Goal: Information Seeking & Learning: Check status

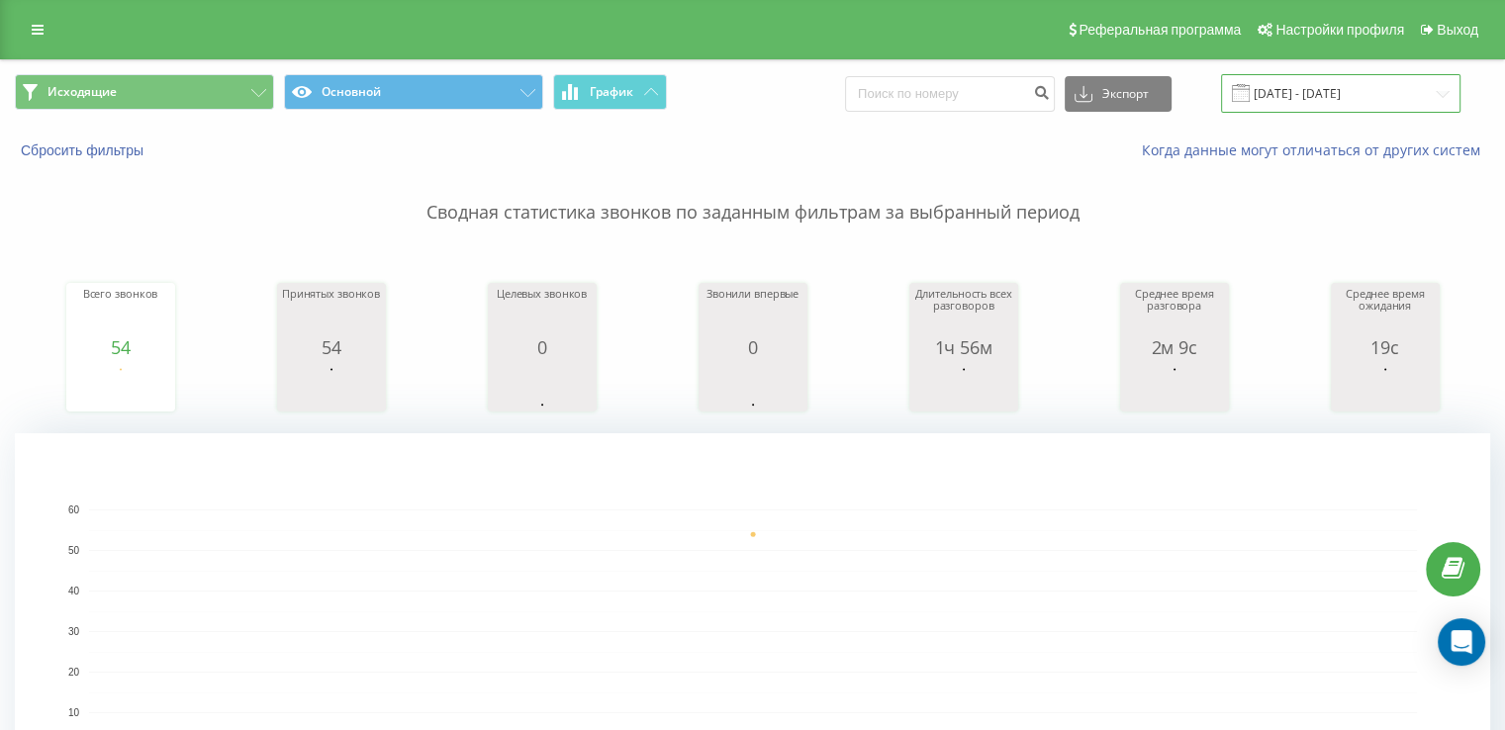
click at [1307, 92] on input "[DATE] - [DATE]" at bounding box center [1340, 93] width 239 height 39
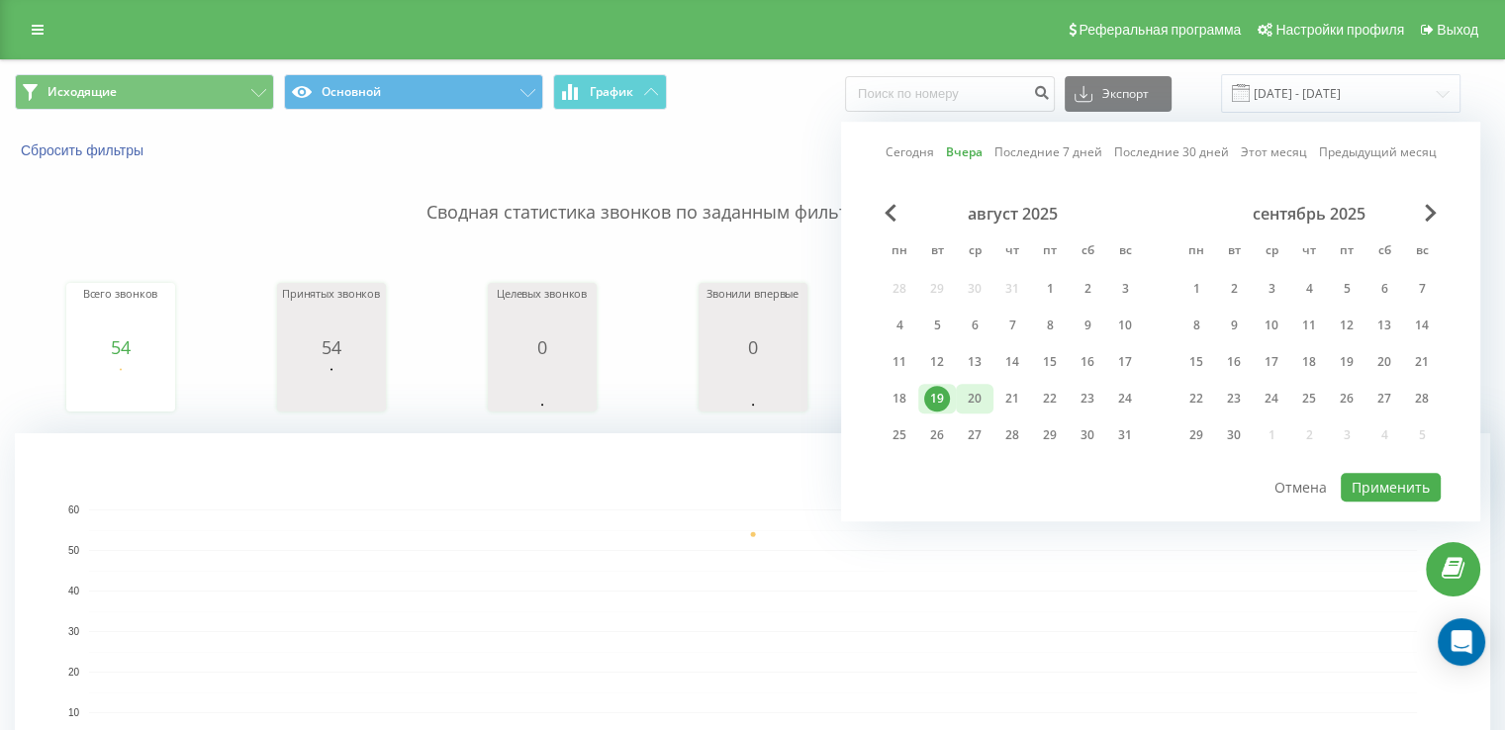
click at [986, 397] on div "20" at bounding box center [975, 399] width 26 height 26
click at [1411, 496] on button "Применить" at bounding box center [1391, 487] width 100 height 29
type input "[DATE] - [DATE]"
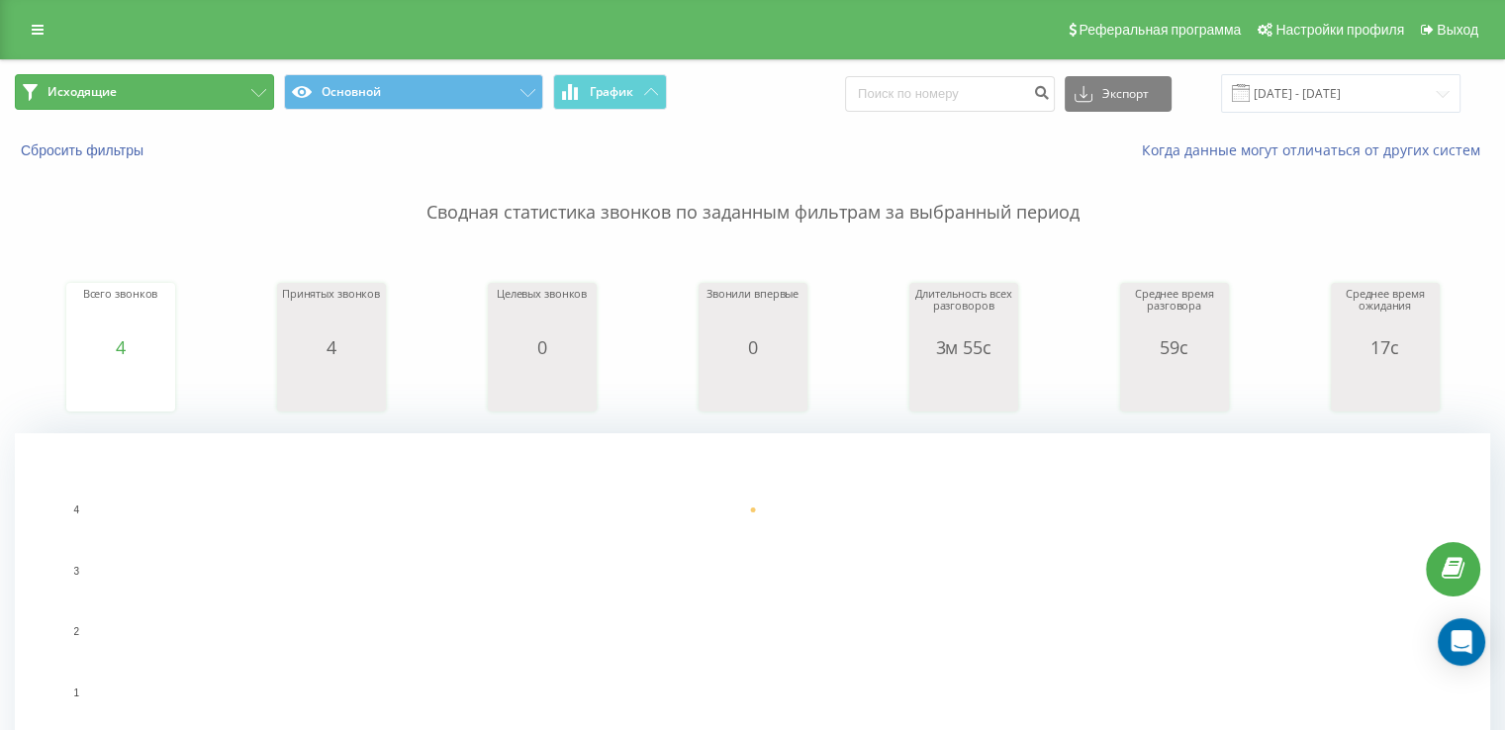
click at [199, 95] on button "Исходящие" at bounding box center [144, 92] width 259 height 36
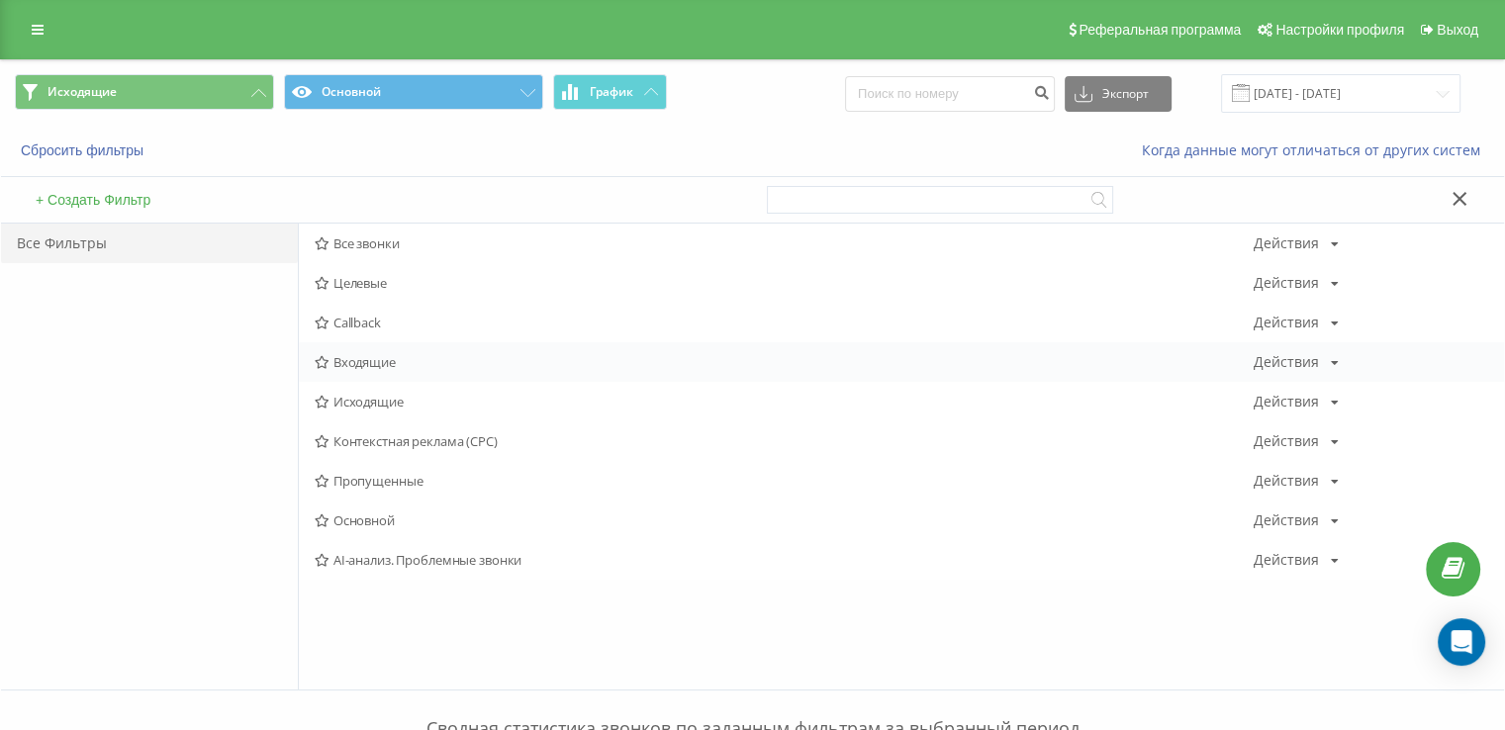
click at [406, 361] on span "Входящие" at bounding box center [784, 362] width 939 height 14
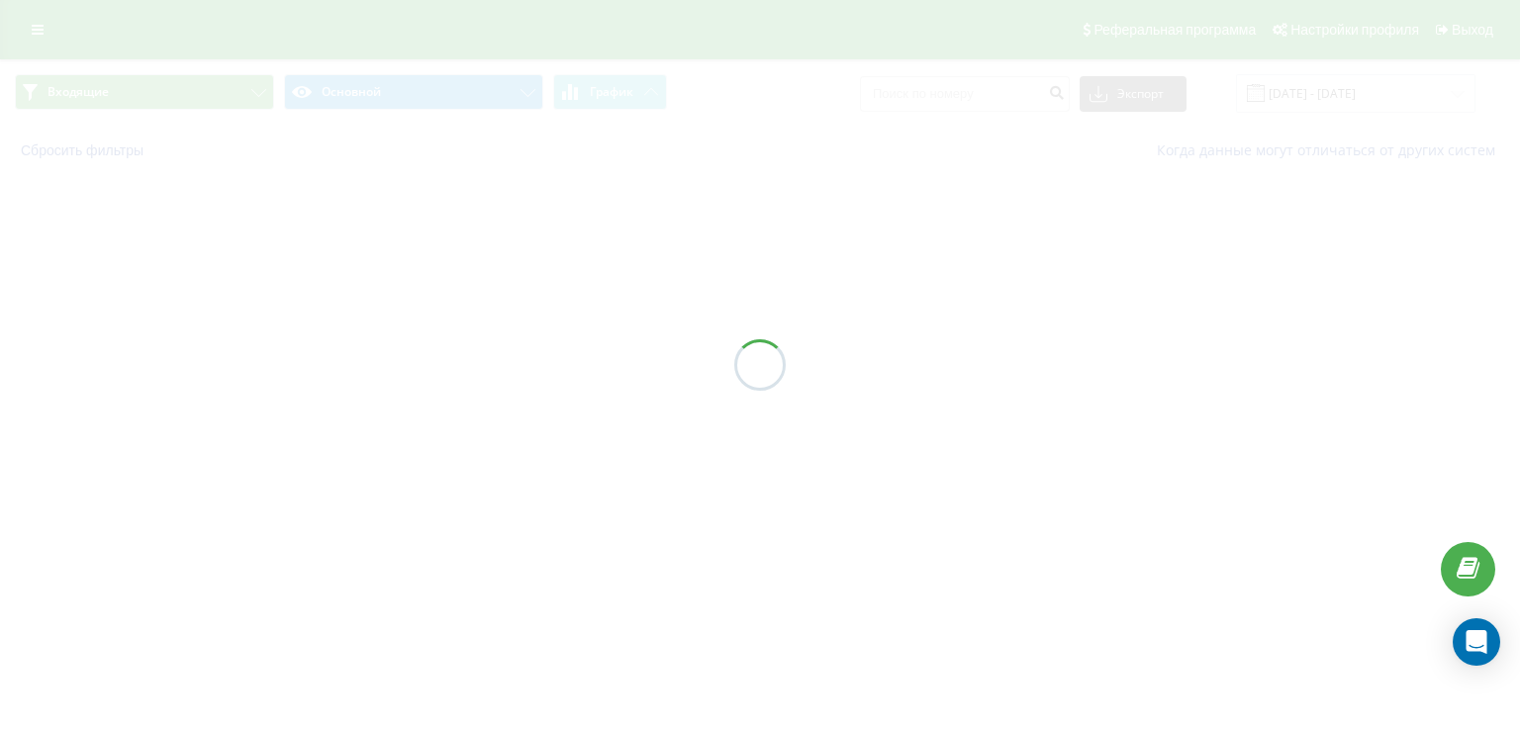
click at [406, 361] on div at bounding box center [760, 365] width 1520 height 730
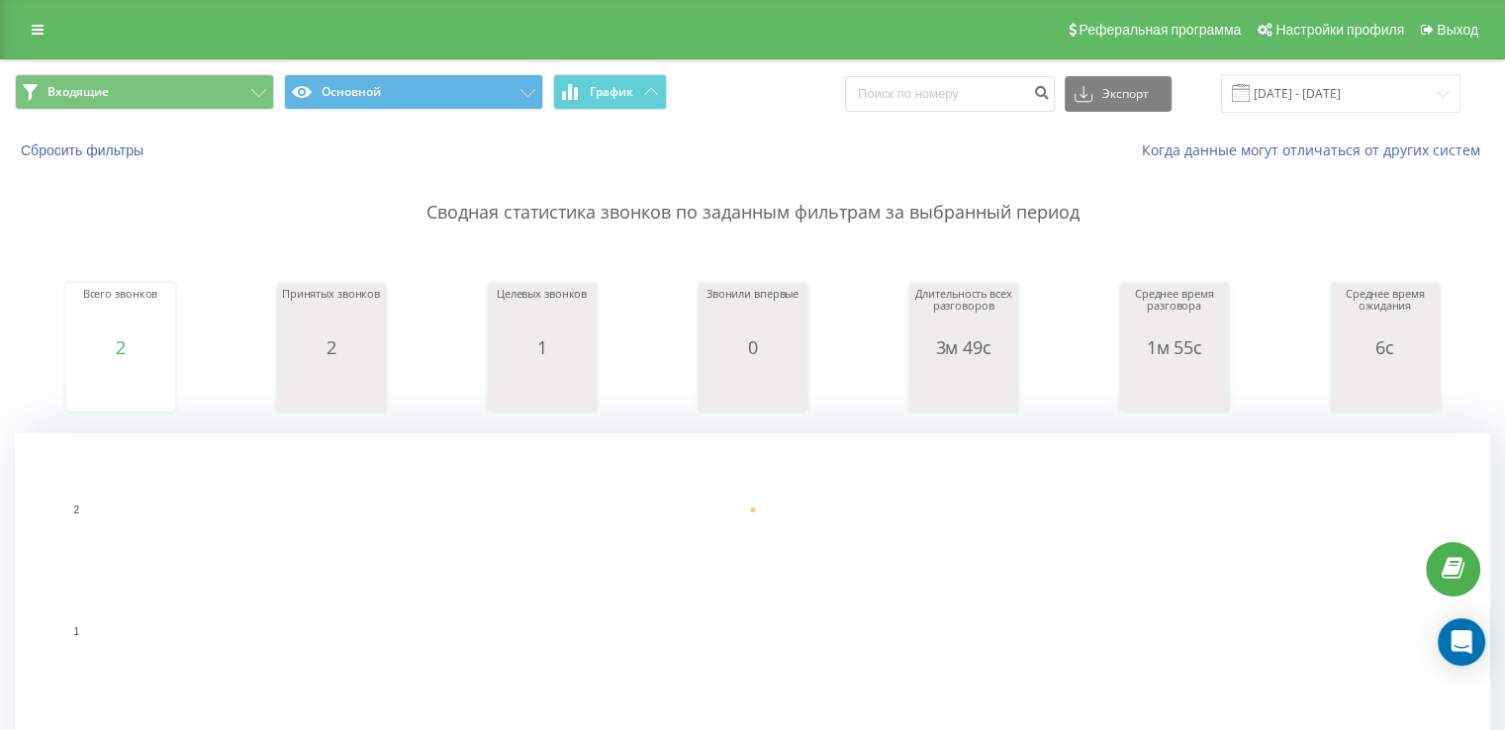
click at [55, 216] on p "Сводная статистика звонков по заданным фильтрам за выбранный период" at bounding box center [752, 192] width 1475 height 65
click at [254, 202] on p "Сводная статистика звонков по заданным фильтрам за выбранный период" at bounding box center [752, 192] width 1475 height 65
click at [134, 95] on button "Входящие" at bounding box center [144, 92] width 259 height 36
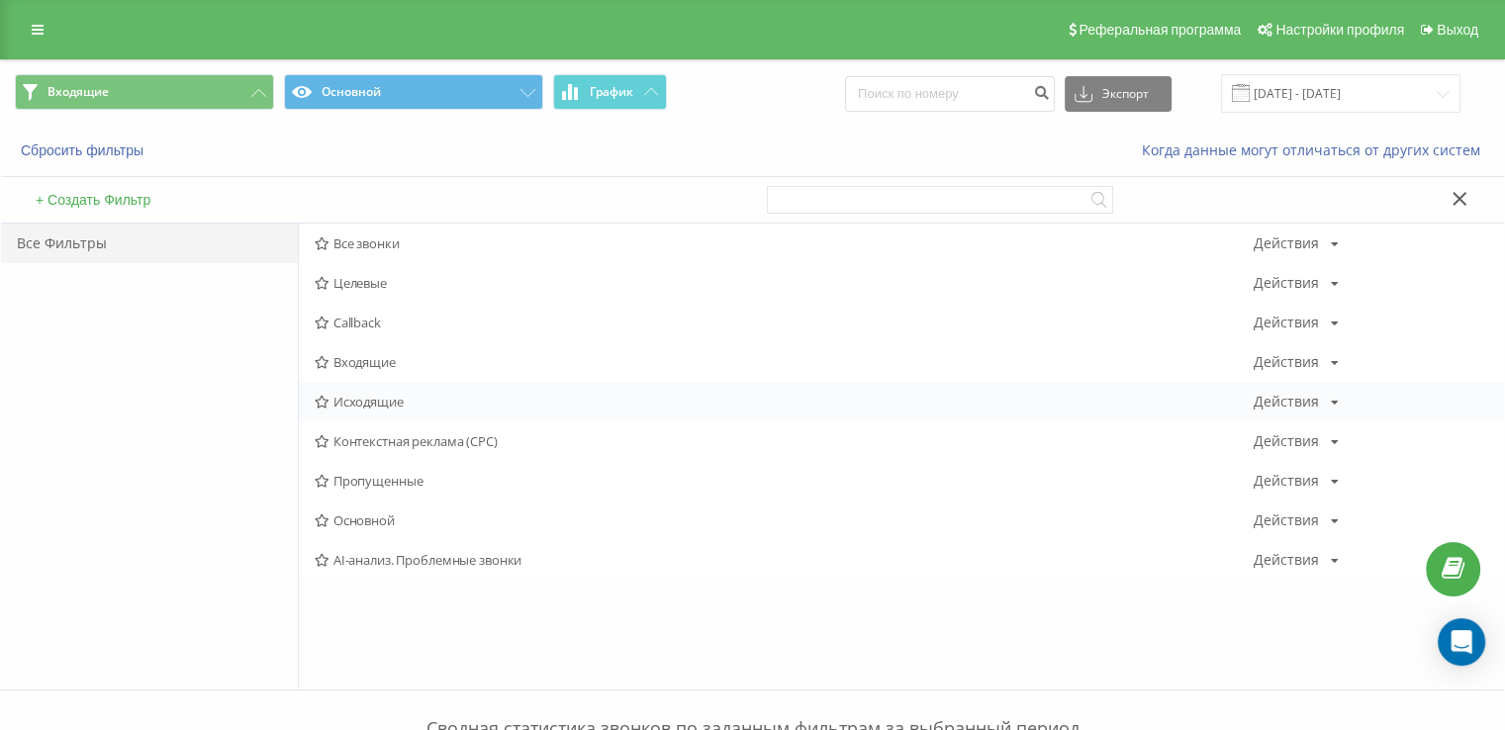
click at [361, 395] on span "Исходящие" at bounding box center [784, 402] width 939 height 14
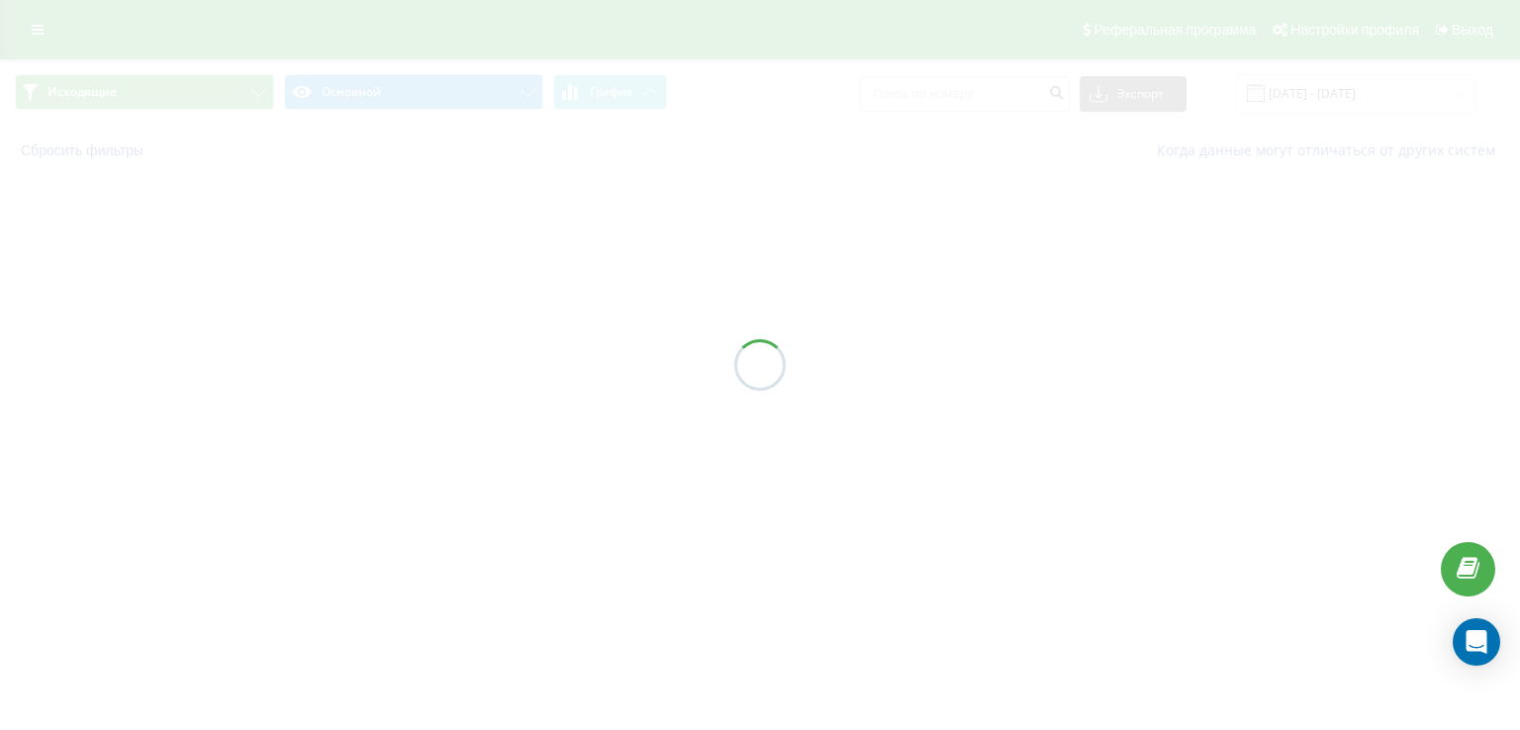
click at [362, 399] on div at bounding box center [760, 365] width 1520 height 730
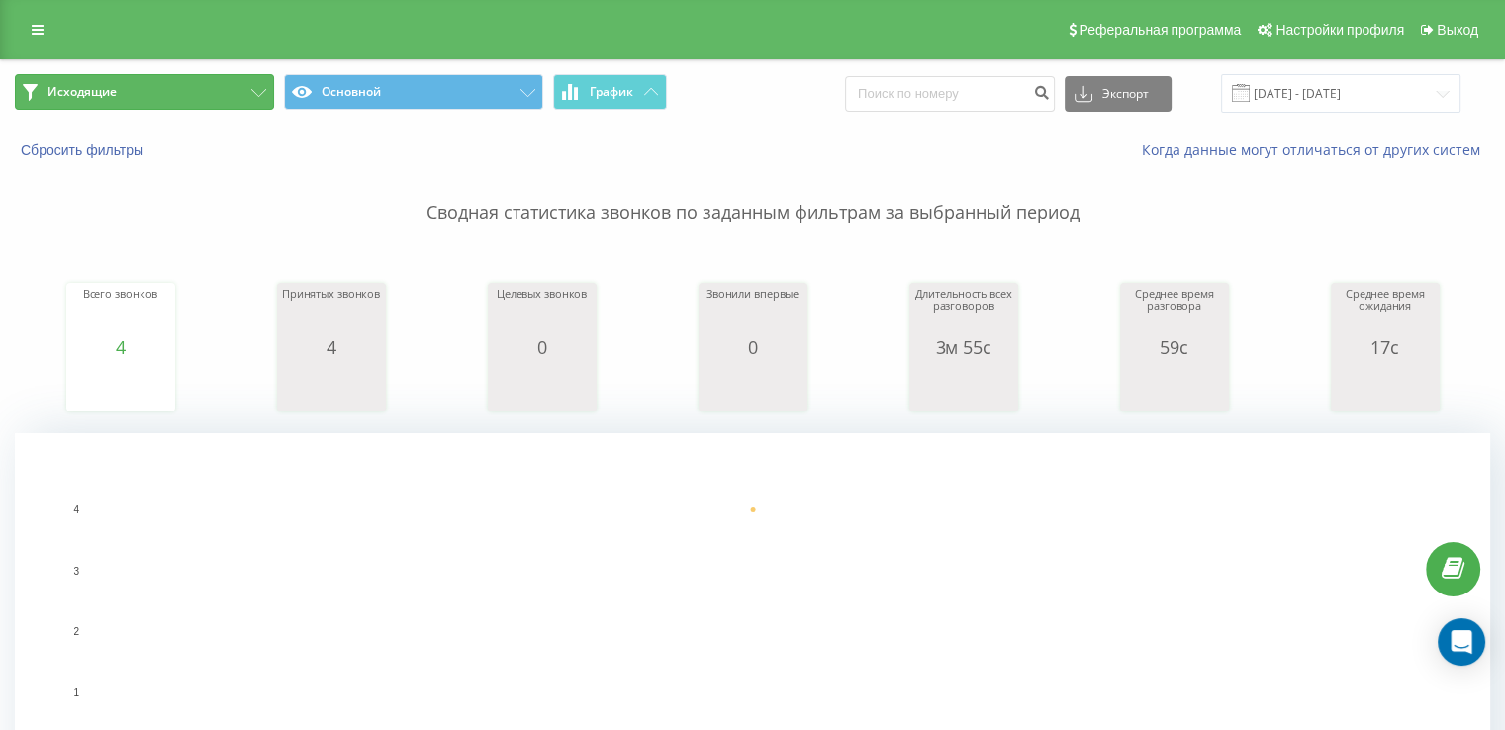
click at [66, 86] on span "Исходящие" at bounding box center [81, 92] width 69 height 16
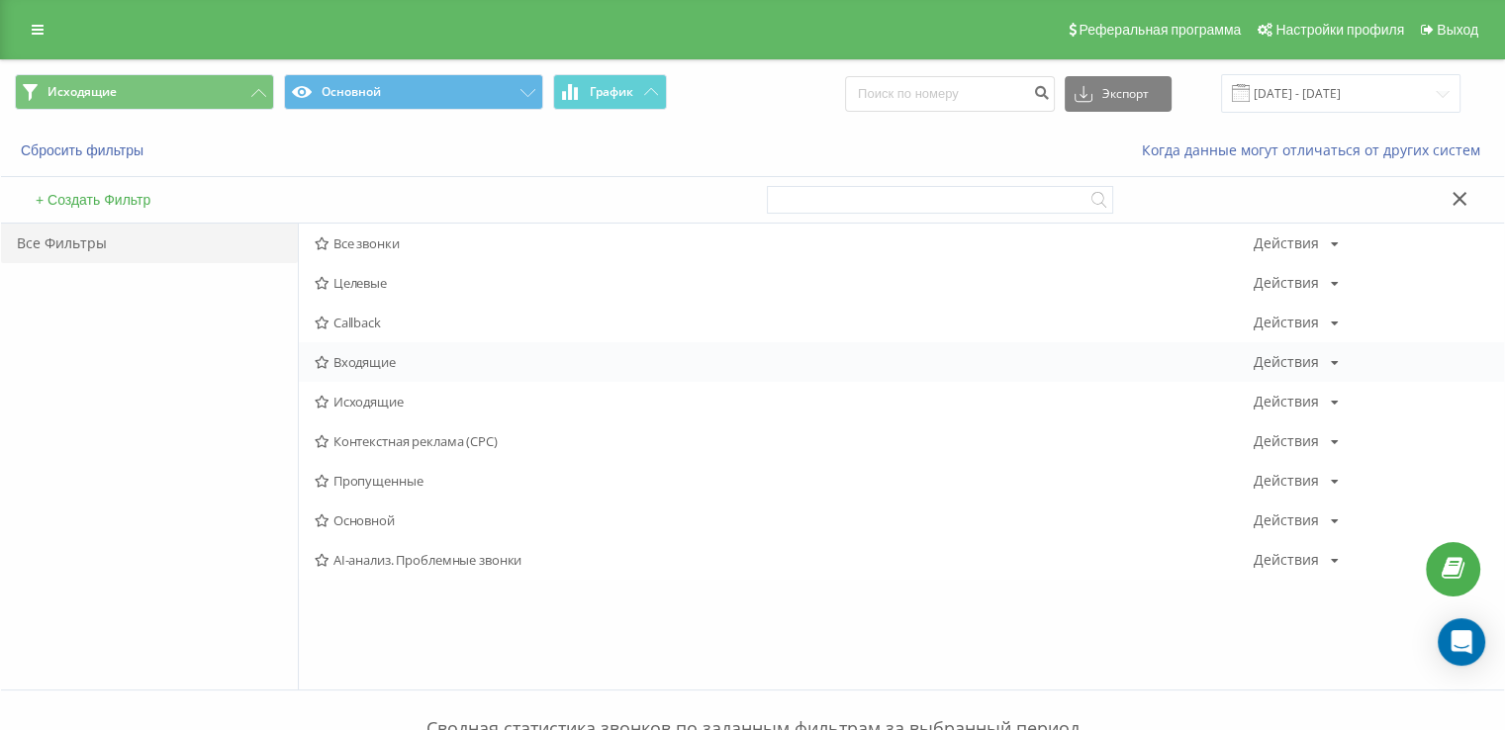
click at [387, 364] on span "Входящие" at bounding box center [784, 362] width 939 height 14
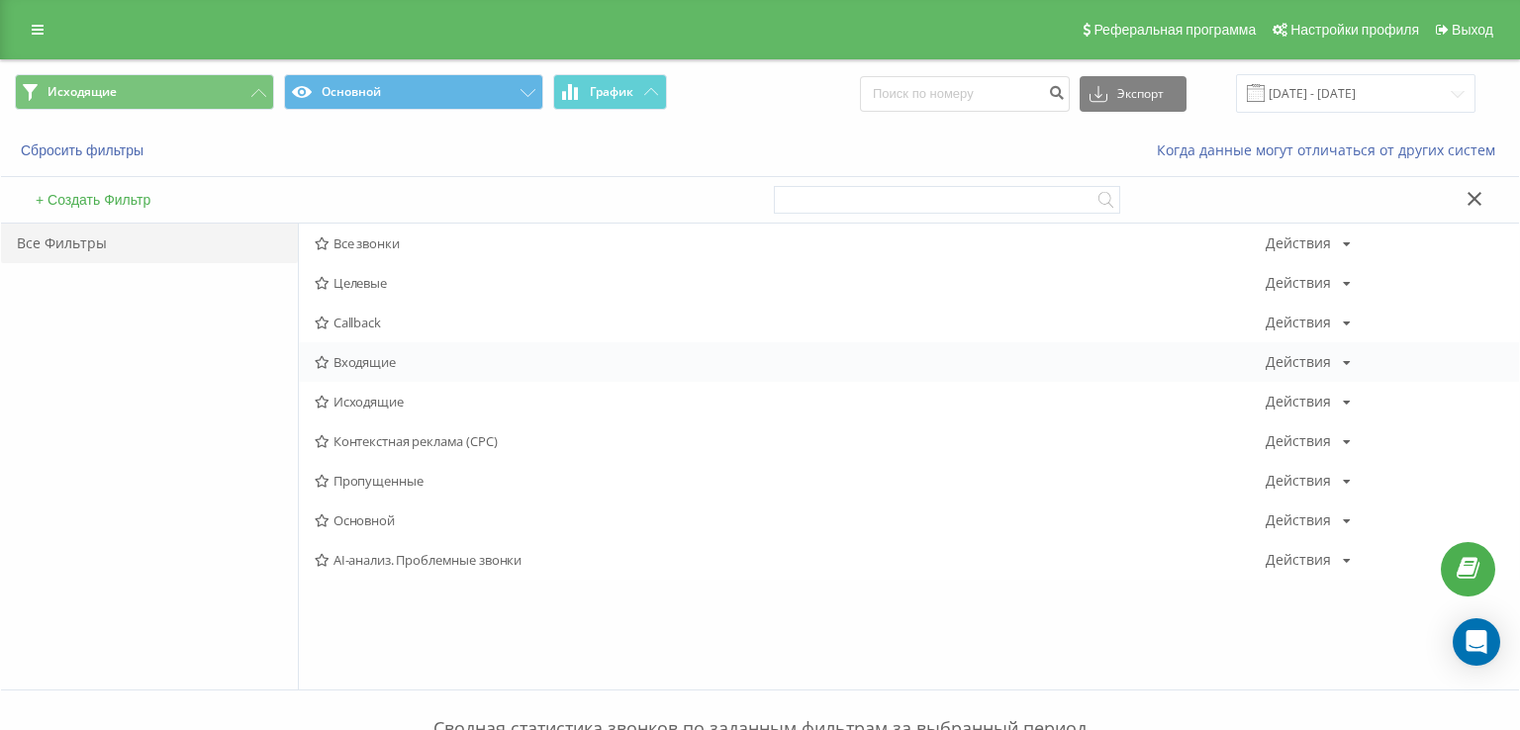
click at [0, 0] on div at bounding box center [0, 0] width 0 height 0
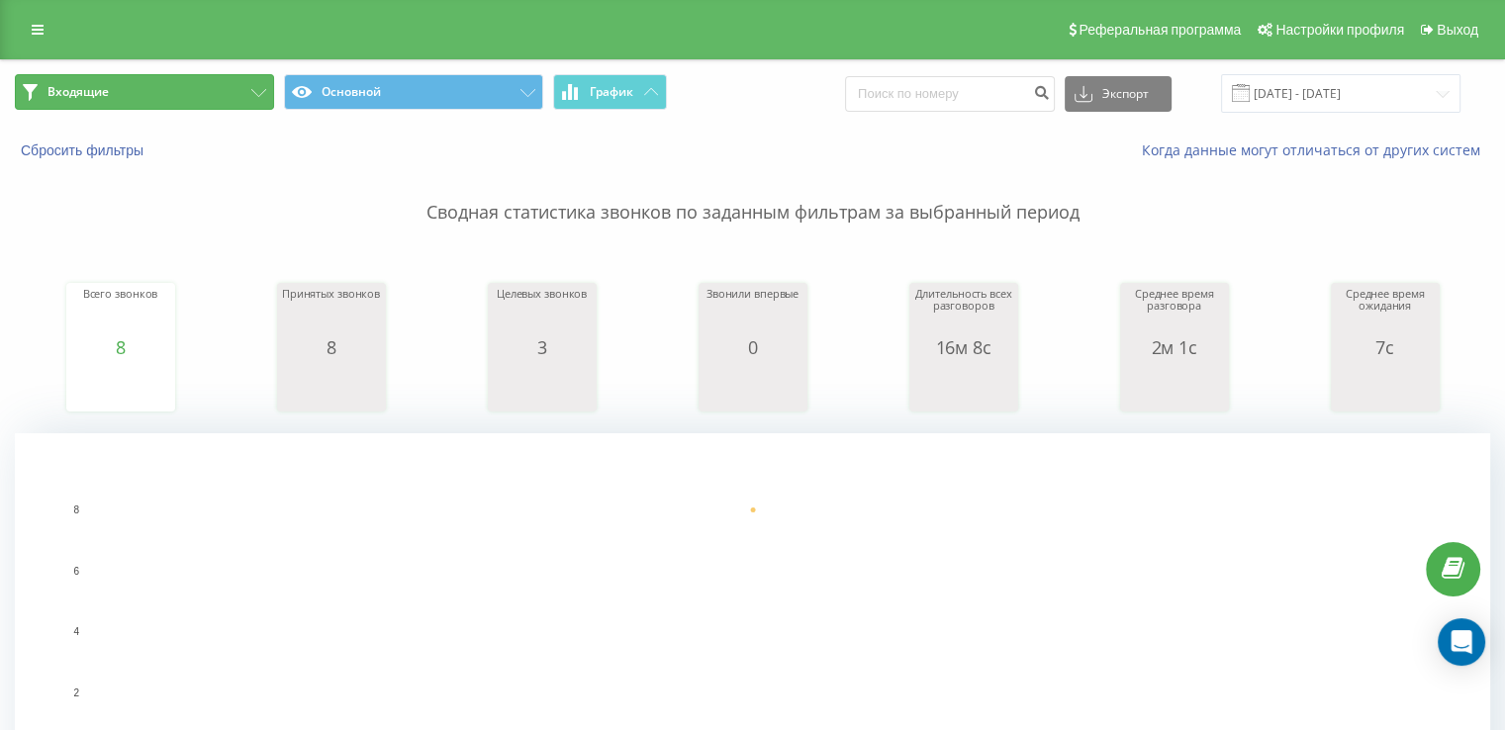
click at [195, 106] on button "Входящие" at bounding box center [144, 92] width 259 height 36
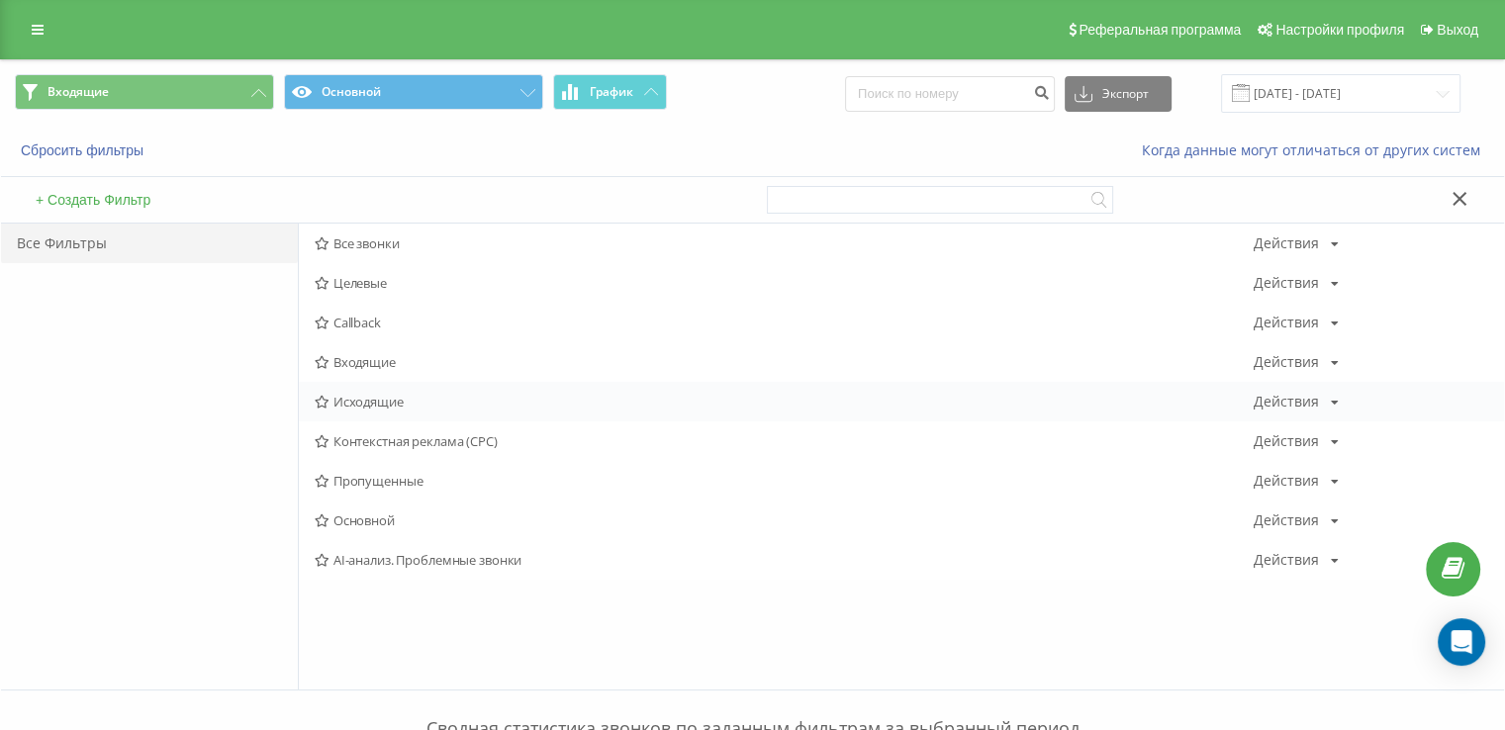
click at [361, 395] on span "Исходящие" at bounding box center [784, 402] width 939 height 14
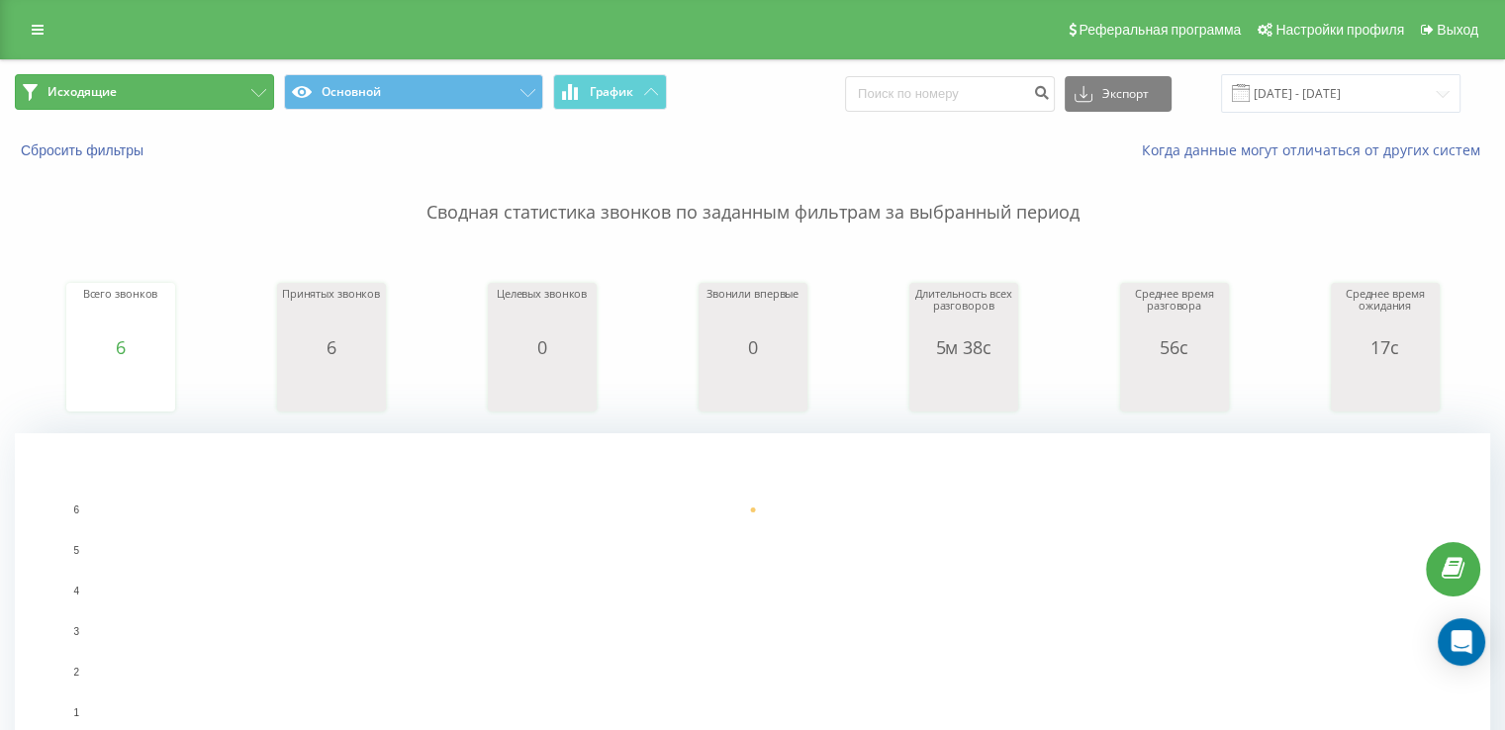
click at [67, 86] on span "Исходящие" at bounding box center [81, 92] width 69 height 16
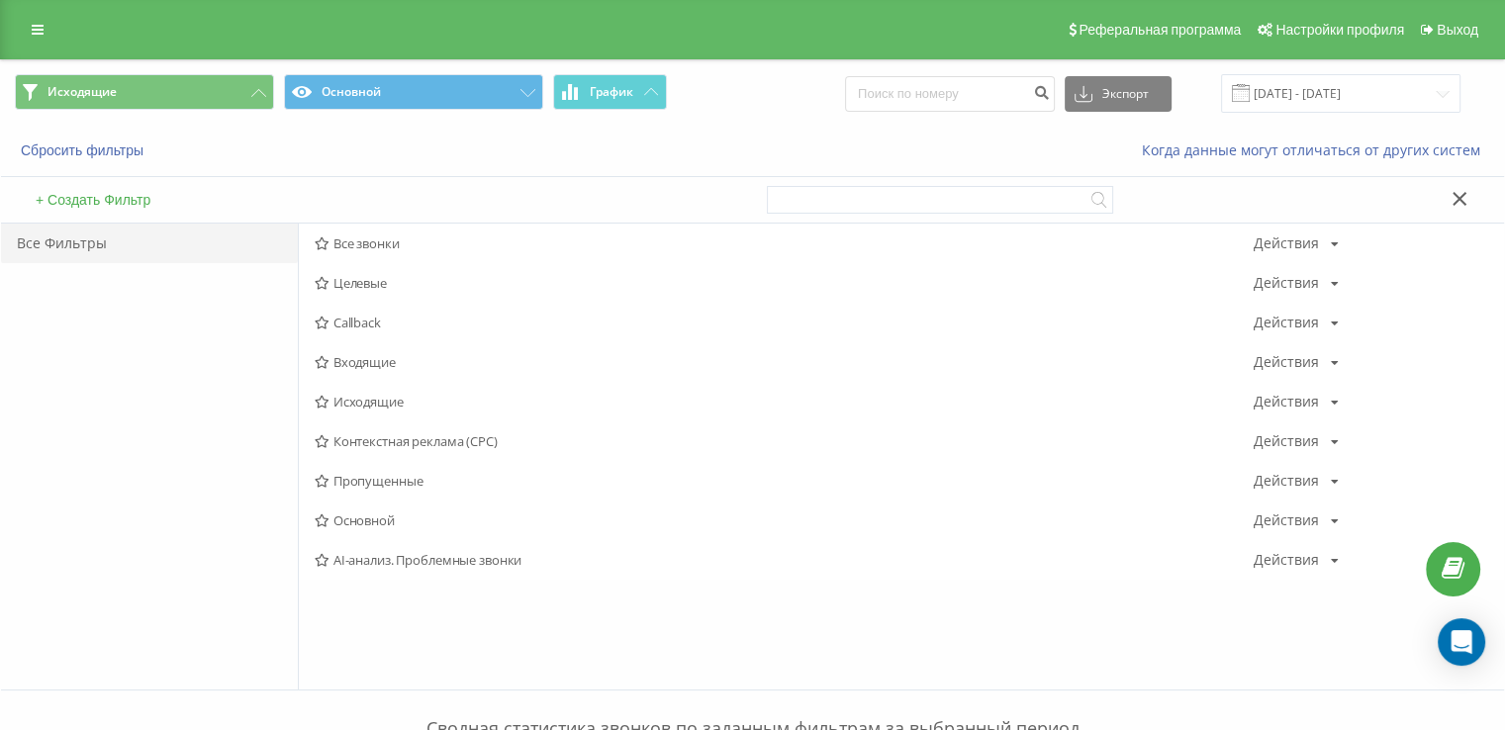
click at [382, 368] on span "Входящие" at bounding box center [784, 362] width 939 height 14
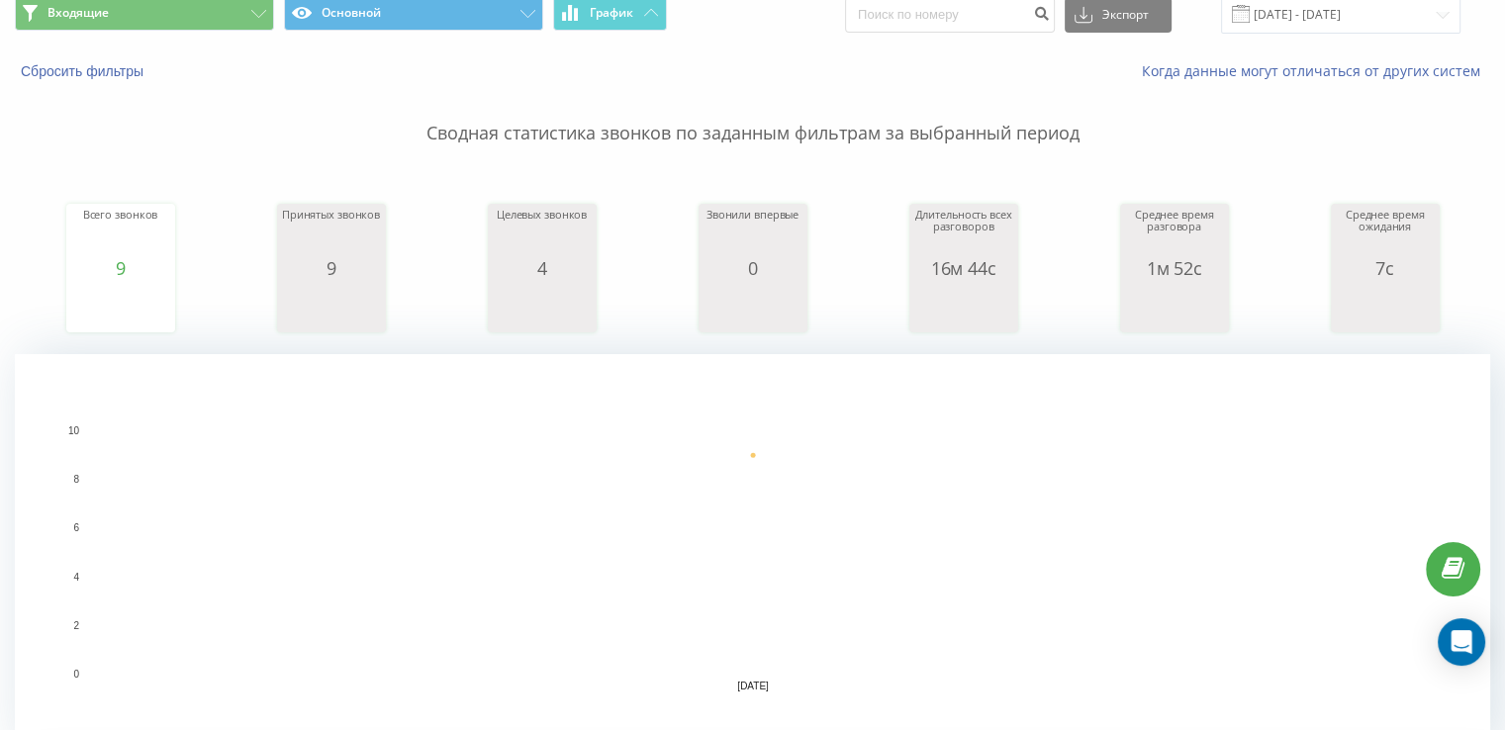
scroll to position [99, 0]
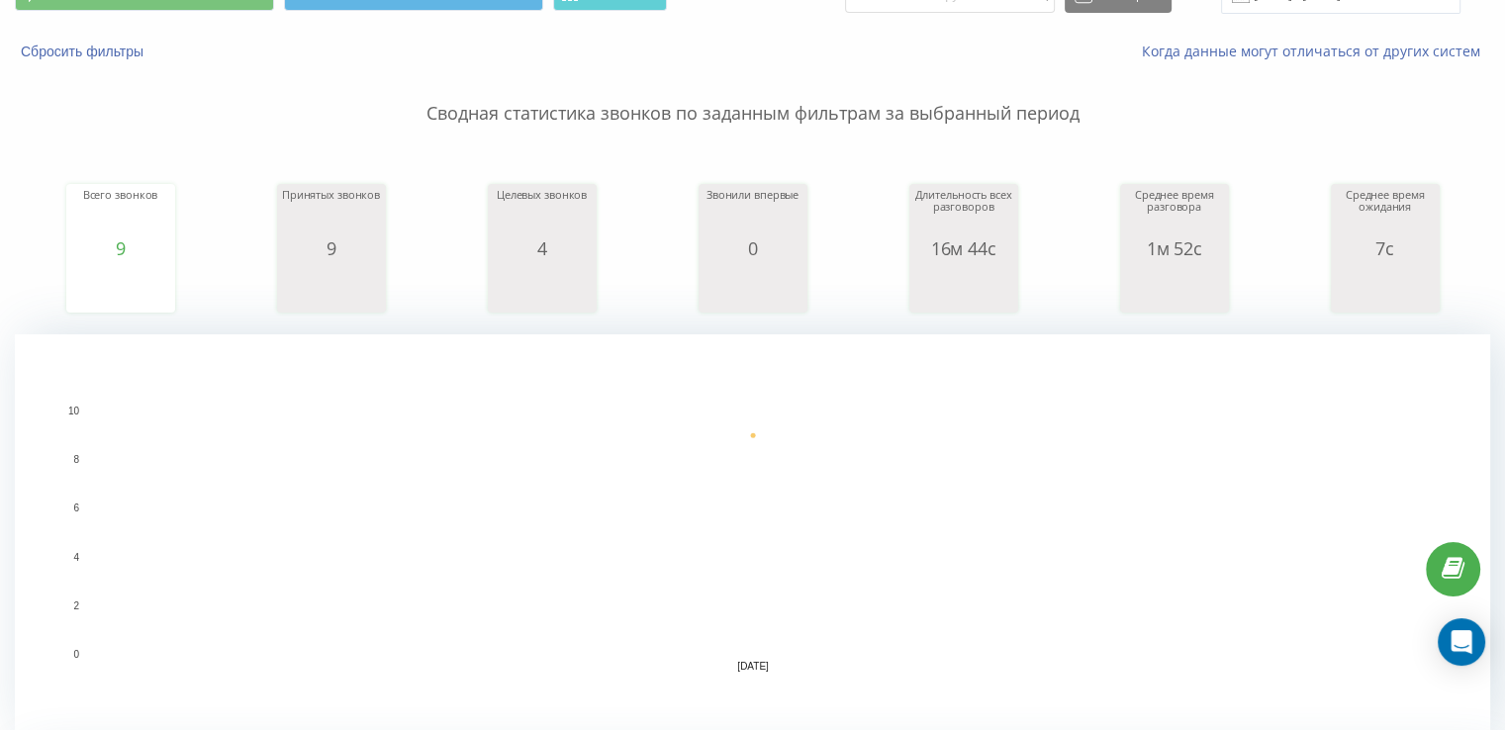
click at [28, 200] on div "Всего звонков 9 date totalCalls [DATE] 9 date totalCalls [DATE] 9 [DATE] Принят…" at bounding box center [752, 229] width 1475 height 170
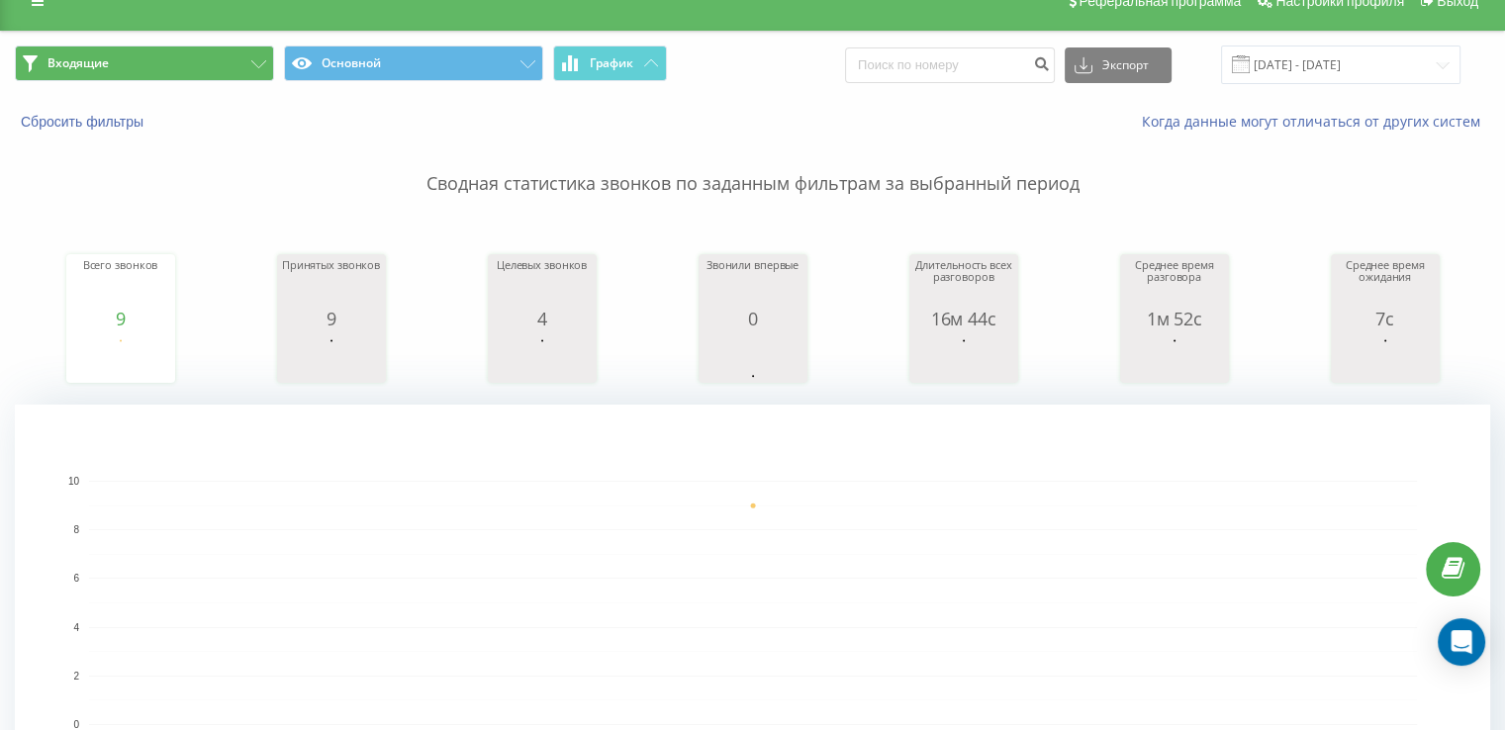
scroll to position [0, 0]
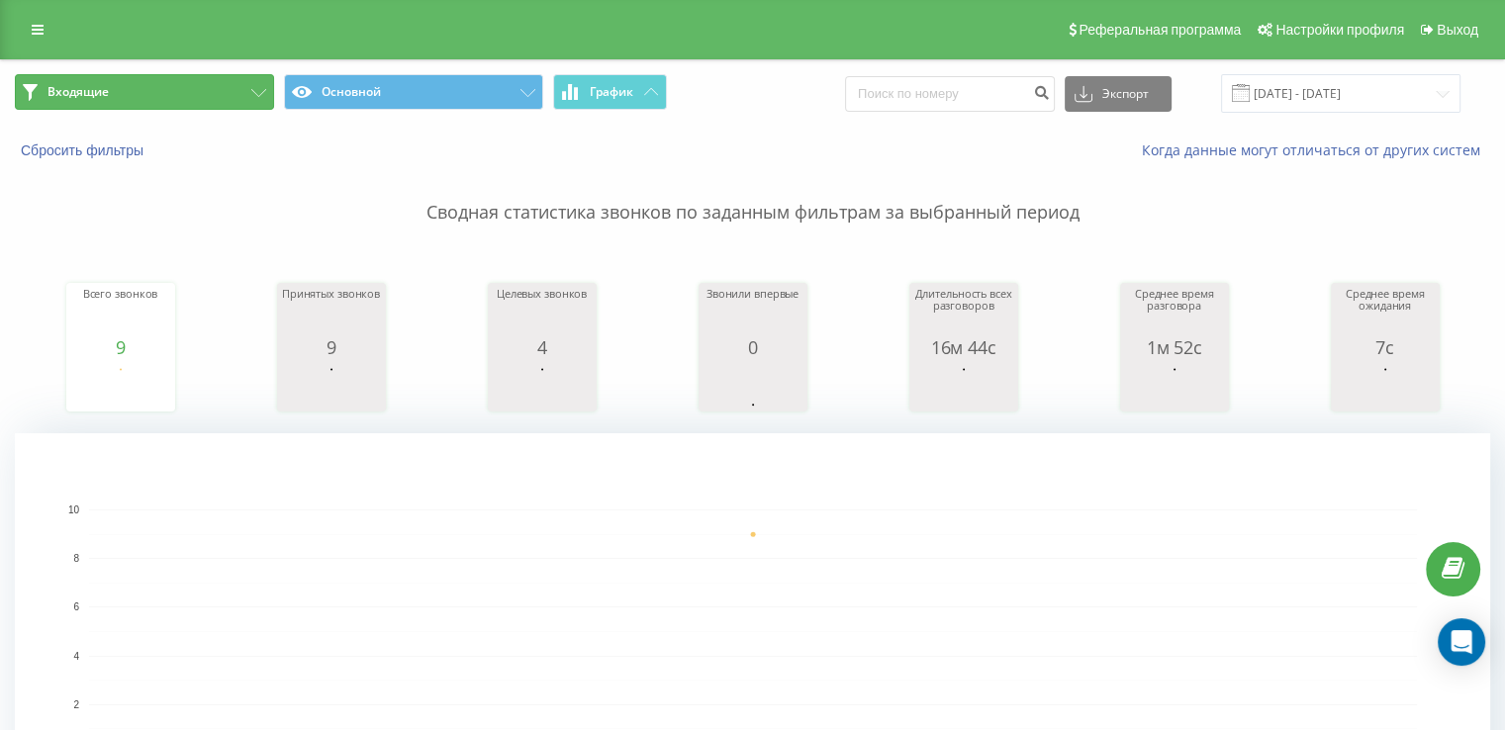
click at [150, 106] on button "Входящие" at bounding box center [144, 92] width 259 height 36
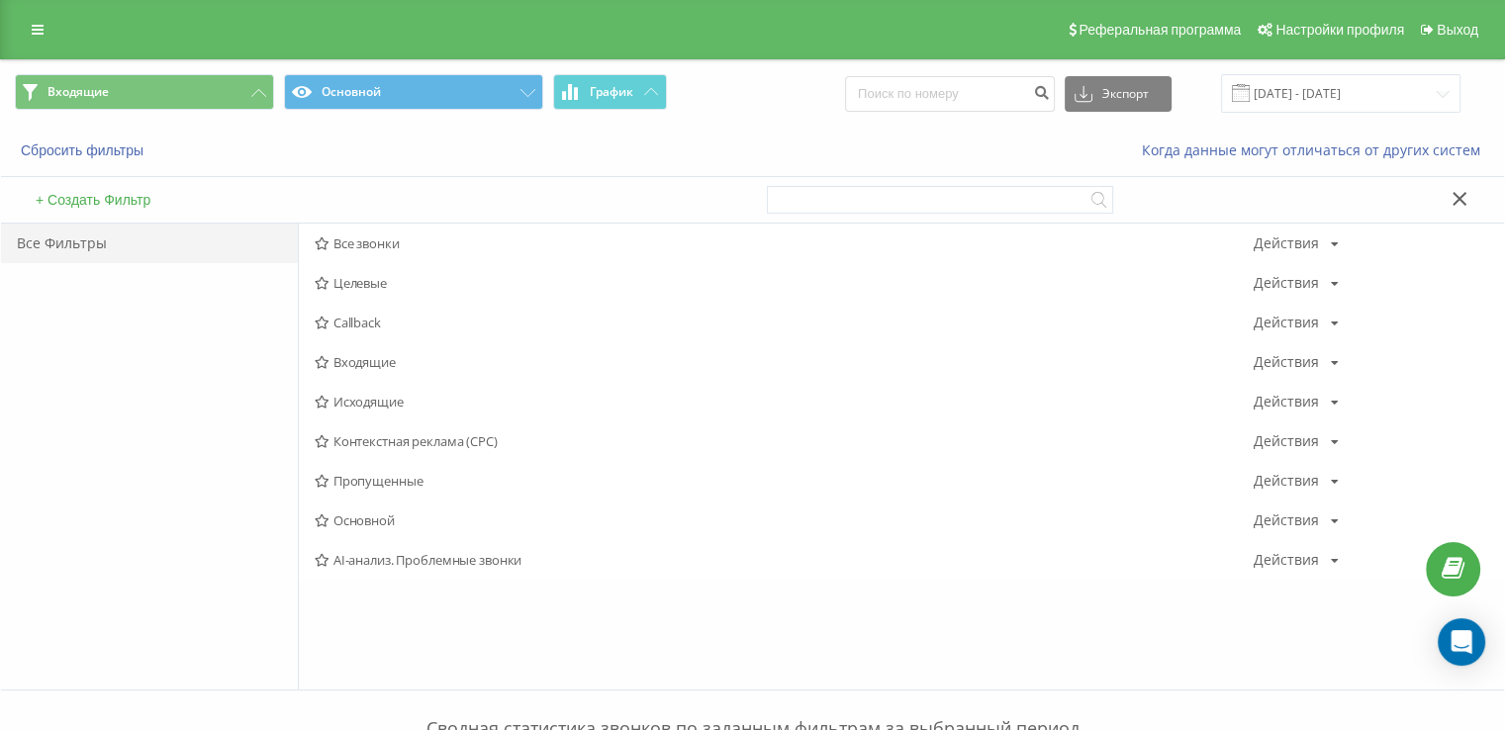
click at [351, 357] on span "Входящие" at bounding box center [784, 362] width 939 height 14
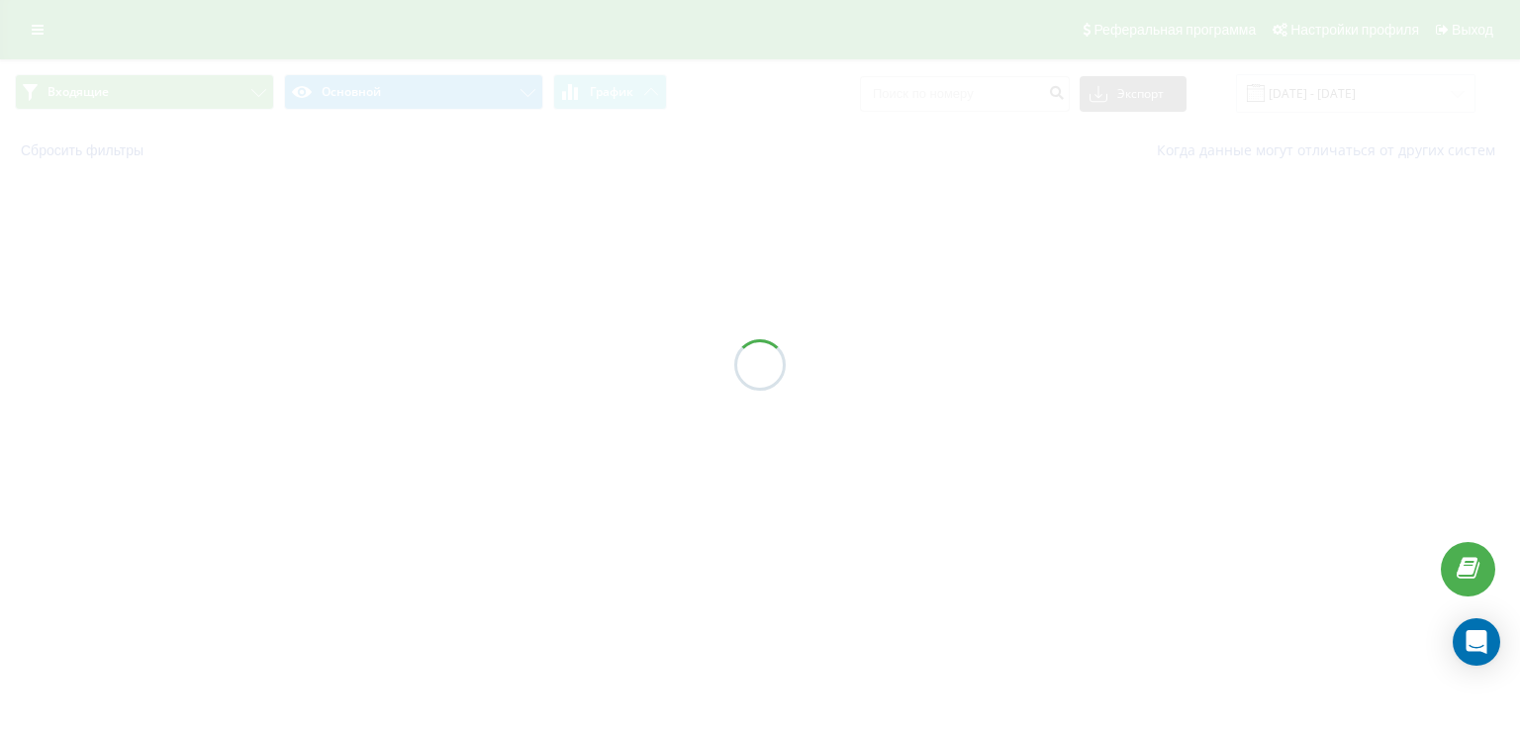
click at [352, 357] on div at bounding box center [760, 365] width 1520 height 730
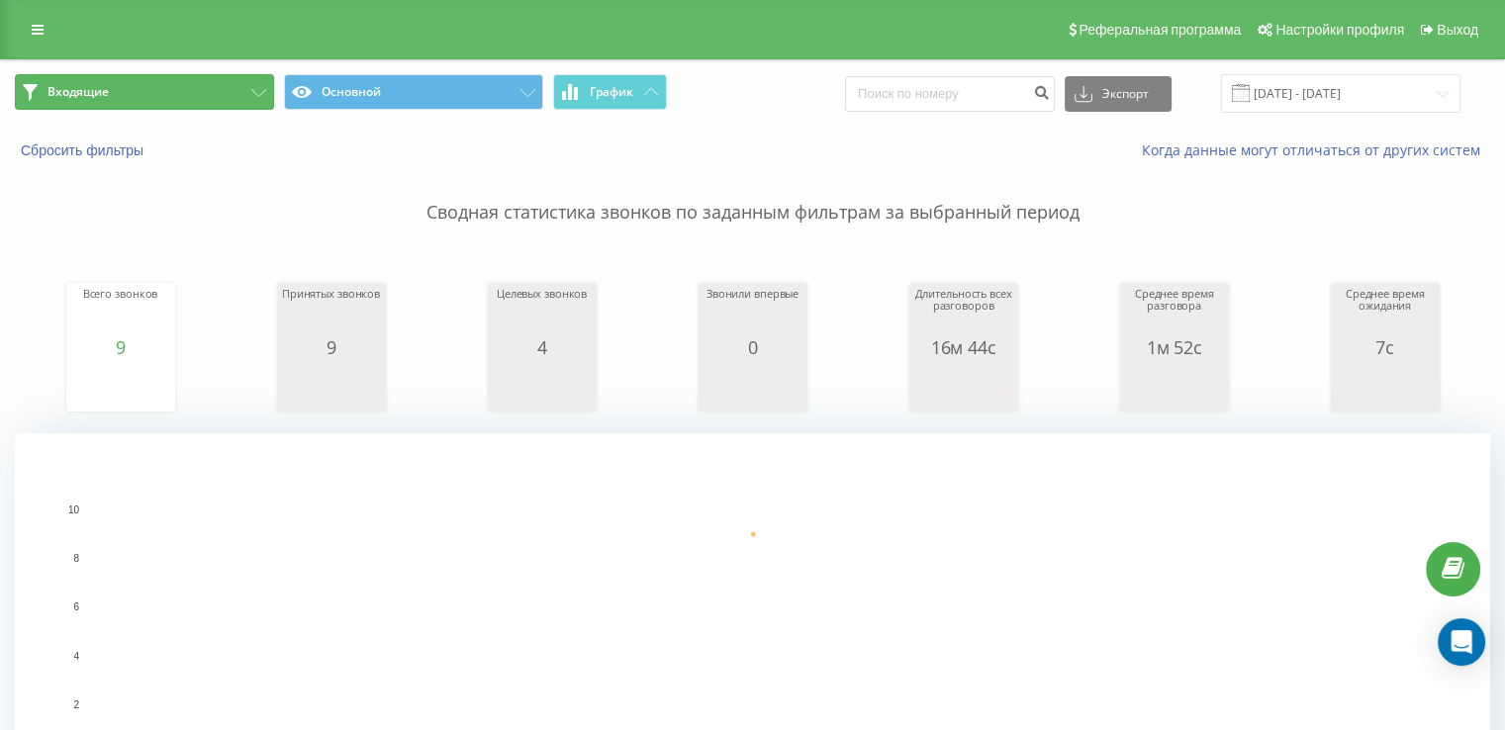
drag, startPoint x: 186, startPoint y: 92, endPoint x: 210, endPoint y: 92, distance: 23.7
click at [187, 92] on button "Входящие" at bounding box center [144, 92] width 259 height 36
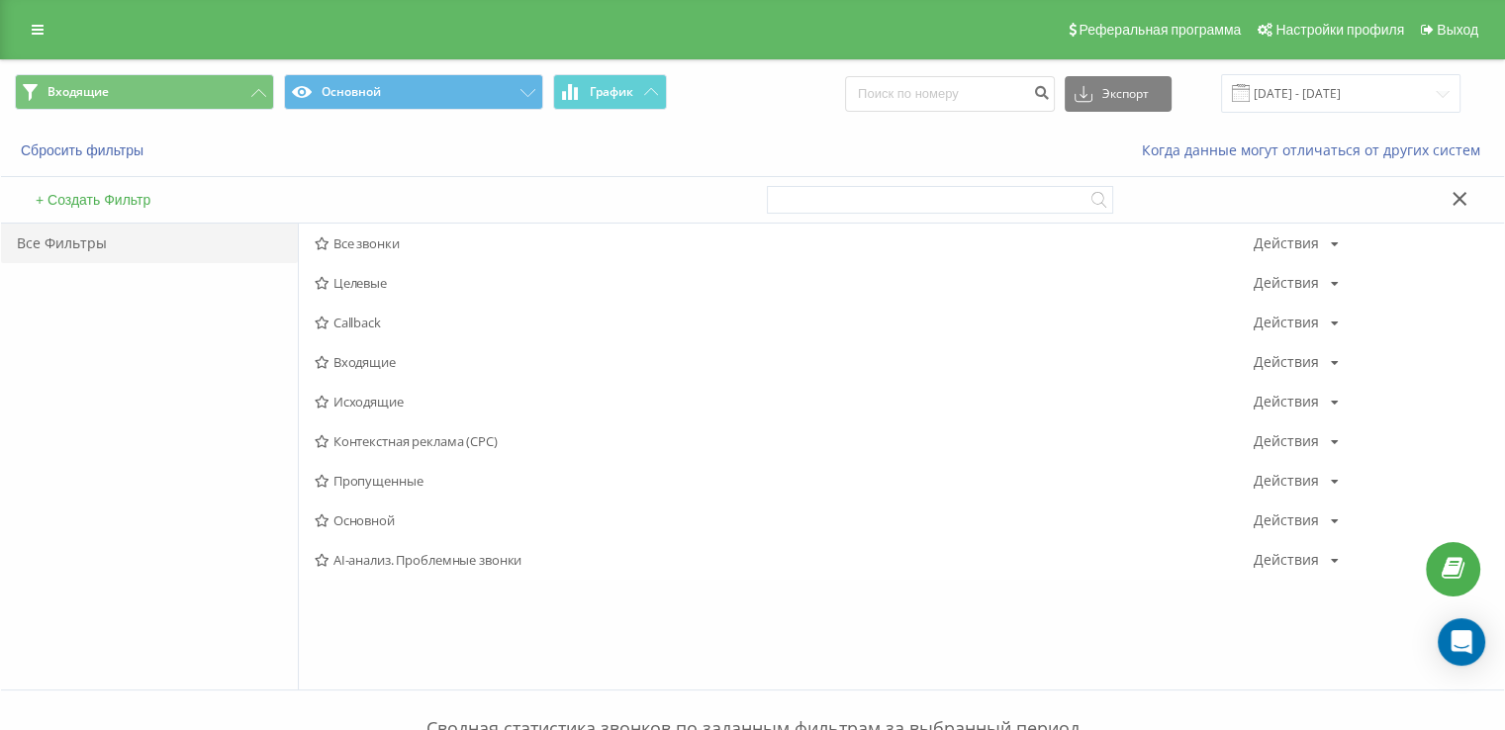
click at [408, 364] on span "Входящие" at bounding box center [784, 362] width 939 height 14
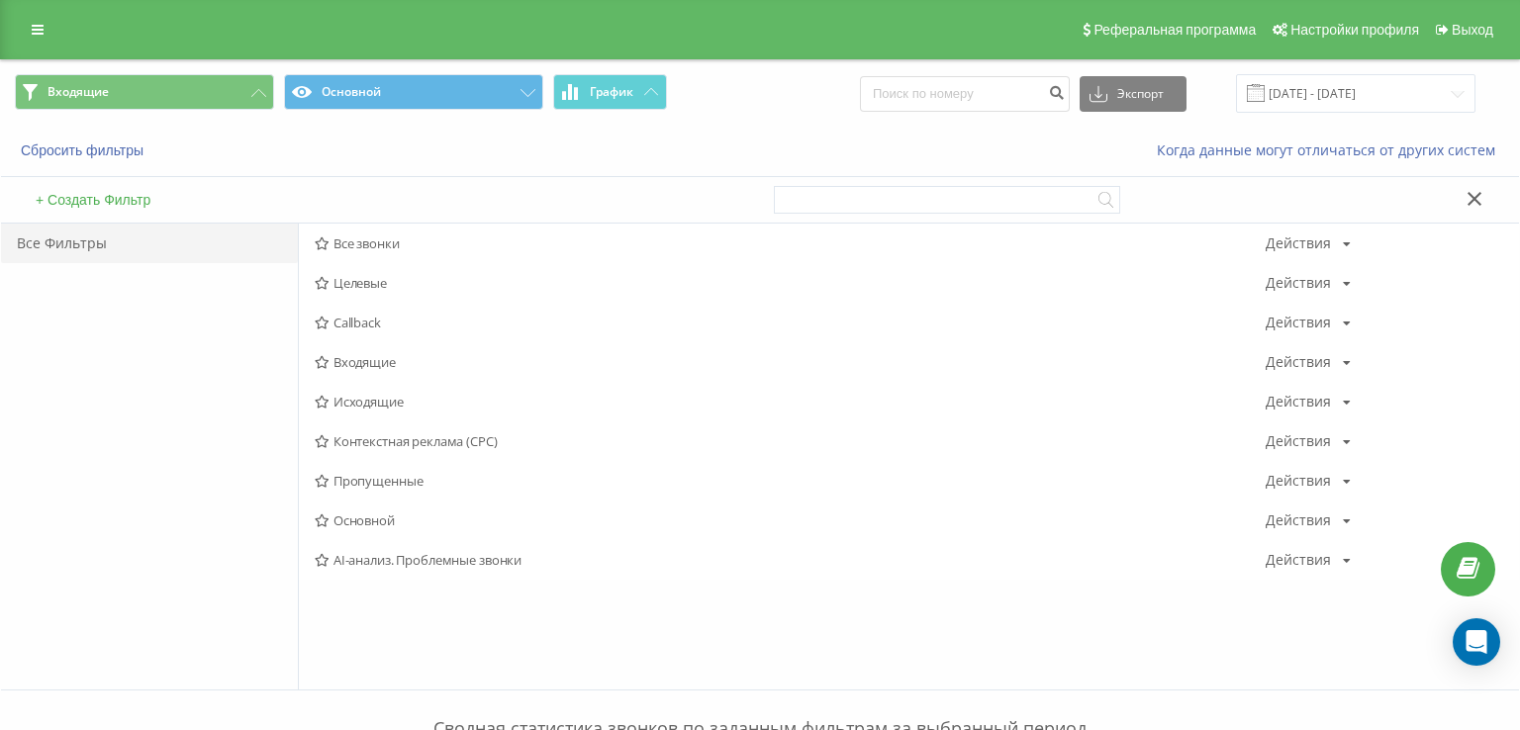
click at [0, 0] on div at bounding box center [0, 0] width 0 height 0
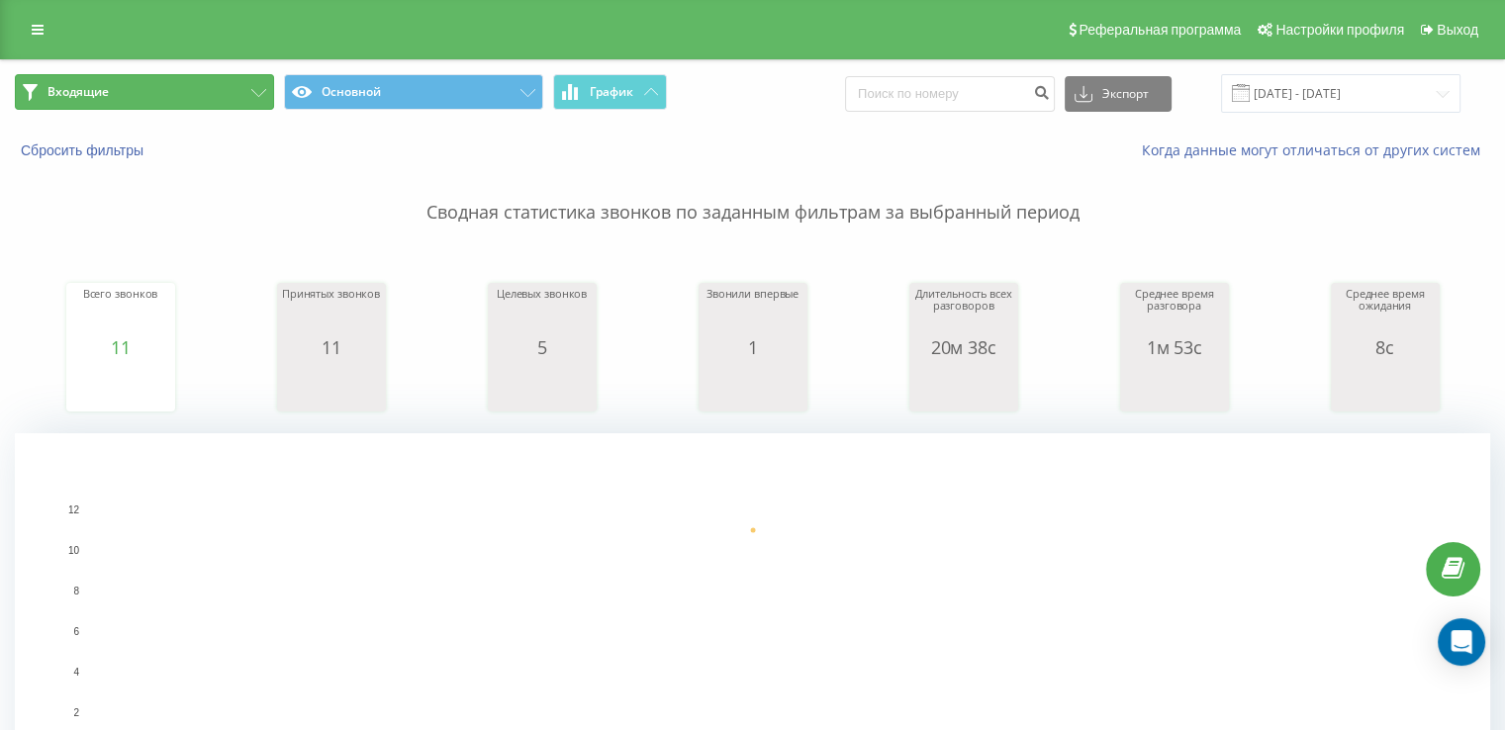
click at [160, 95] on button "Входящие" at bounding box center [144, 92] width 259 height 36
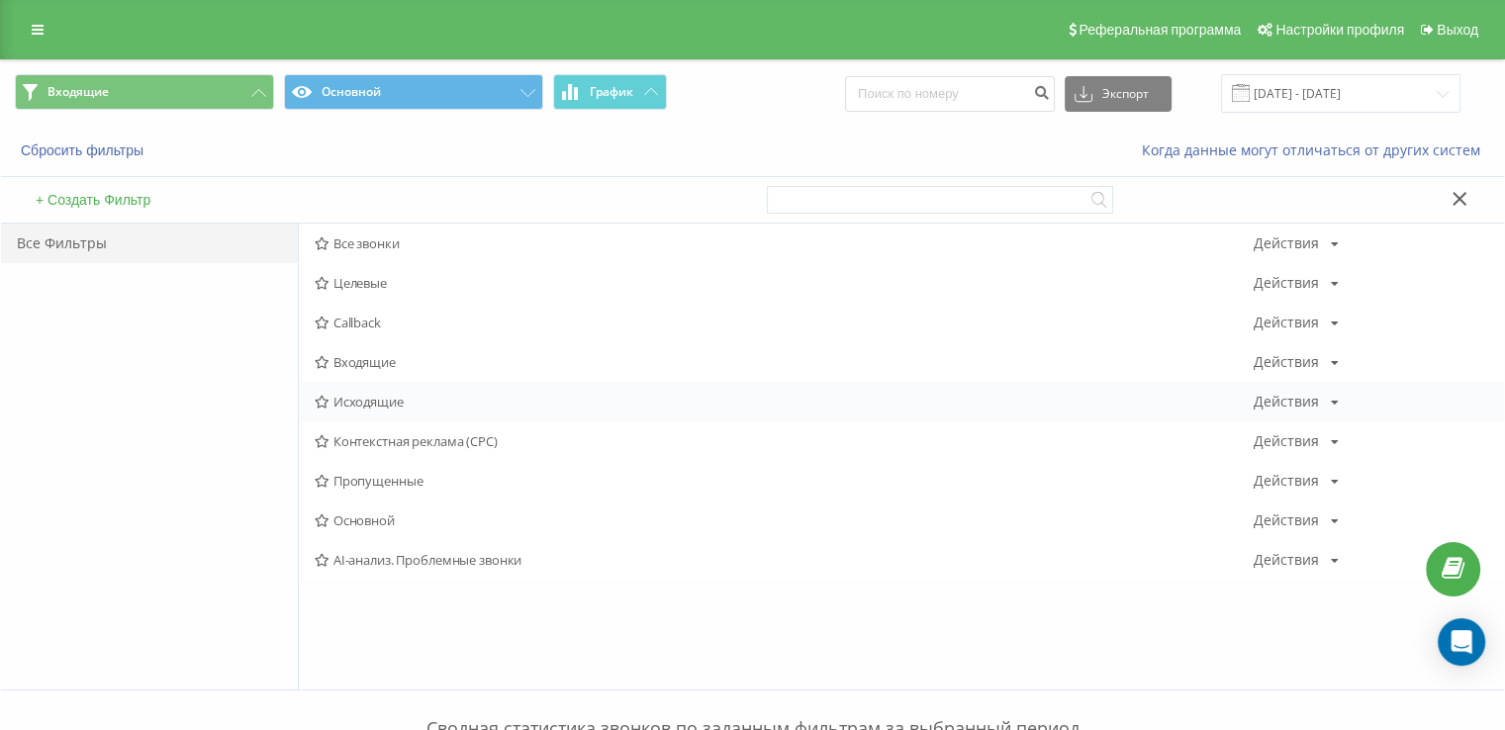
click at [396, 400] on span "Исходящие" at bounding box center [784, 402] width 939 height 14
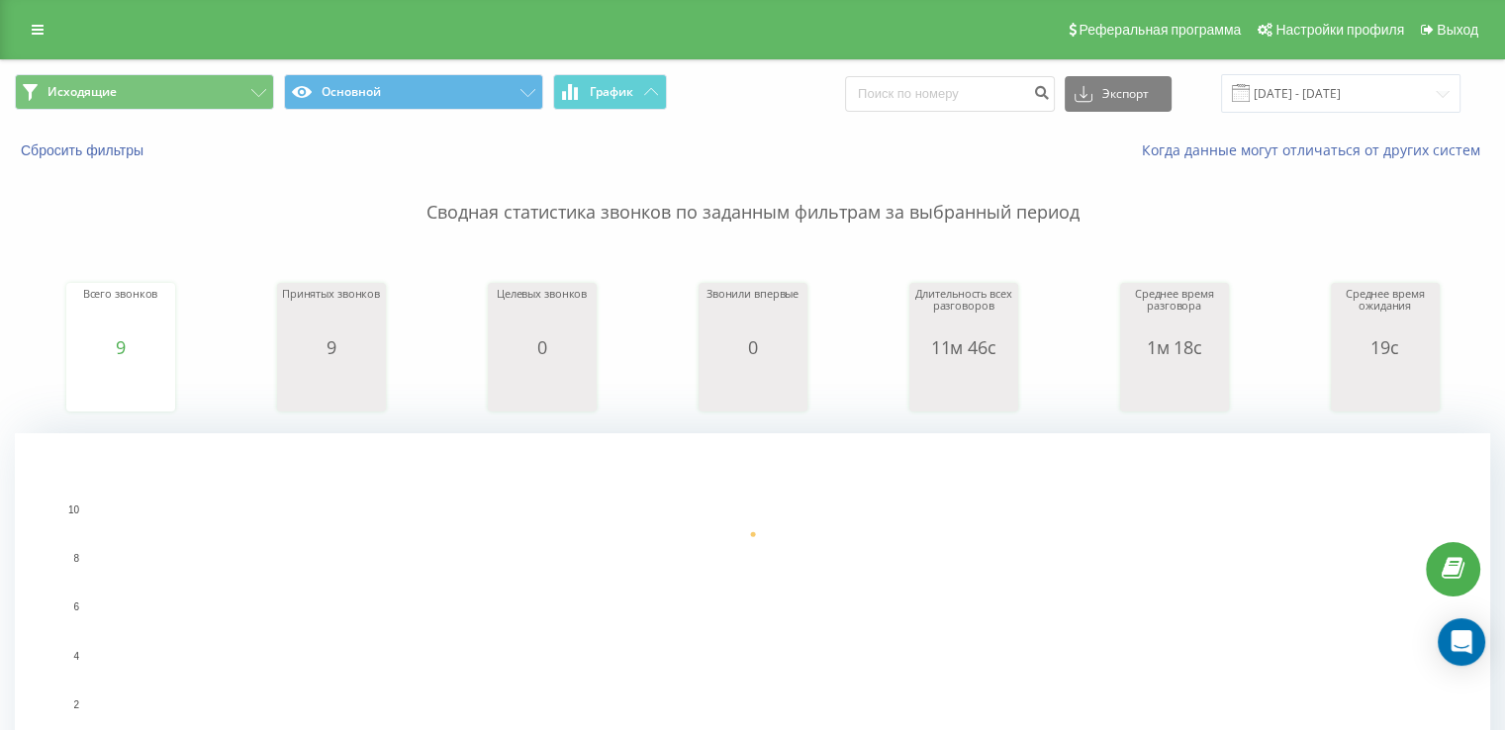
click at [147, 112] on span "Исходящие Основной График" at bounding box center [376, 93] width 723 height 39
click at [156, 107] on button "Исходящие" at bounding box center [144, 92] width 259 height 36
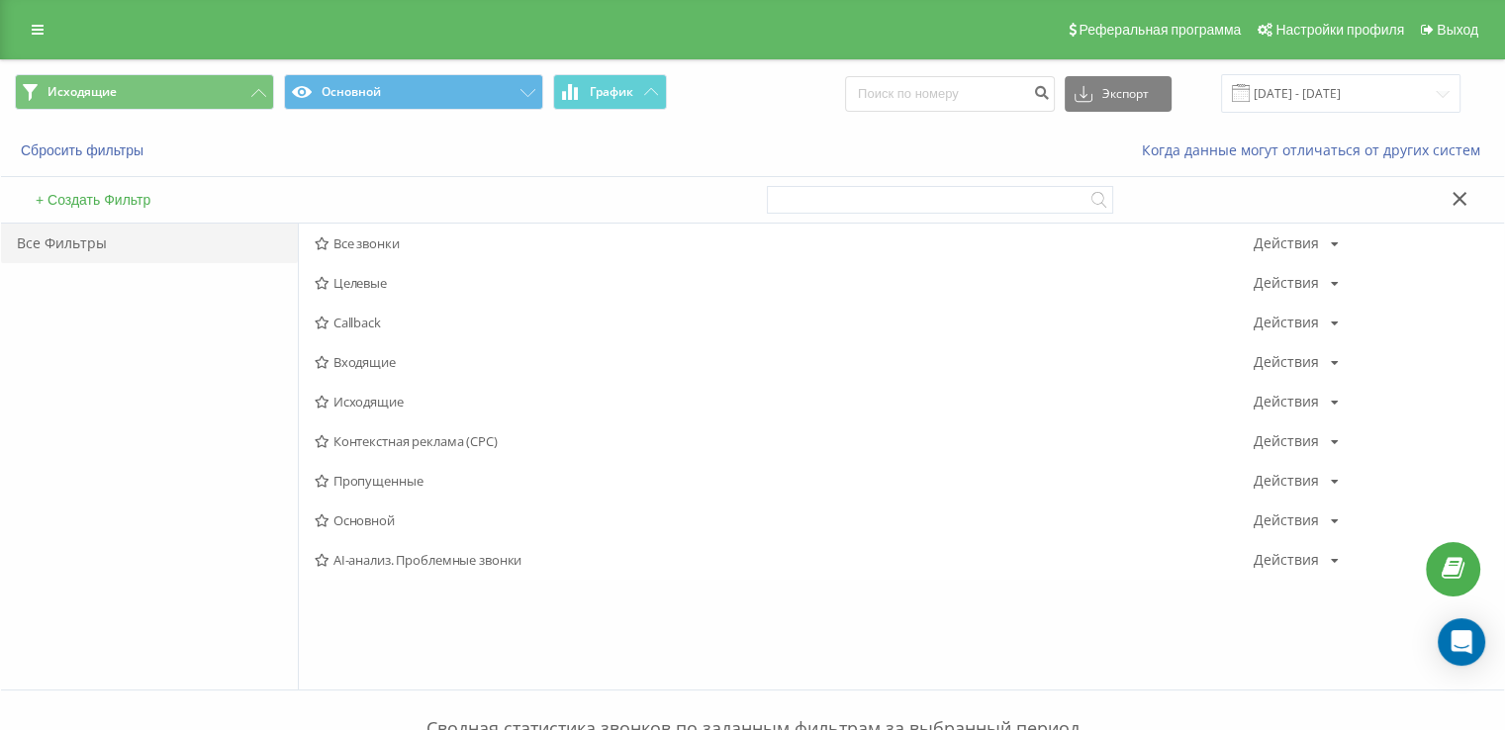
click at [417, 365] on span "Входящие" at bounding box center [784, 362] width 939 height 14
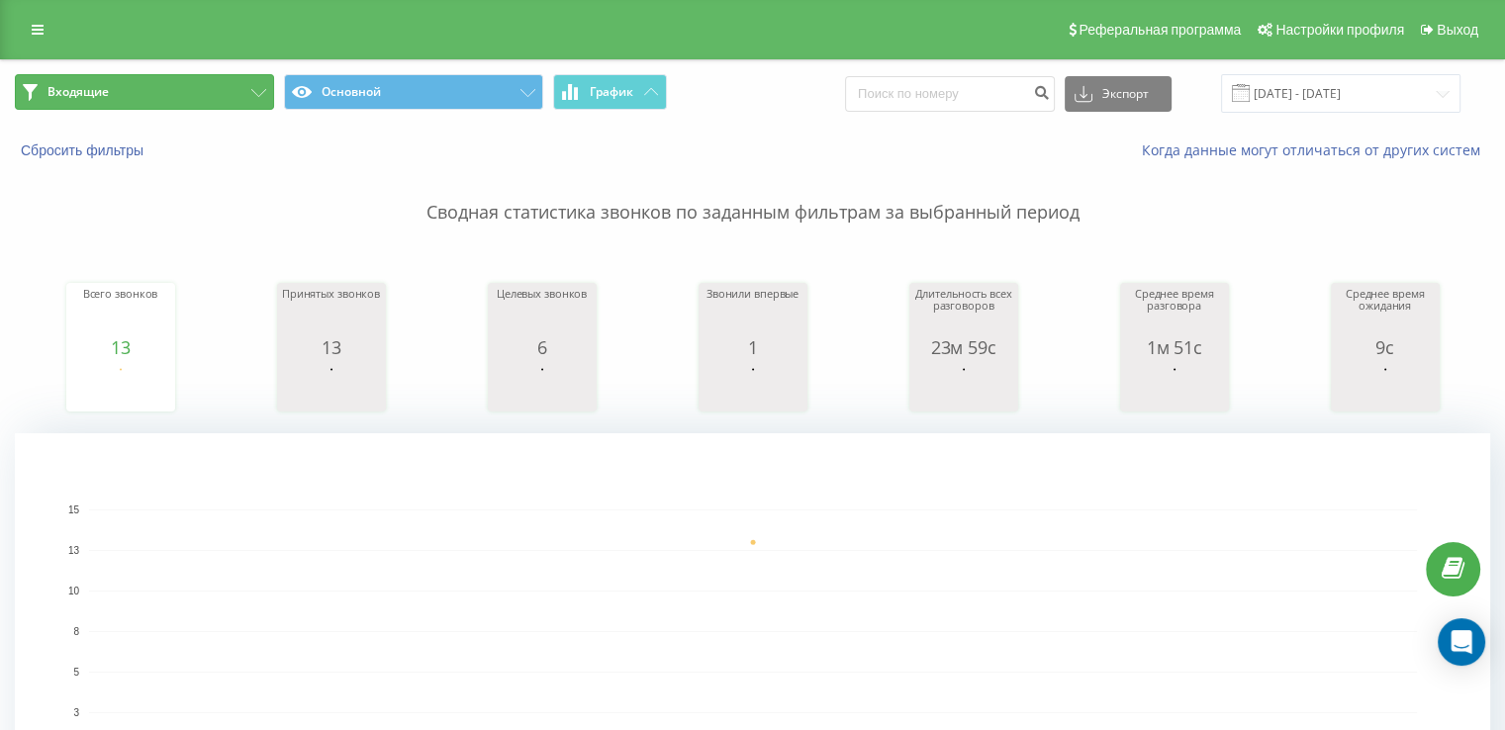
click at [78, 97] on span "Входящие" at bounding box center [77, 92] width 61 height 16
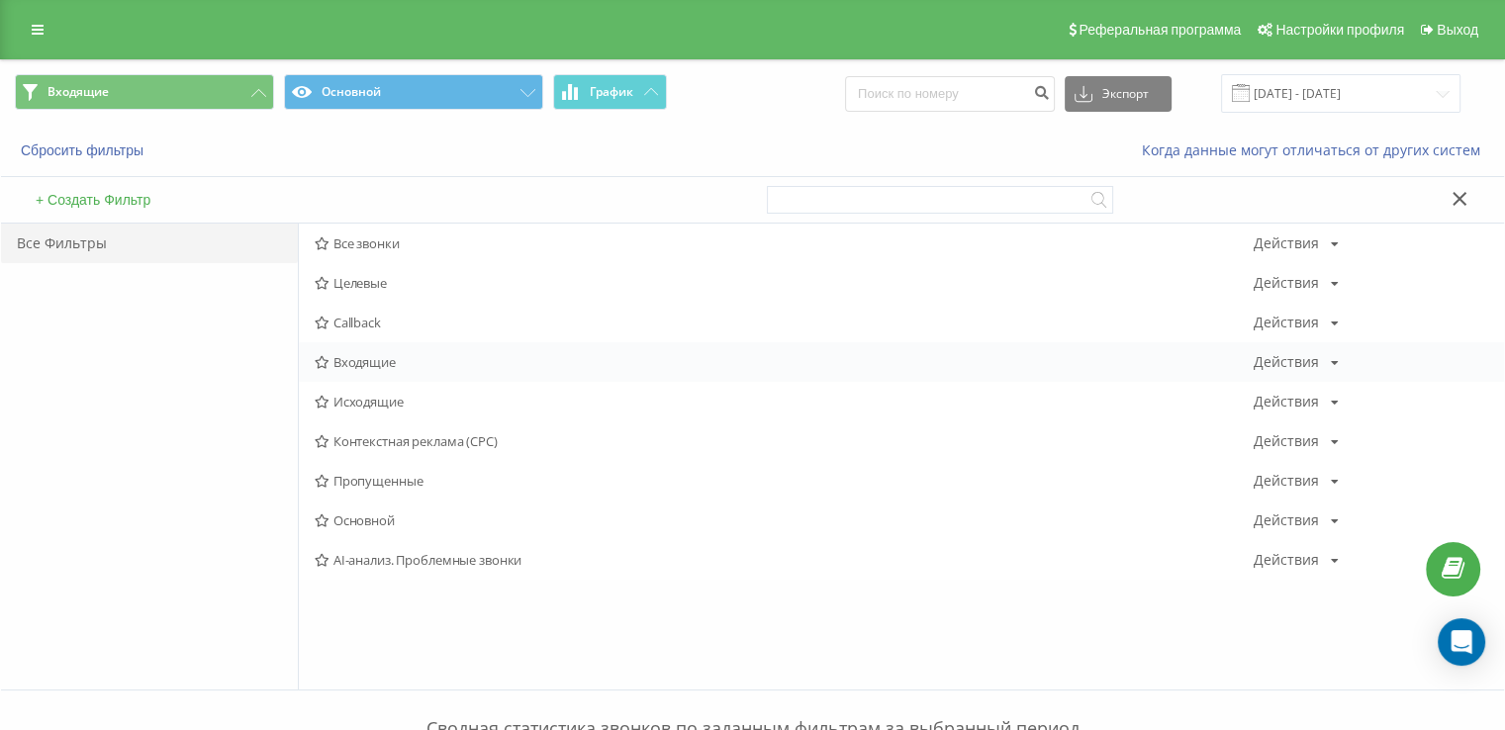
click at [410, 353] on div "Входящие Действия Редактировать Копировать Удалить По умолчанию Поделиться" at bounding box center [901, 362] width 1205 height 40
click at [460, 355] on span "Входящие" at bounding box center [784, 362] width 939 height 14
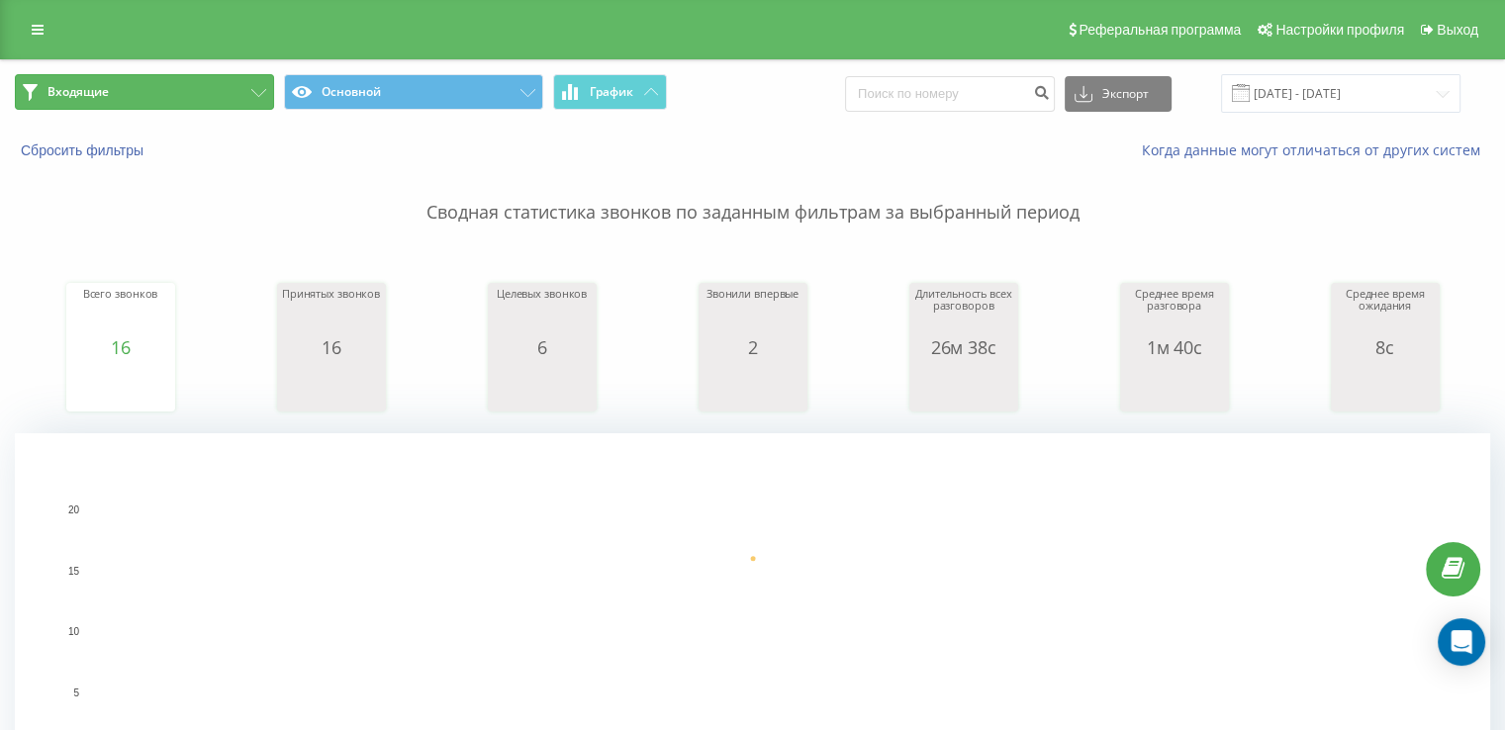
click at [222, 80] on button "Входящие" at bounding box center [144, 92] width 259 height 36
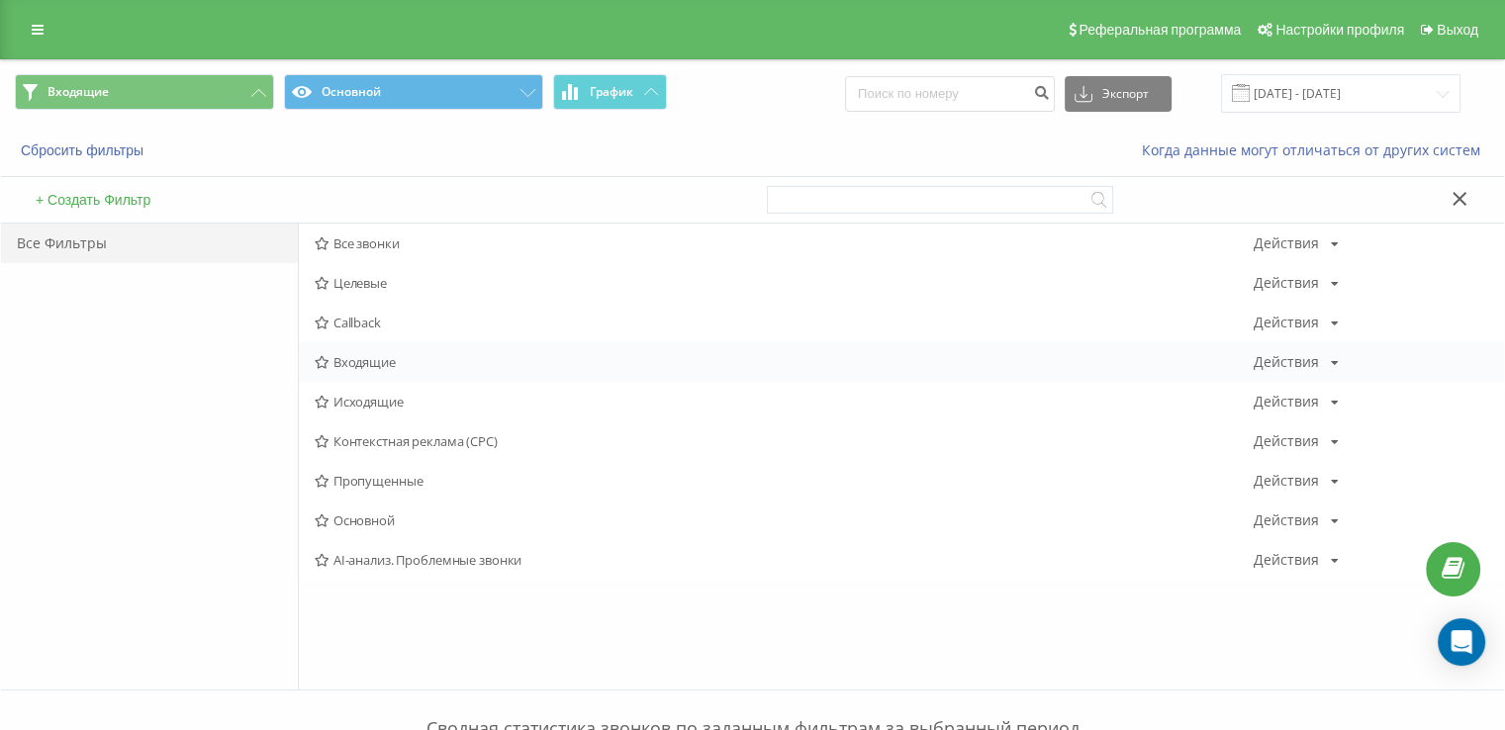
click at [406, 349] on div "Входящие Действия Редактировать Копировать Удалить По умолчанию Поделиться" at bounding box center [901, 362] width 1205 height 40
click at [406, 366] on span "Входящие" at bounding box center [784, 362] width 939 height 14
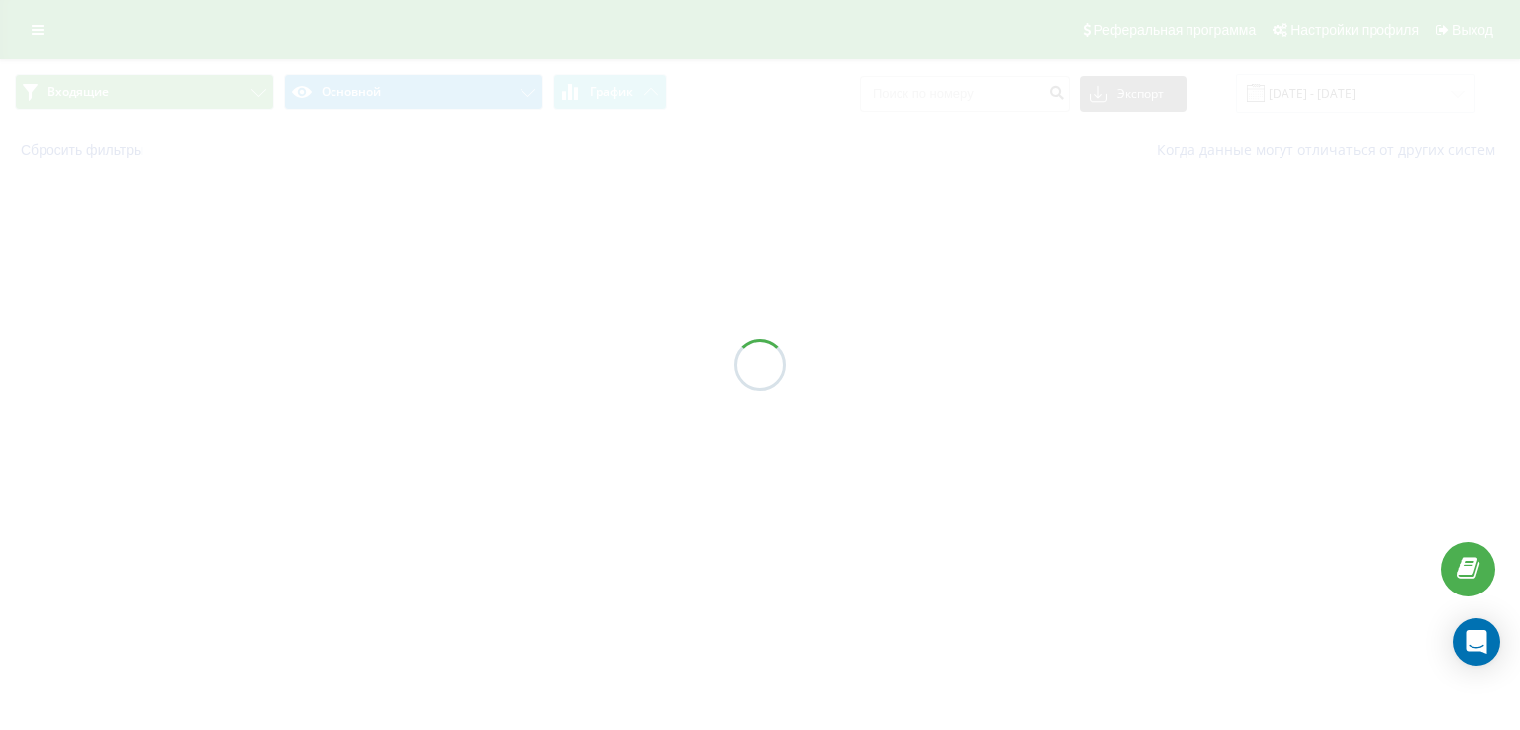
click at [404, 366] on div at bounding box center [760, 365] width 1520 height 730
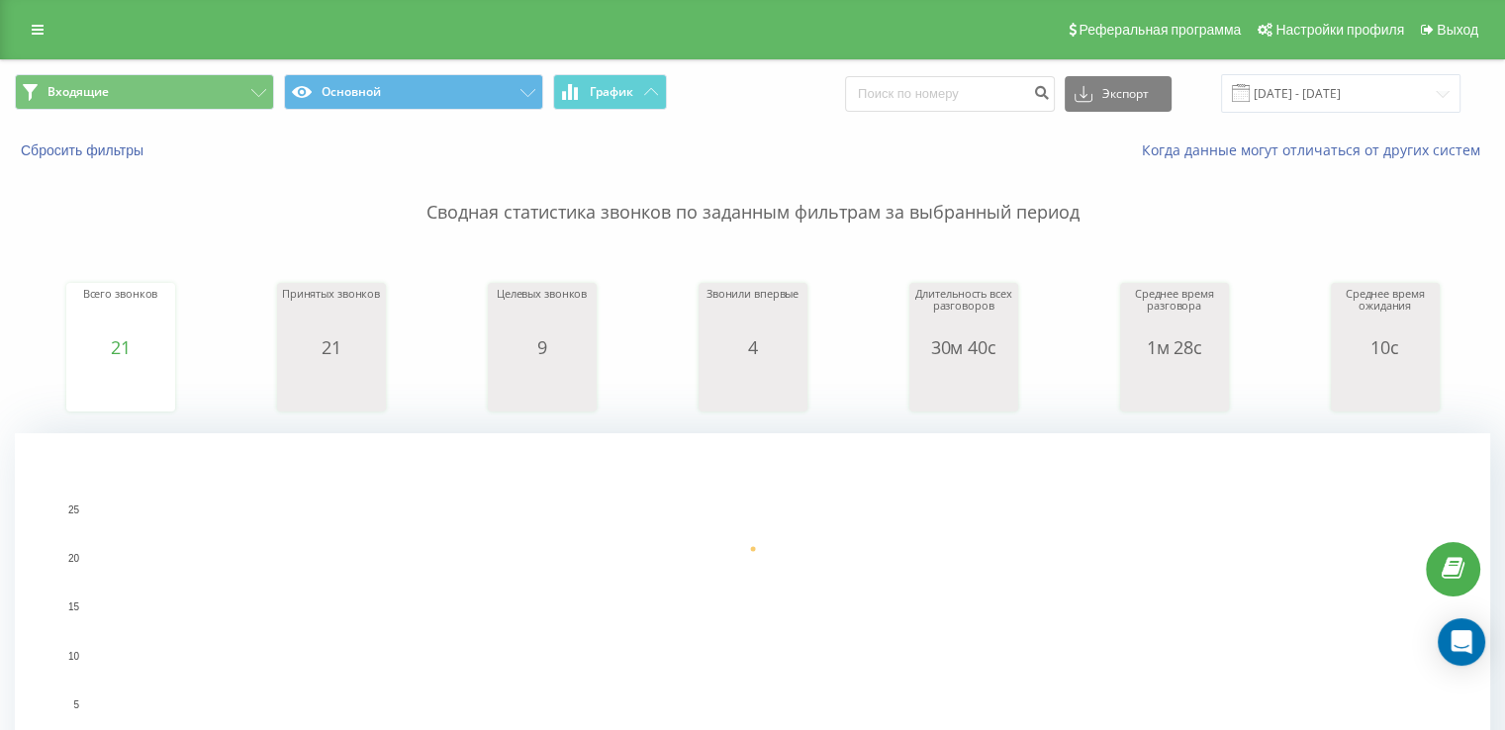
click at [15, 206] on p "Сводная статистика звонков по заданным фильтрам за выбранный период" at bounding box center [752, 192] width 1475 height 65
drag, startPoint x: 150, startPoint y: 86, endPoint x: 174, endPoint y: 141, distance: 60.3
click at [150, 85] on button "Входящие" at bounding box center [144, 92] width 259 height 36
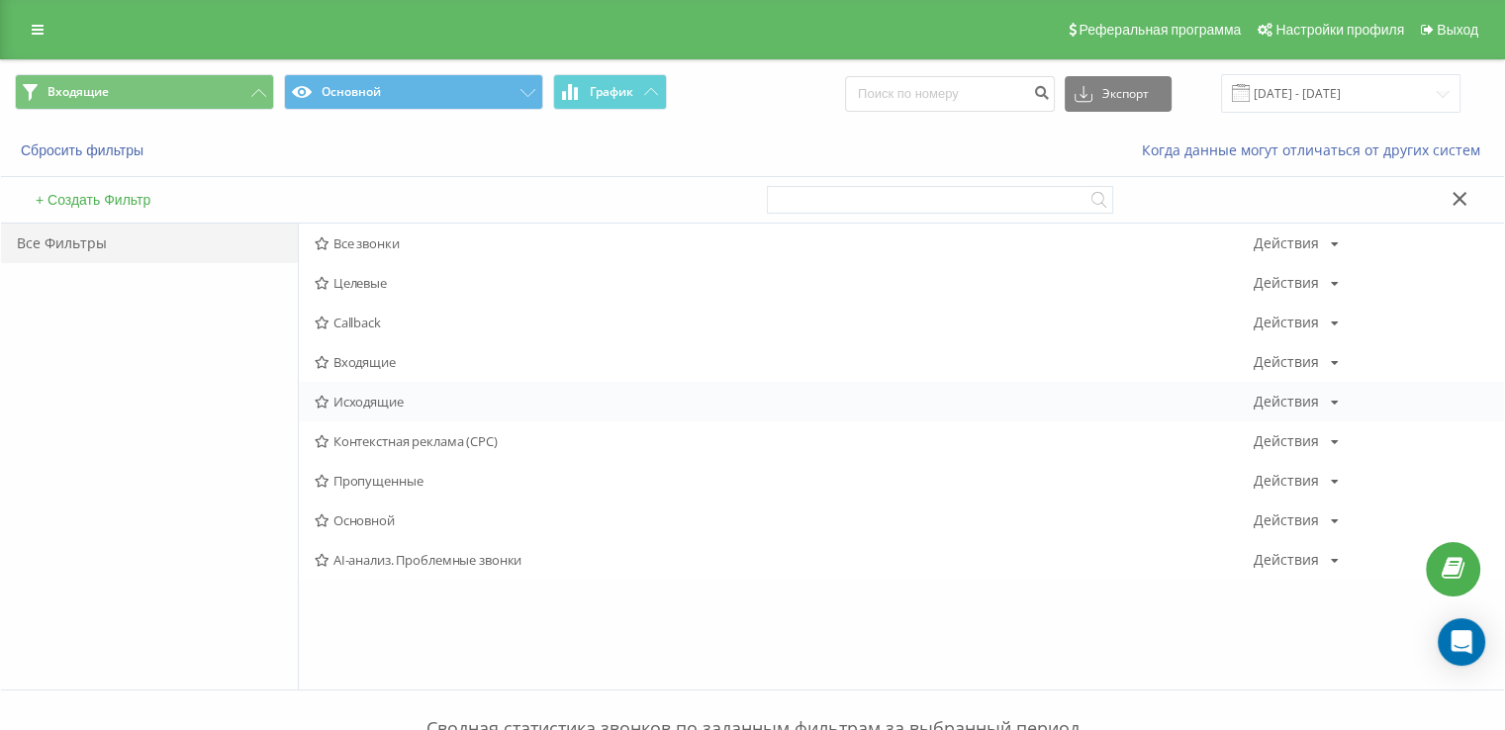
drag, startPoint x: 387, startPoint y: 381, endPoint x: 387, endPoint y: 396, distance: 14.8
click at [387, 382] on div "Исходящие Действия Редактировать Копировать Удалить По умолчанию Поделиться" at bounding box center [901, 402] width 1205 height 40
click at [387, 400] on span "Исходящие" at bounding box center [784, 402] width 939 height 14
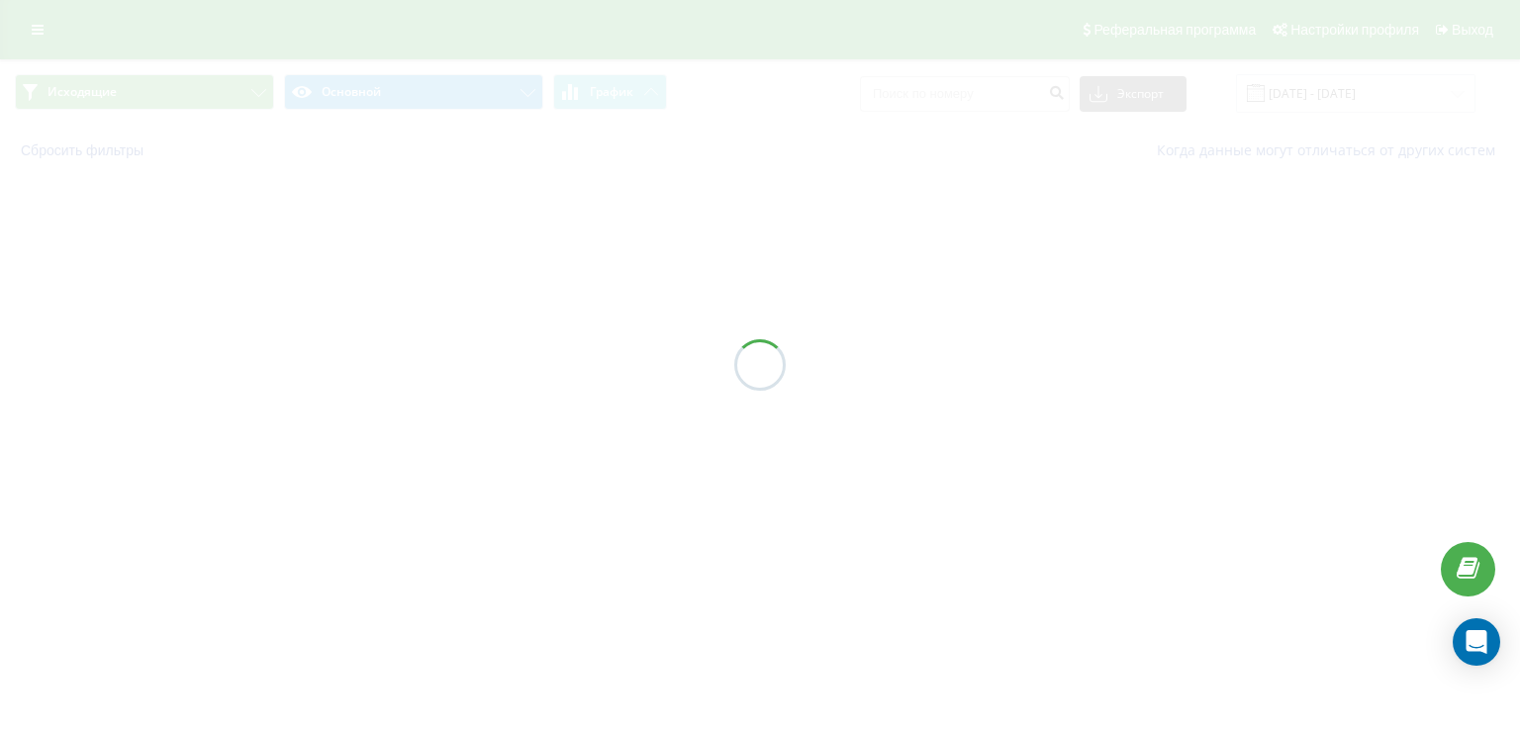
click at [387, 400] on div at bounding box center [760, 365] width 1520 height 730
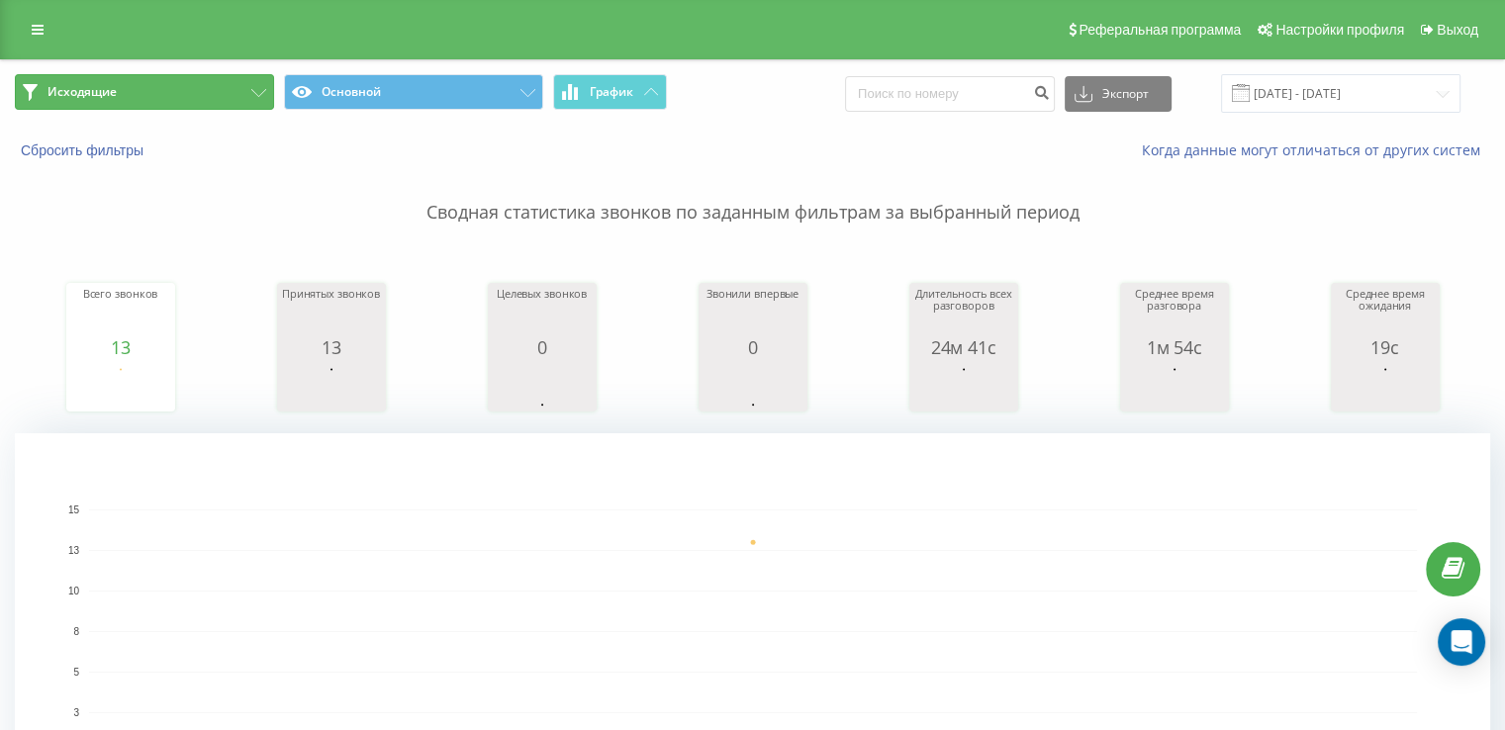
click at [114, 79] on button "Исходящие" at bounding box center [144, 92] width 259 height 36
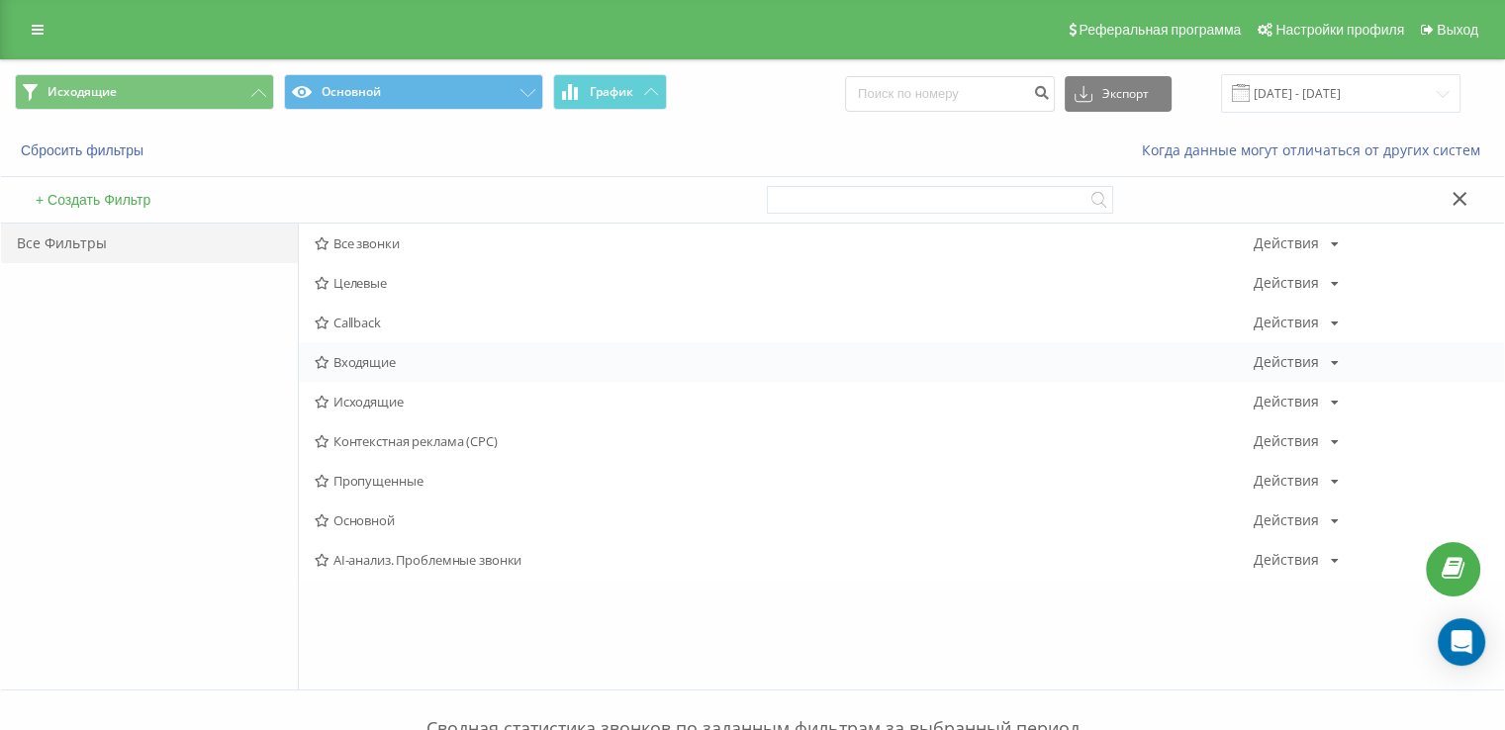
click at [495, 364] on span "Входящие" at bounding box center [784, 362] width 939 height 14
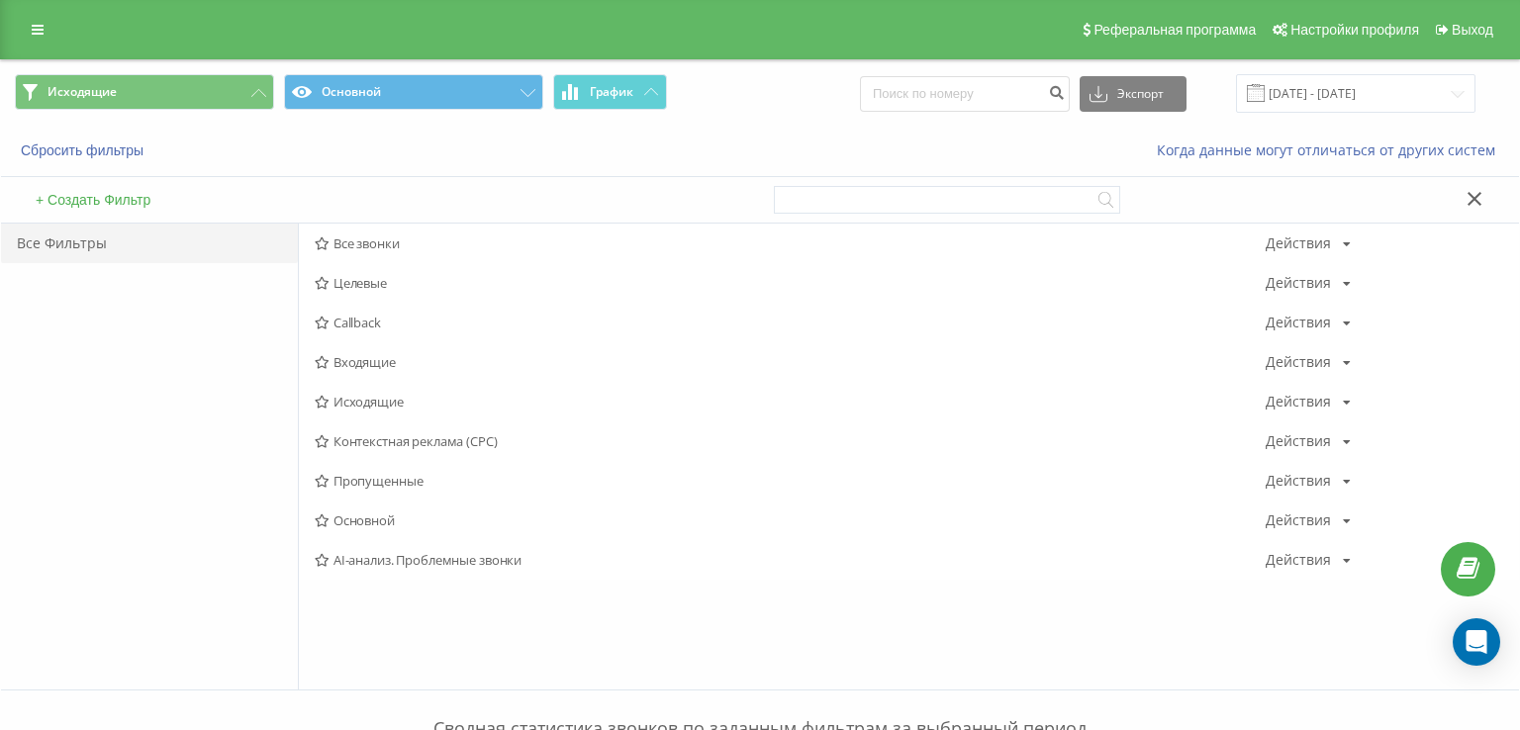
click at [0, 0] on div at bounding box center [0, 0] width 0 height 0
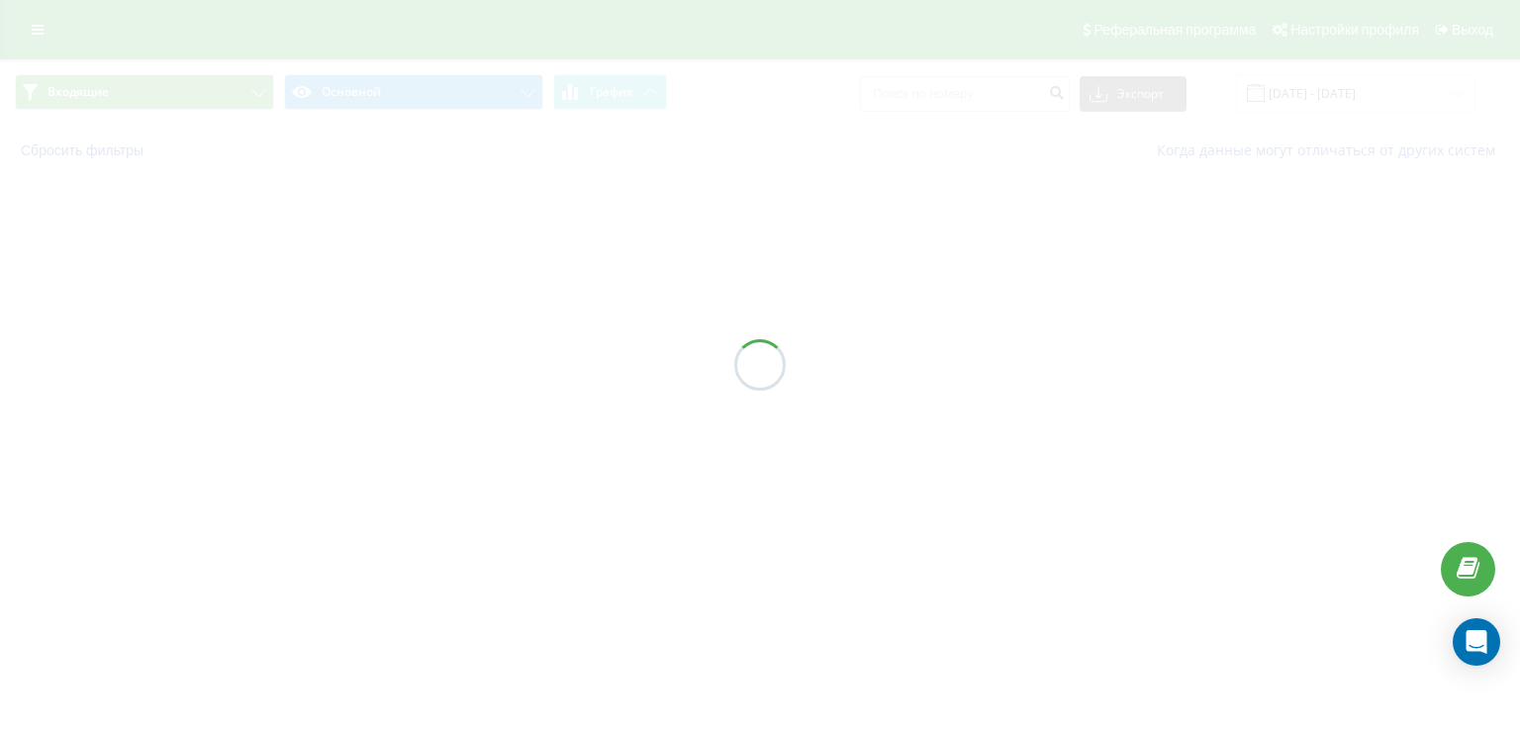
click at [495, 364] on div at bounding box center [760, 365] width 1520 height 730
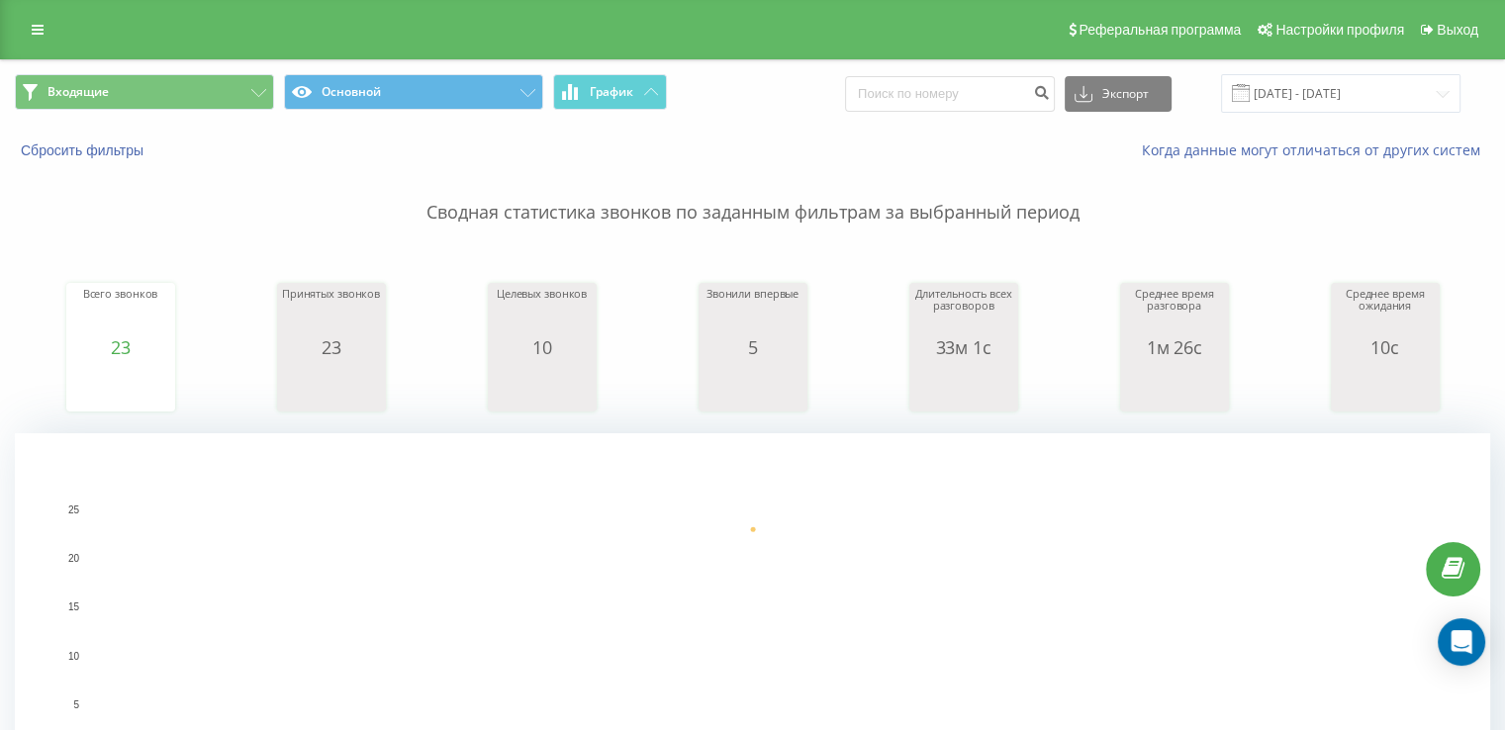
drag, startPoint x: 0, startPoint y: 337, endPoint x: 471, endPoint y: 257, distance: 477.7
click at [127, 87] on button "Входящие" at bounding box center [144, 92] width 259 height 36
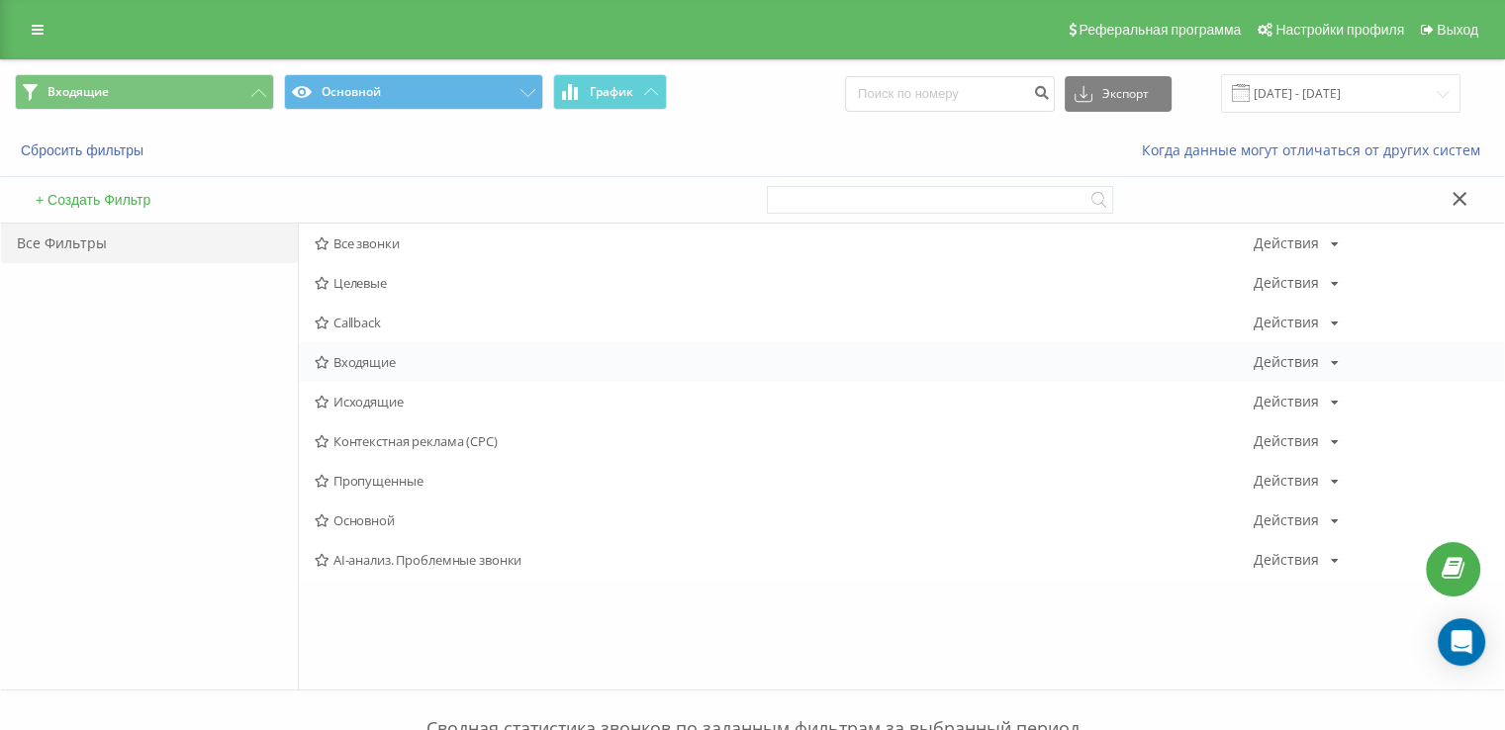
click at [355, 355] on span "Входящие" at bounding box center [784, 362] width 939 height 14
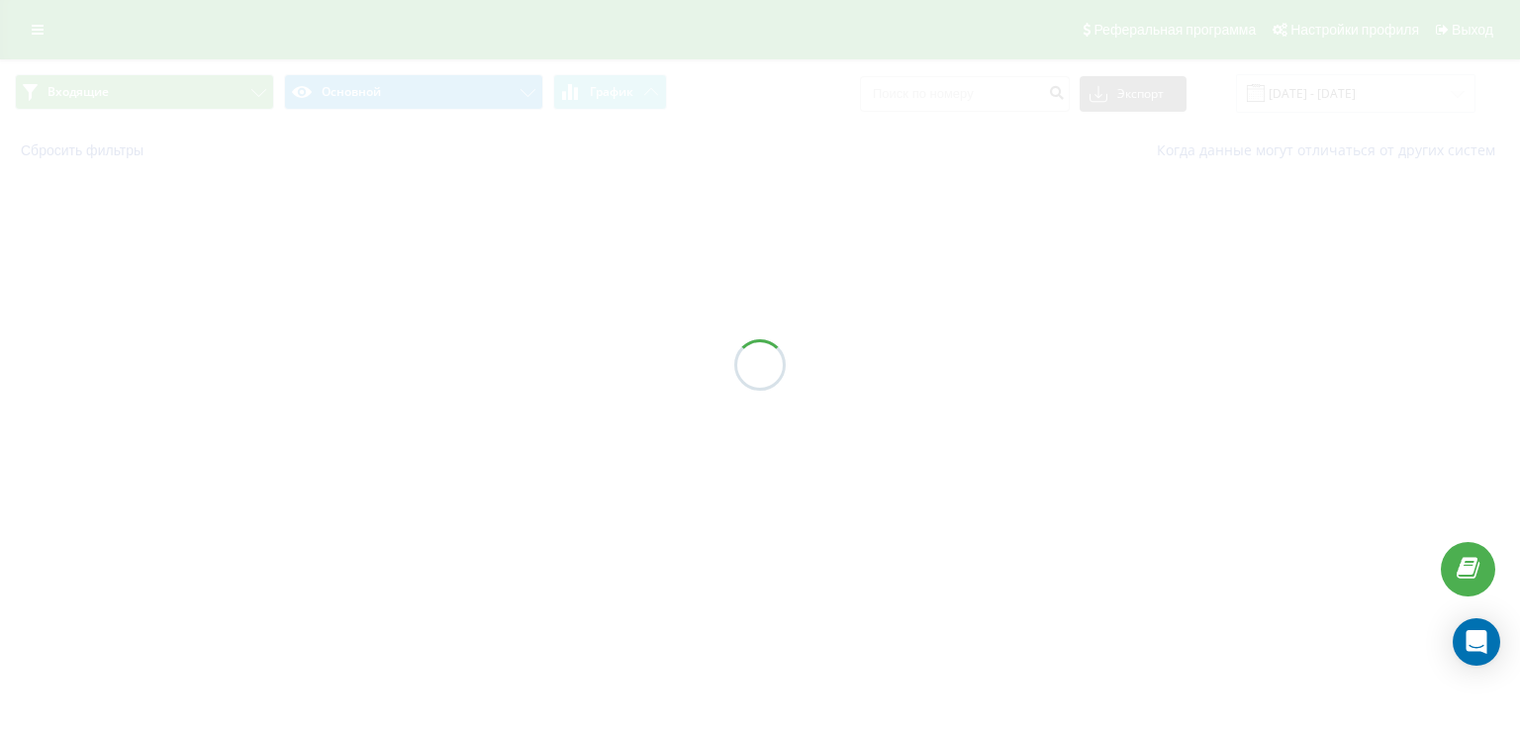
click at [355, 355] on div at bounding box center [760, 365] width 1520 height 730
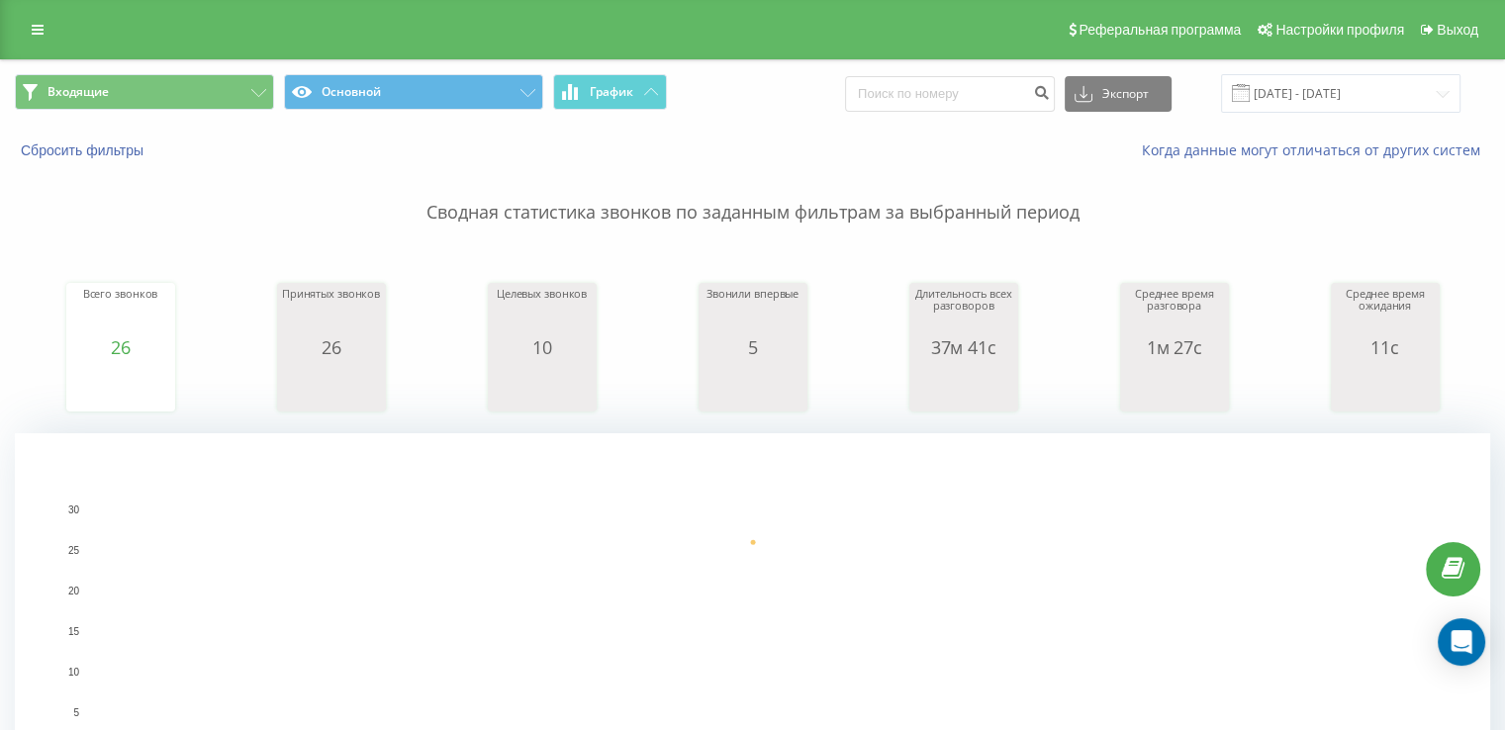
click at [51, 278] on div "Всего звонков 26 date totalCalls [DATE] [PHONE_NUMBER][DATE] Принятых звонков 2…" at bounding box center [752, 328] width 1475 height 170
drag, startPoint x: 127, startPoint y: 92, endPoint x: 153, endPoint y: 143, distance: 58.0
click at [127, 93] on button "Входящие" at bounding box center [144, 92] width 259 height 36
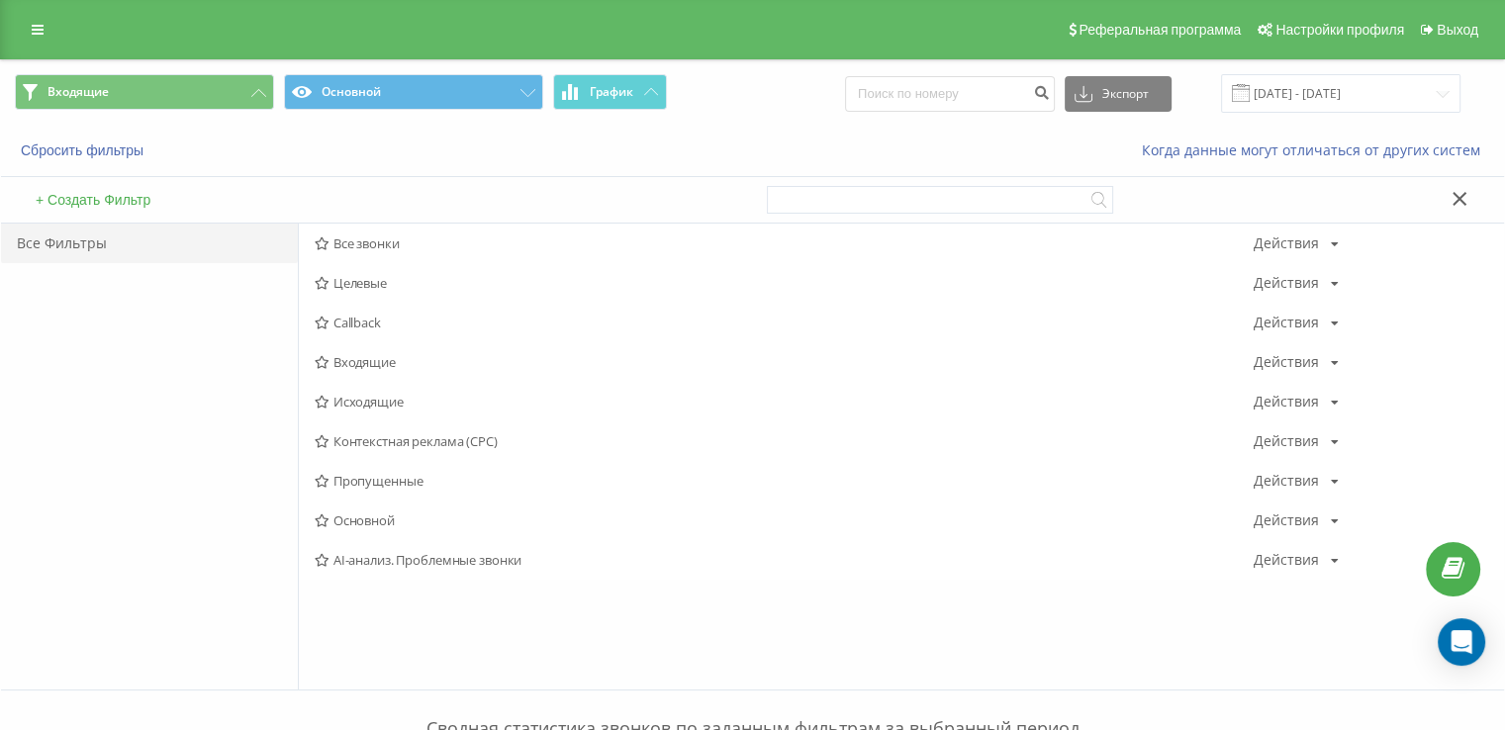
click at [388, 402] on span "Исходящие" at bounding box center [784, 402] width 939 height 14
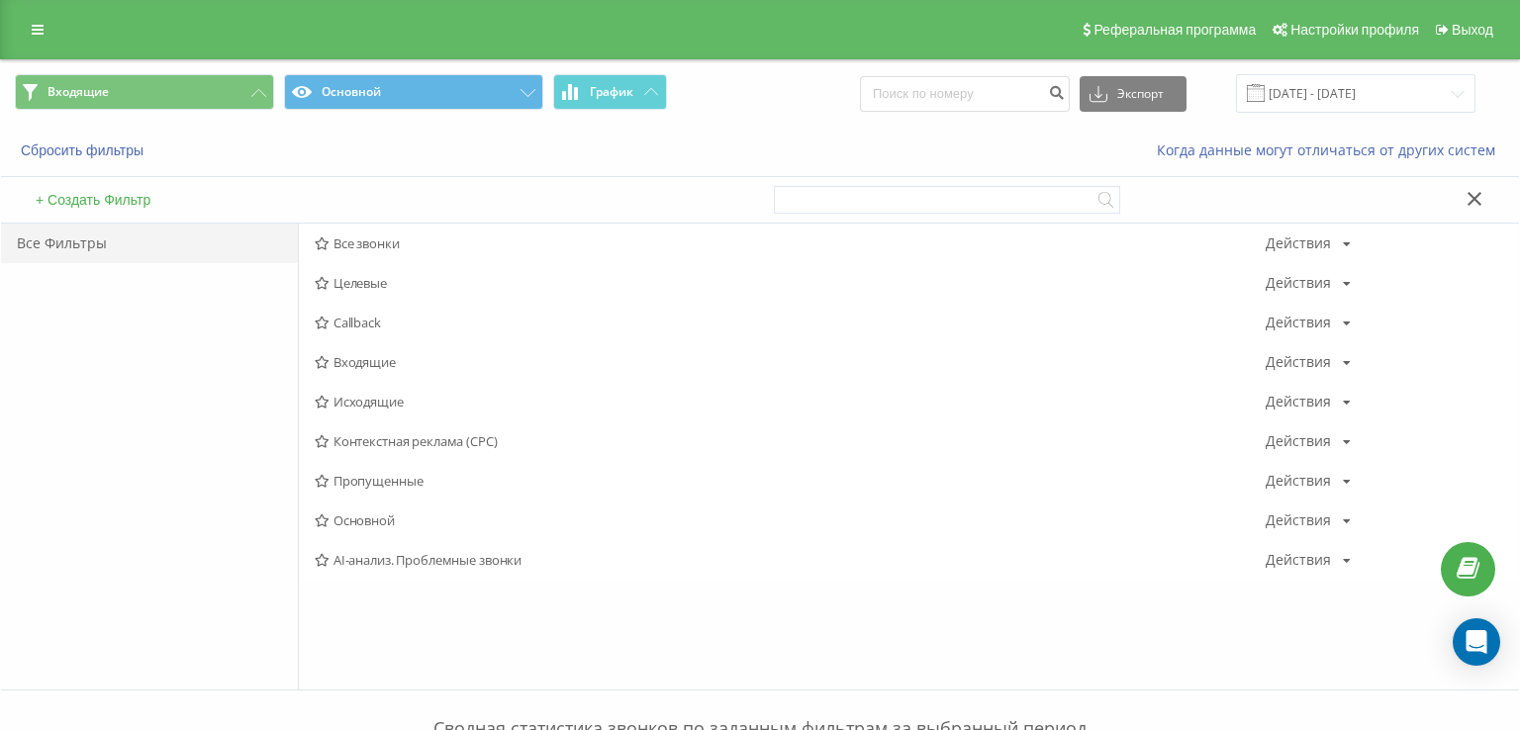
click at [0, 0] on div at bounding box center [0, 0] width 0 height 0
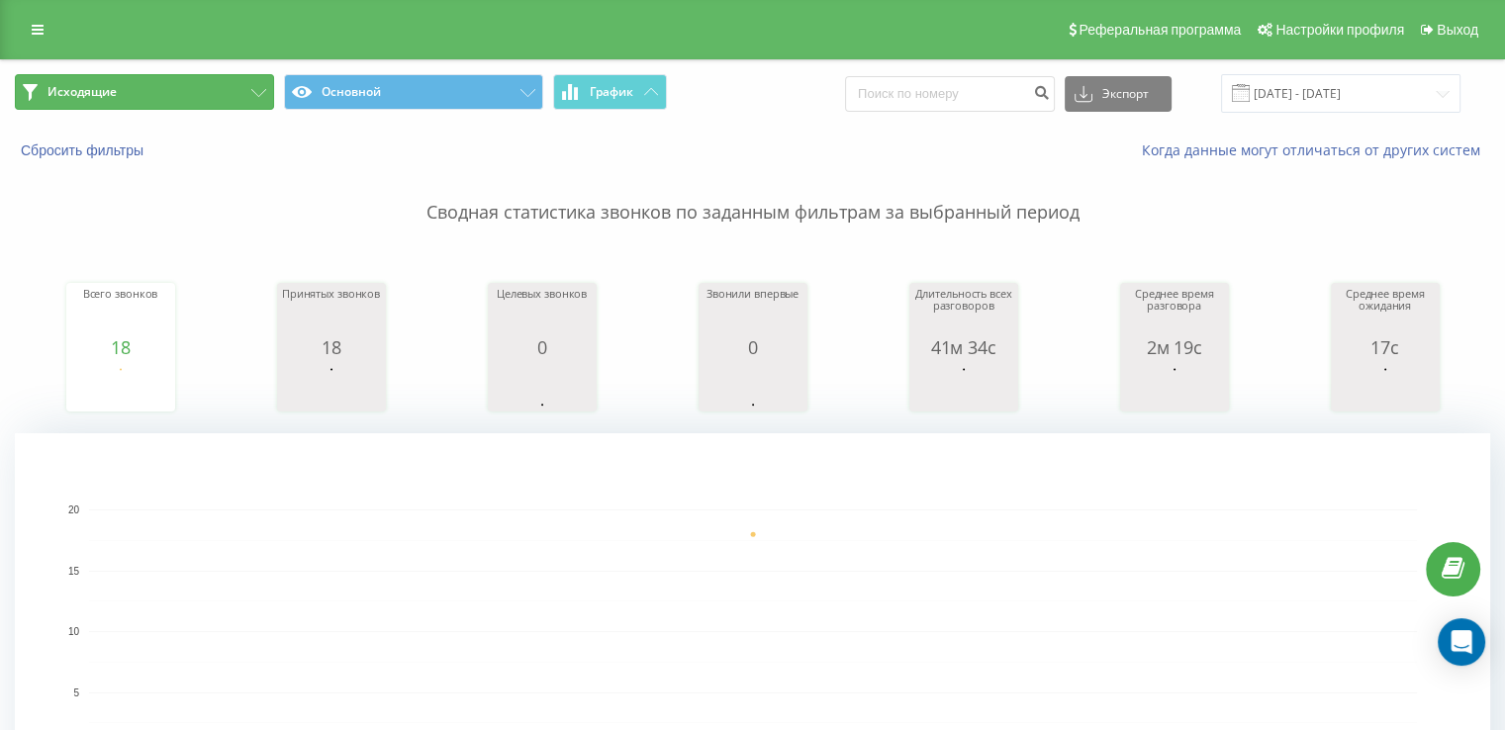
click at [148, 104] on button "Исходящие" at bounding box center [144, 92] width 259 height 36
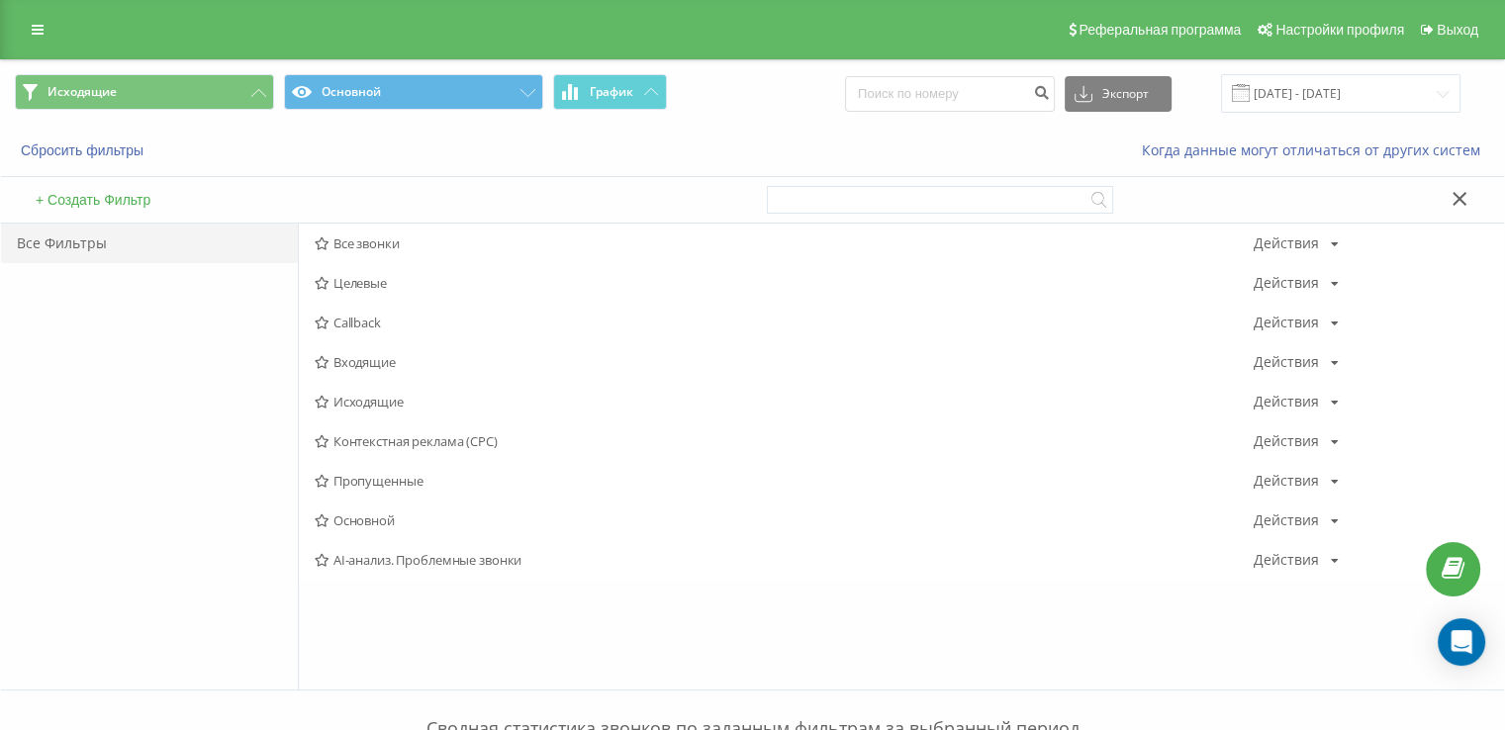
click at [379, 368] on span "Входящие" at bounding box center [784, 362] width 939 height 14
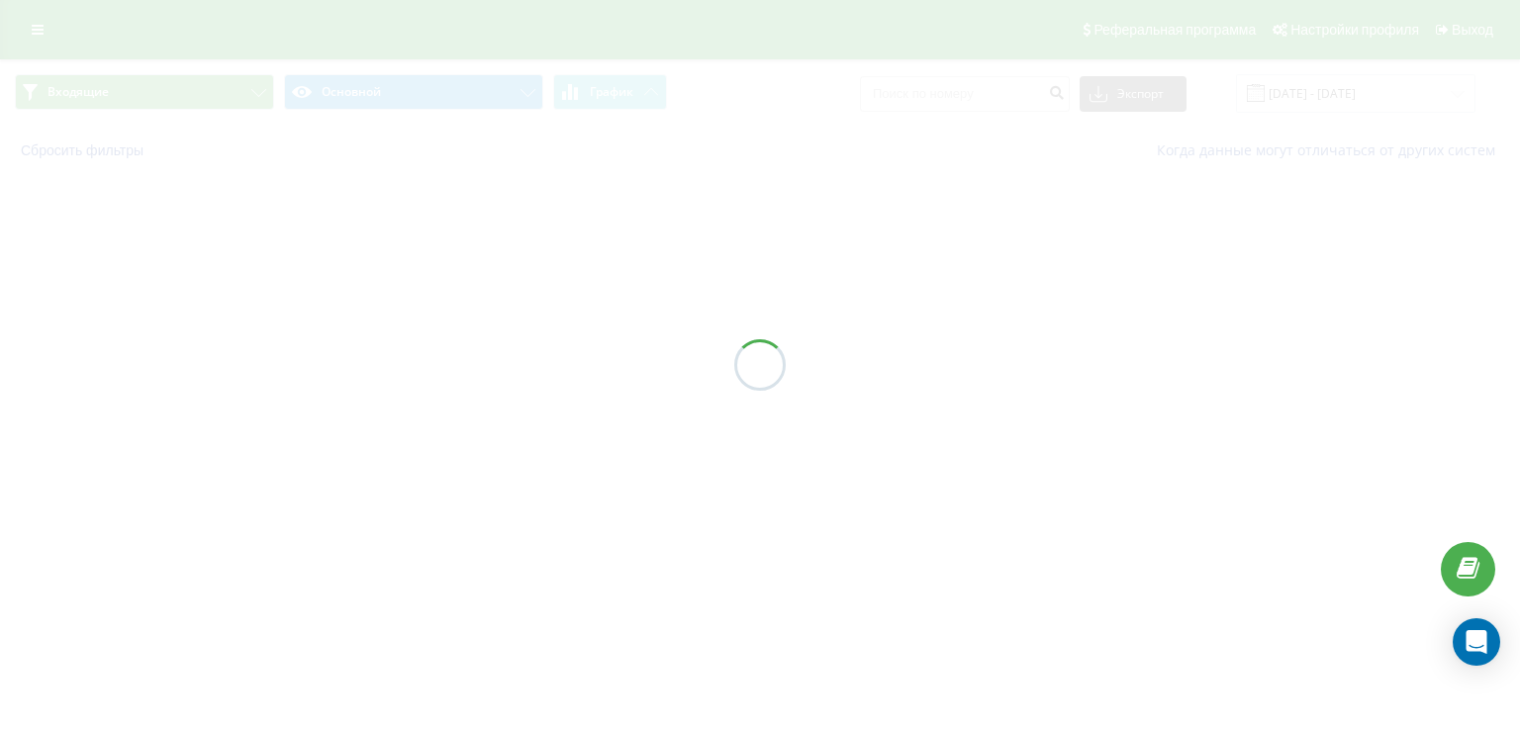
click at [382, 368] on div at bounding box center [760, 365] width 1520 height 730
click at [383, 365] on div at bounding box center [760, 365] width 1520 height 730
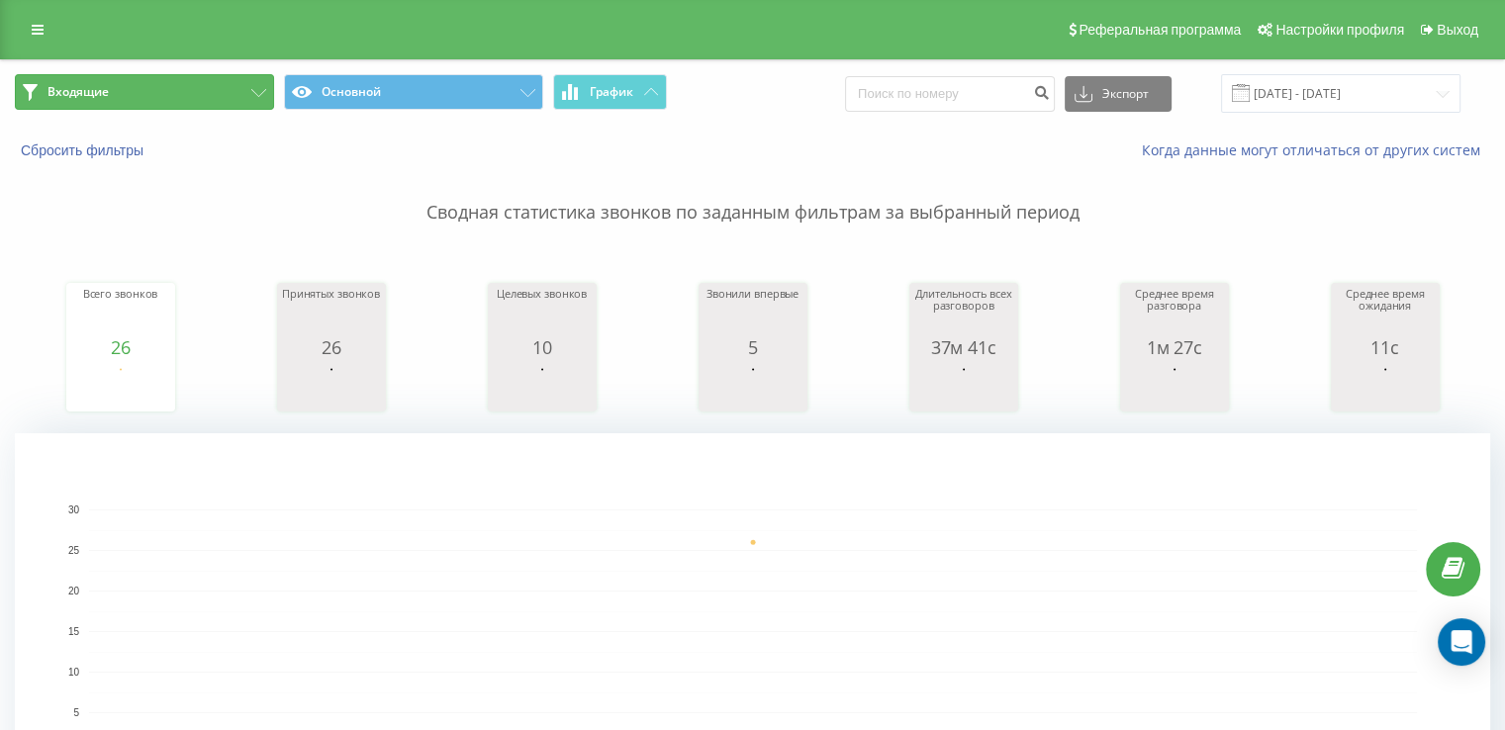
click at [79, 88] on span "Входящие" at bounding box center [77, 92] width 61 height 16
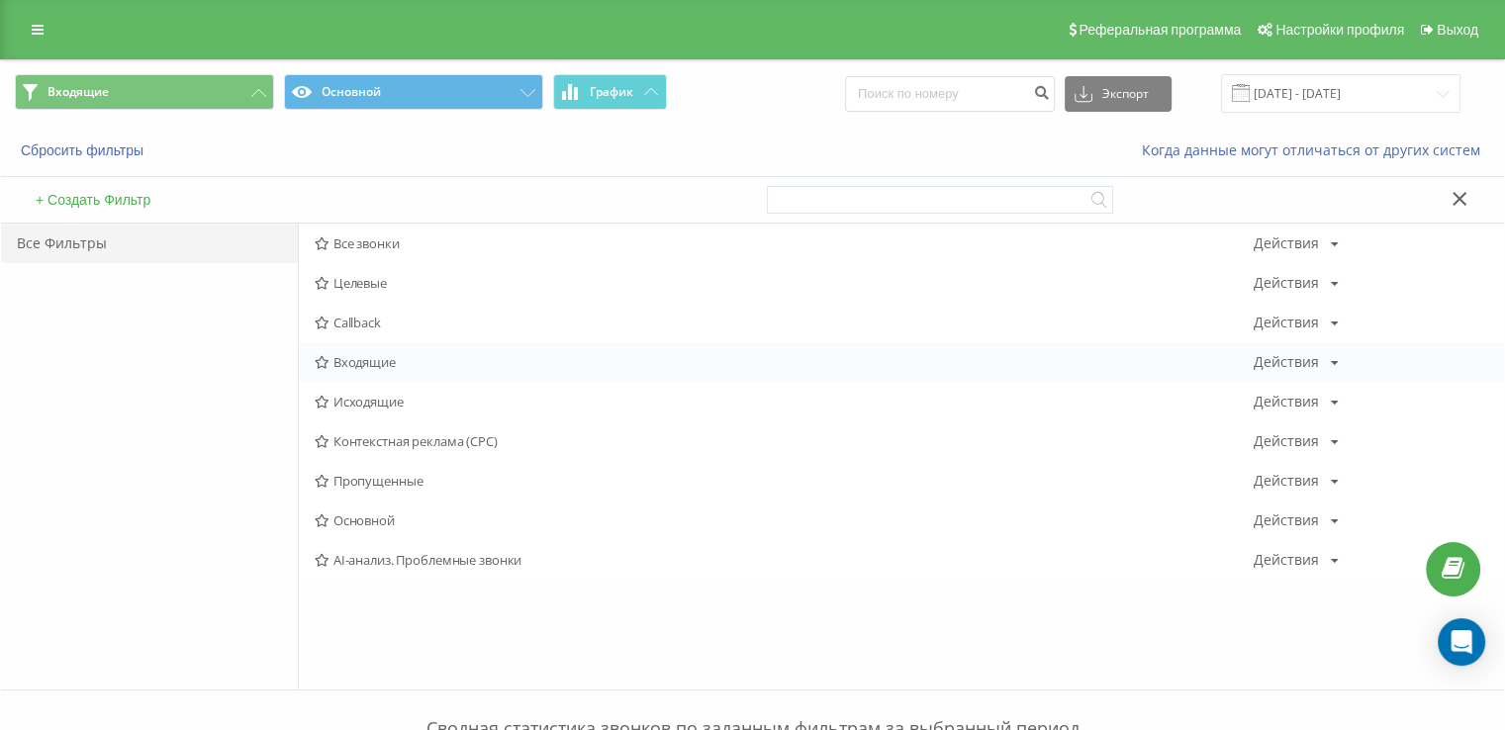
click at [430, 359] on span "Входящие" at bounding box center [784, 362] width 939 height 14
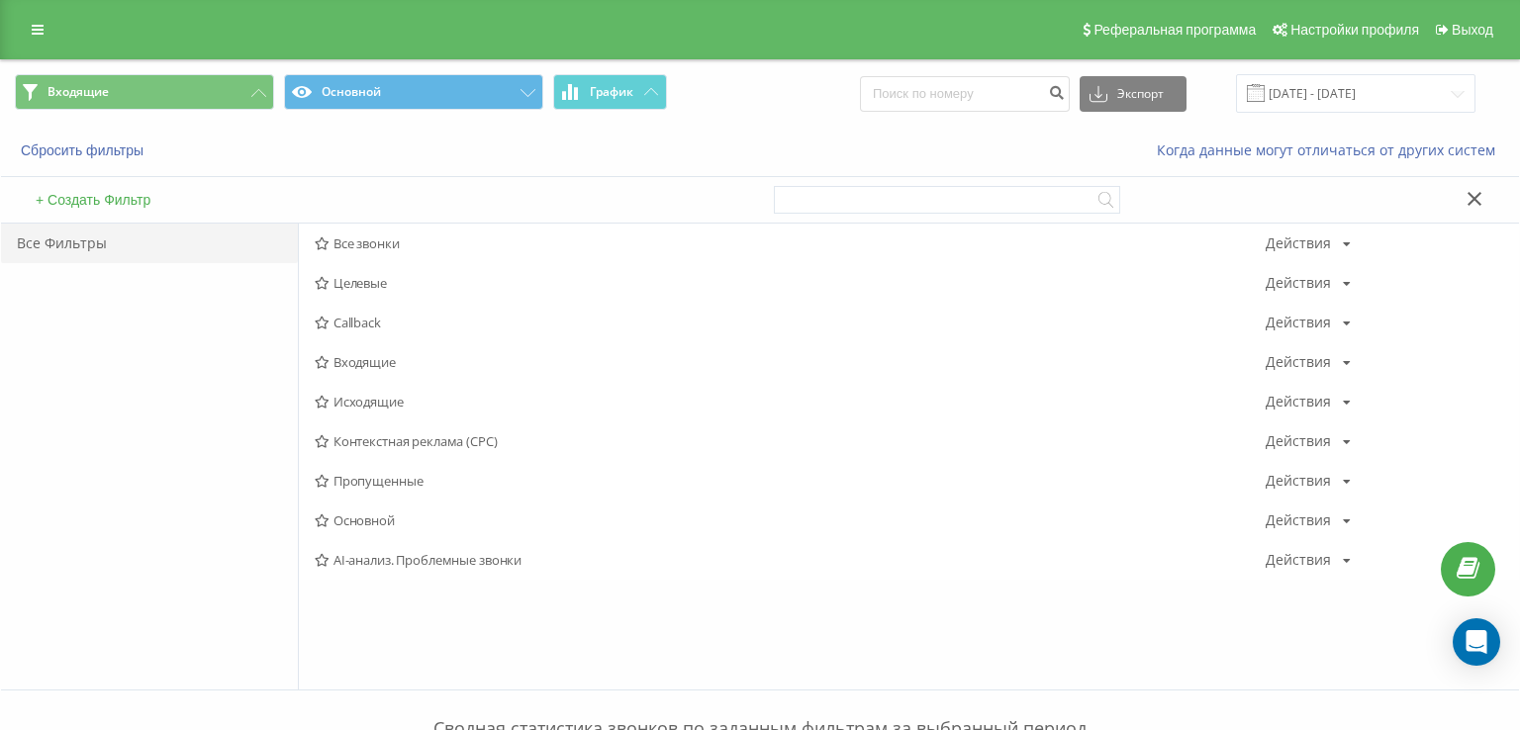
click at [0, 0] on div at bounding box center [0, 0] width 0 height 0
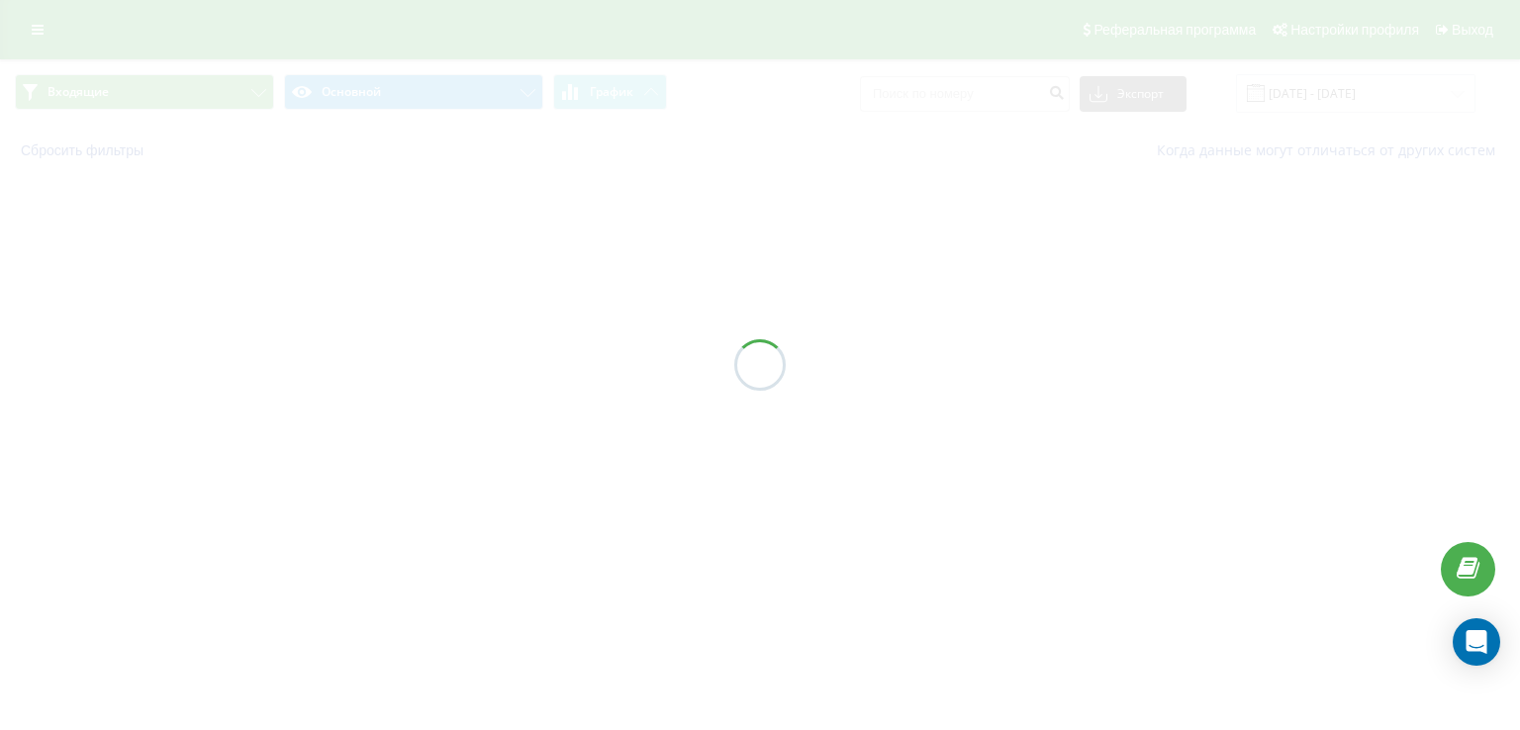
click at [430, 359] on div at bounding box center [760, 365] width 1520 height 730
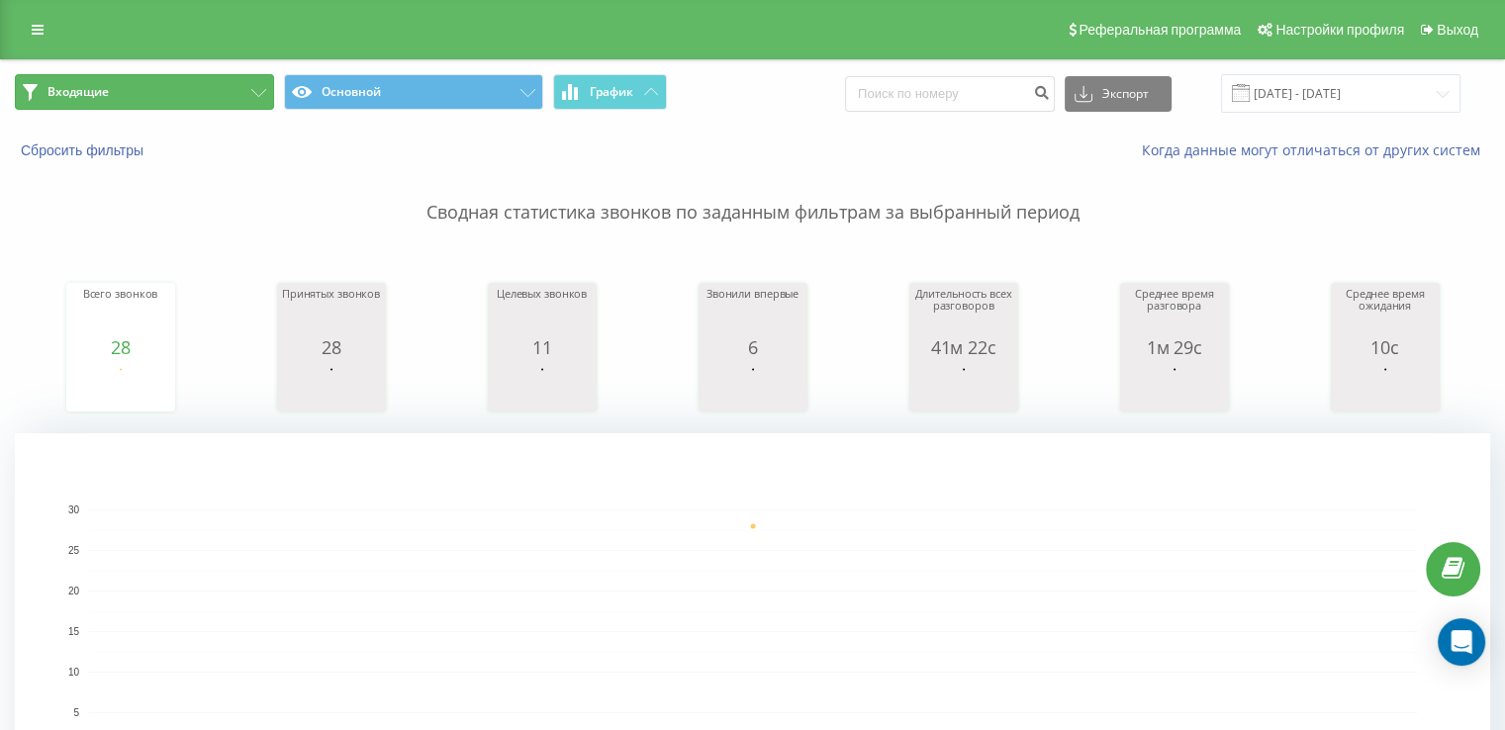
click at [174, 84] on button "Входящие" at bounding box center [144, 92] width 259 height 36
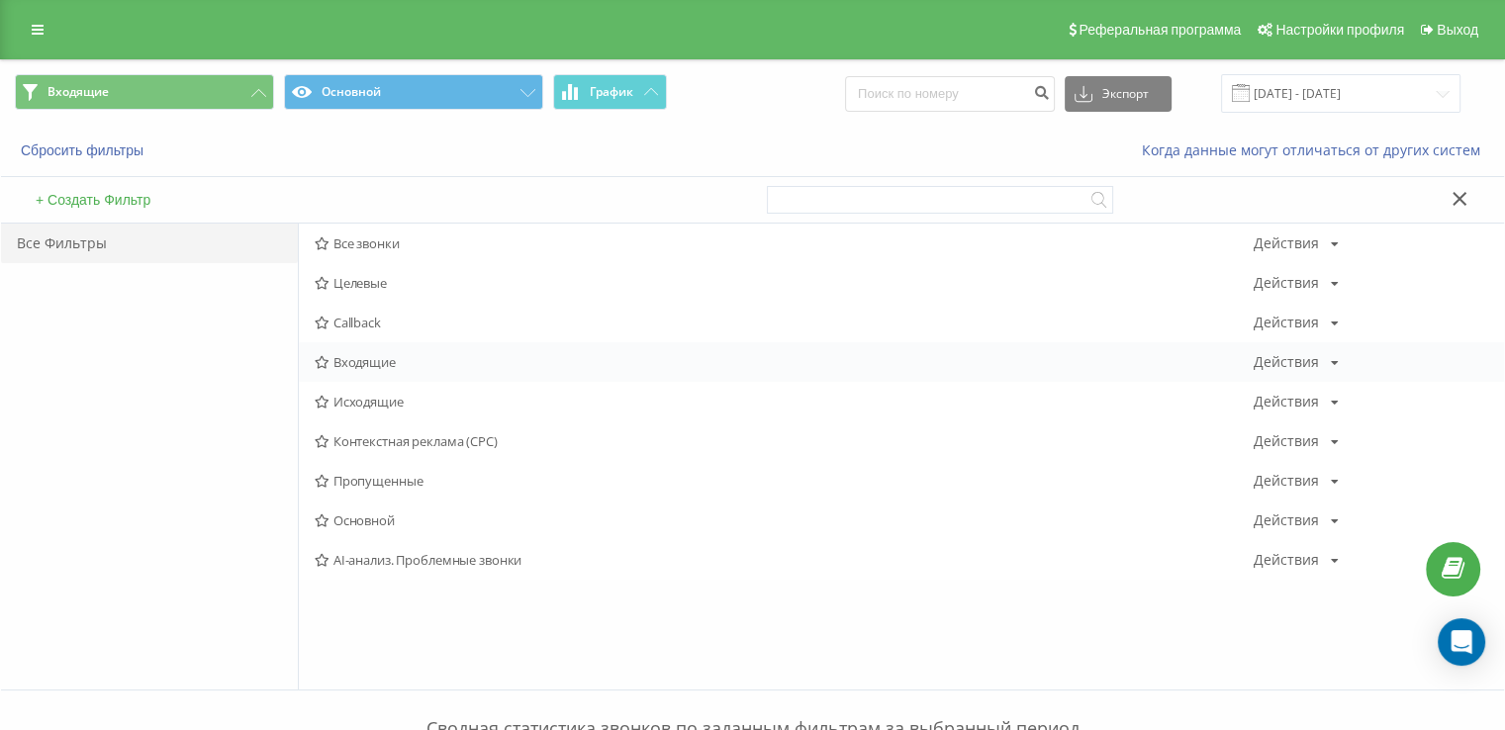
click at [382, 358] on span "Входящие" at bounding box center [784, 362] width 939 height 14
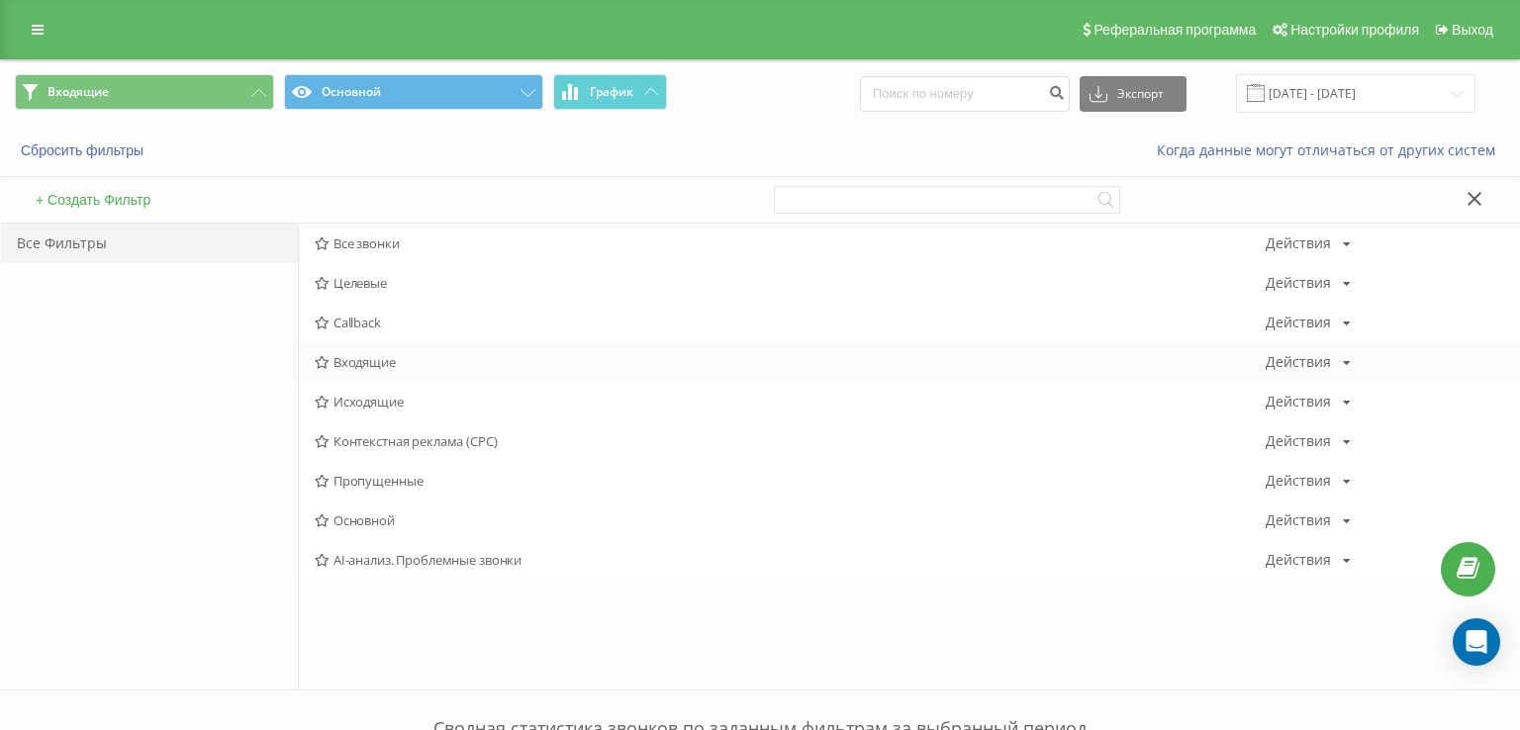
click at [0, 0] on div at bounding box center [0, 0] width 0 height 0
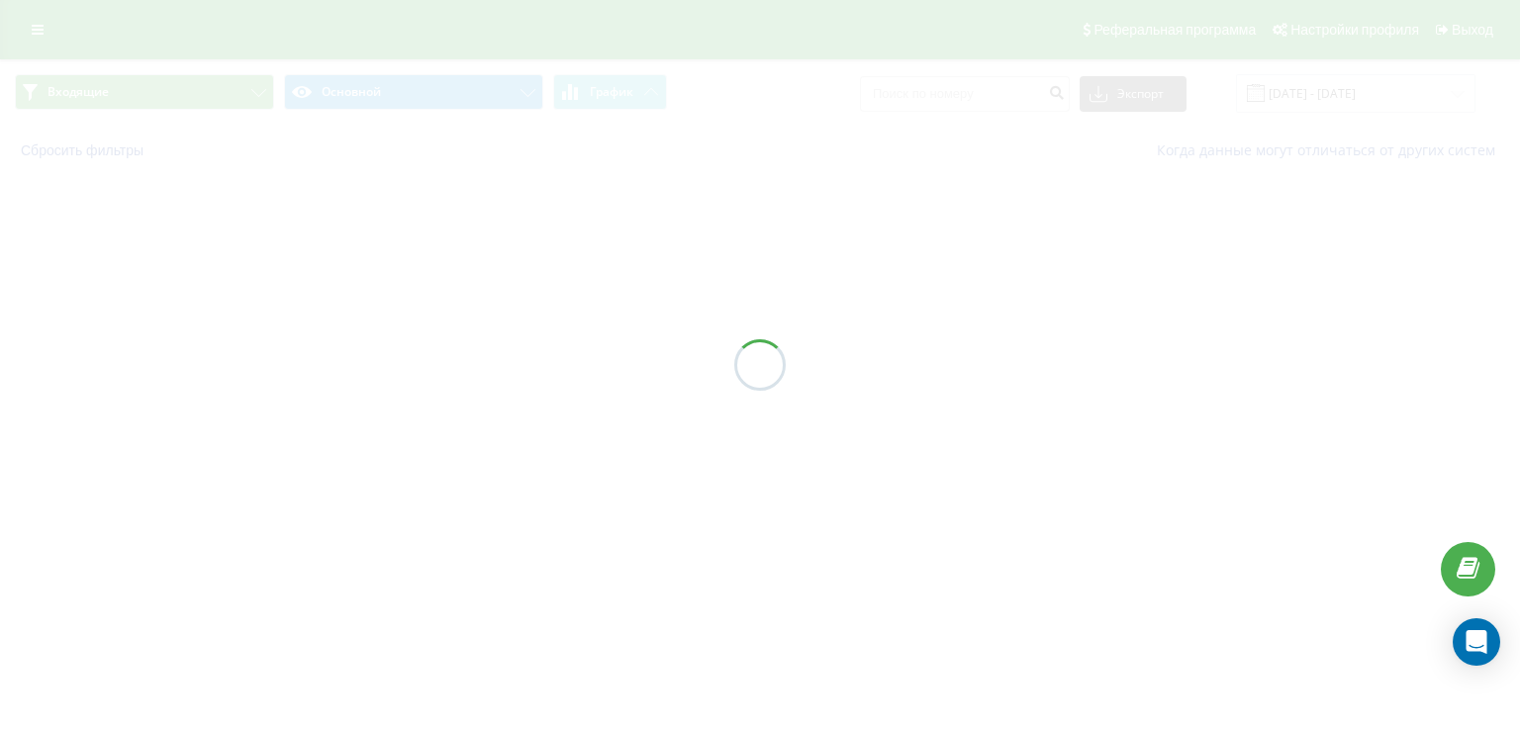
click at [382, 358] on div at bounding box center [760, 365] width 1520 height 730
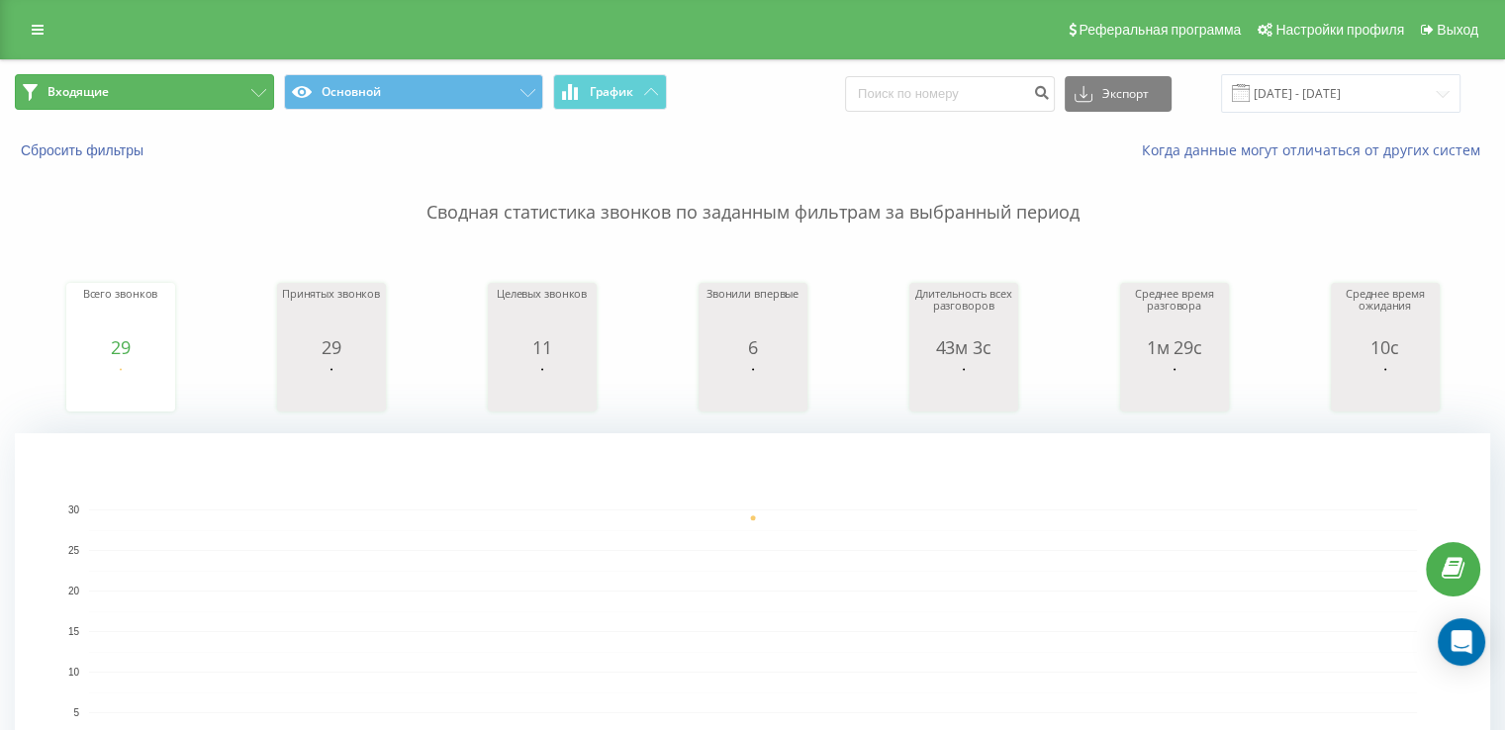
click at [67, 88] on span "Входящие" at bounding box center [77, 92] width 61 height 16
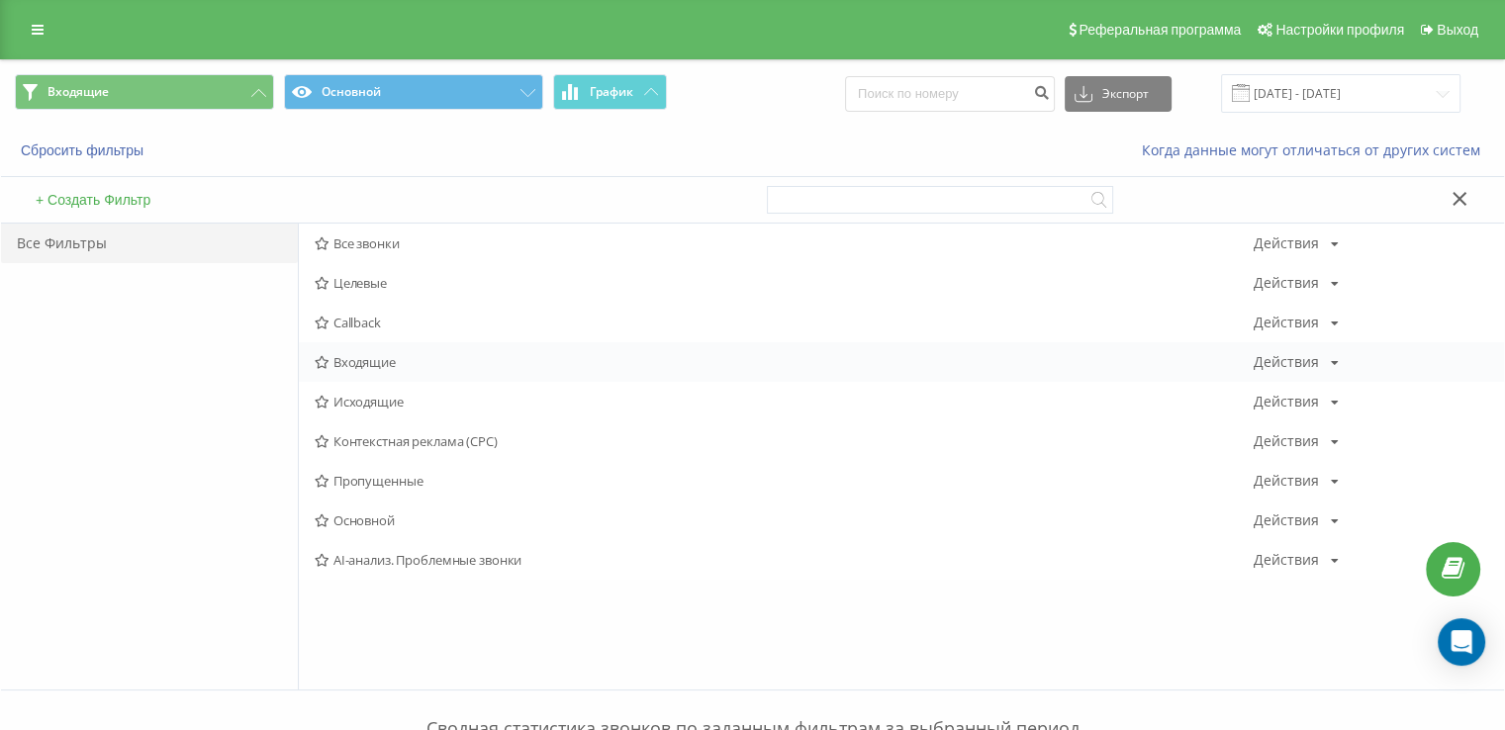
click at [345, 355] on span "Входящие" at bounding box center [784, 362] width 939 height 14
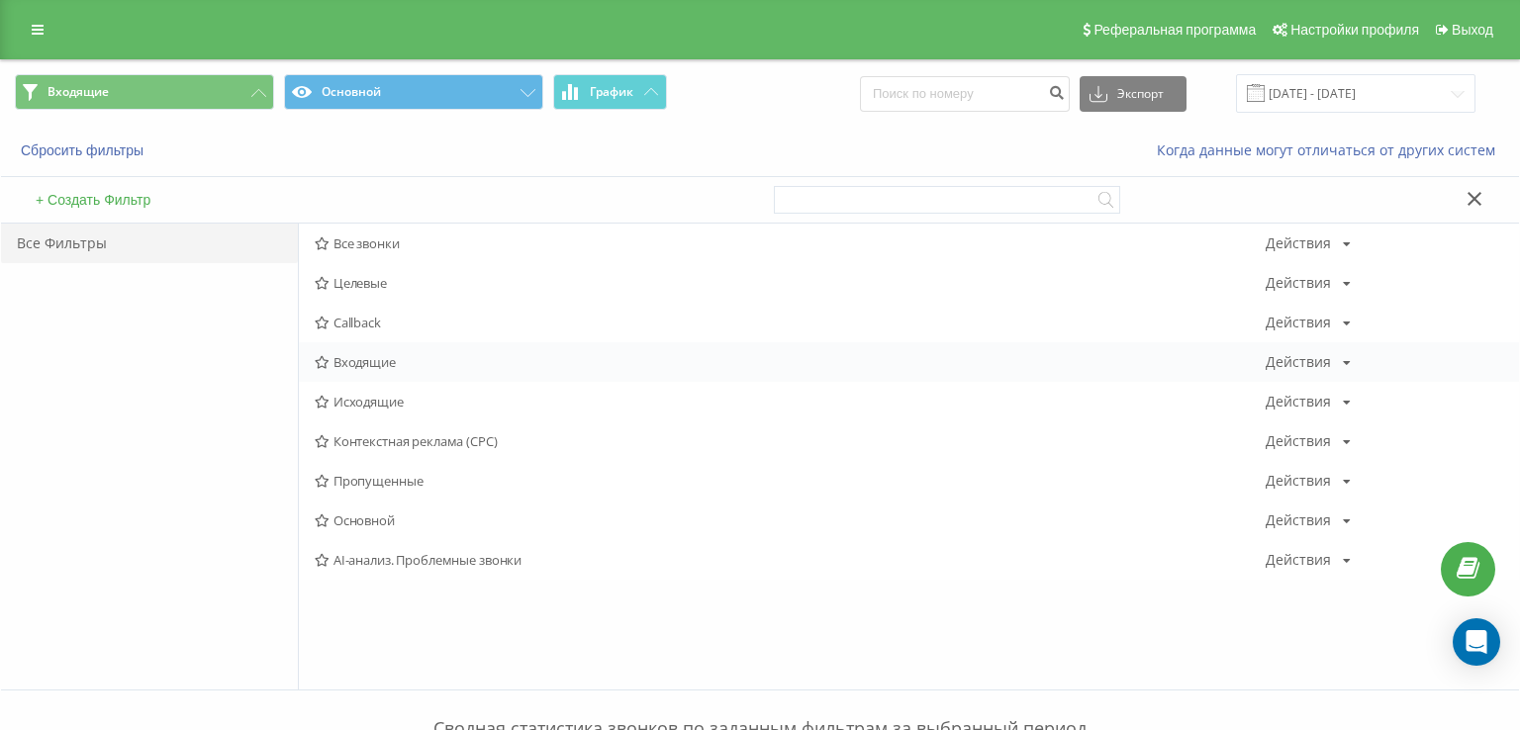
click at [0, 0] on div at bounding box center [0, 0] width 0 height 0
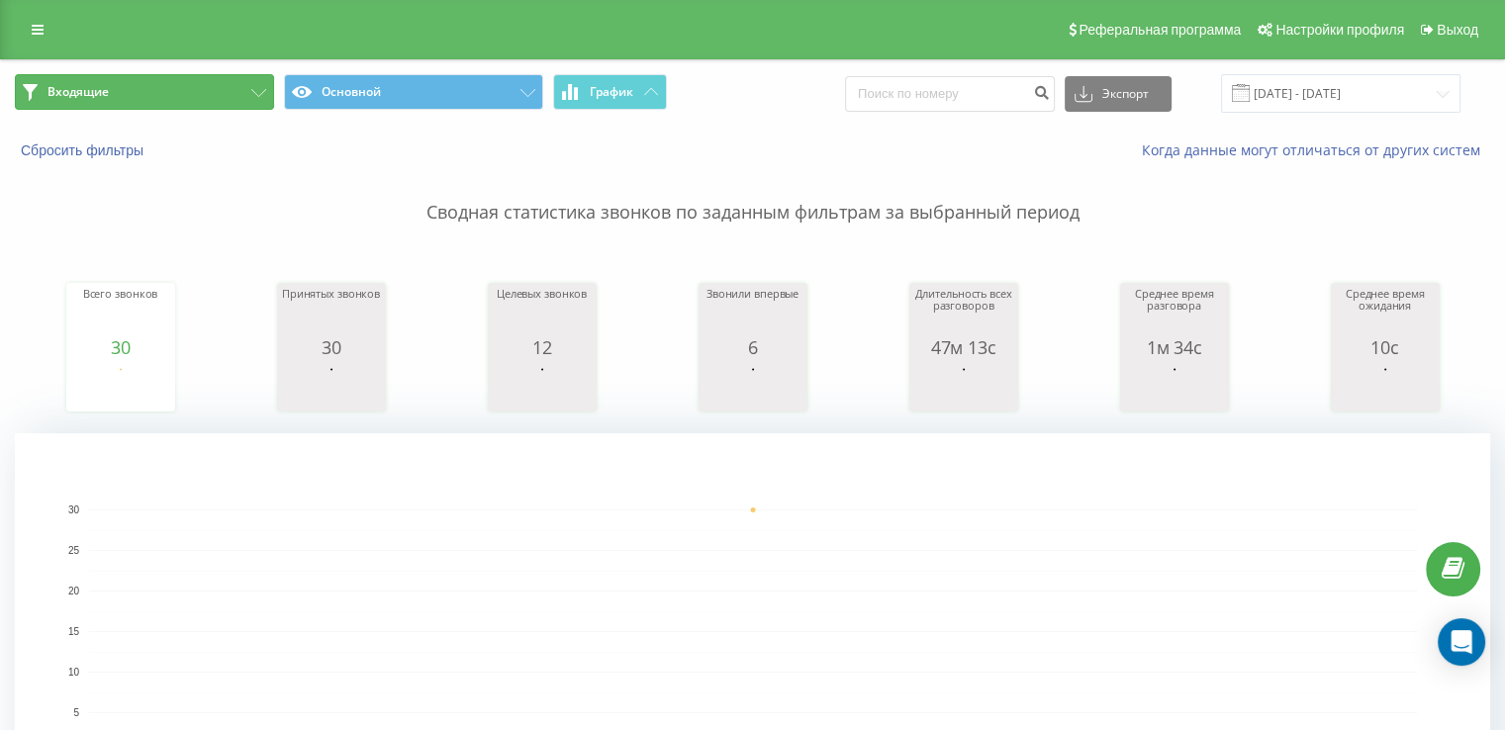
click at [215, 88] on button "Входящие" at bounding box center [144, 92] width 259 height 36
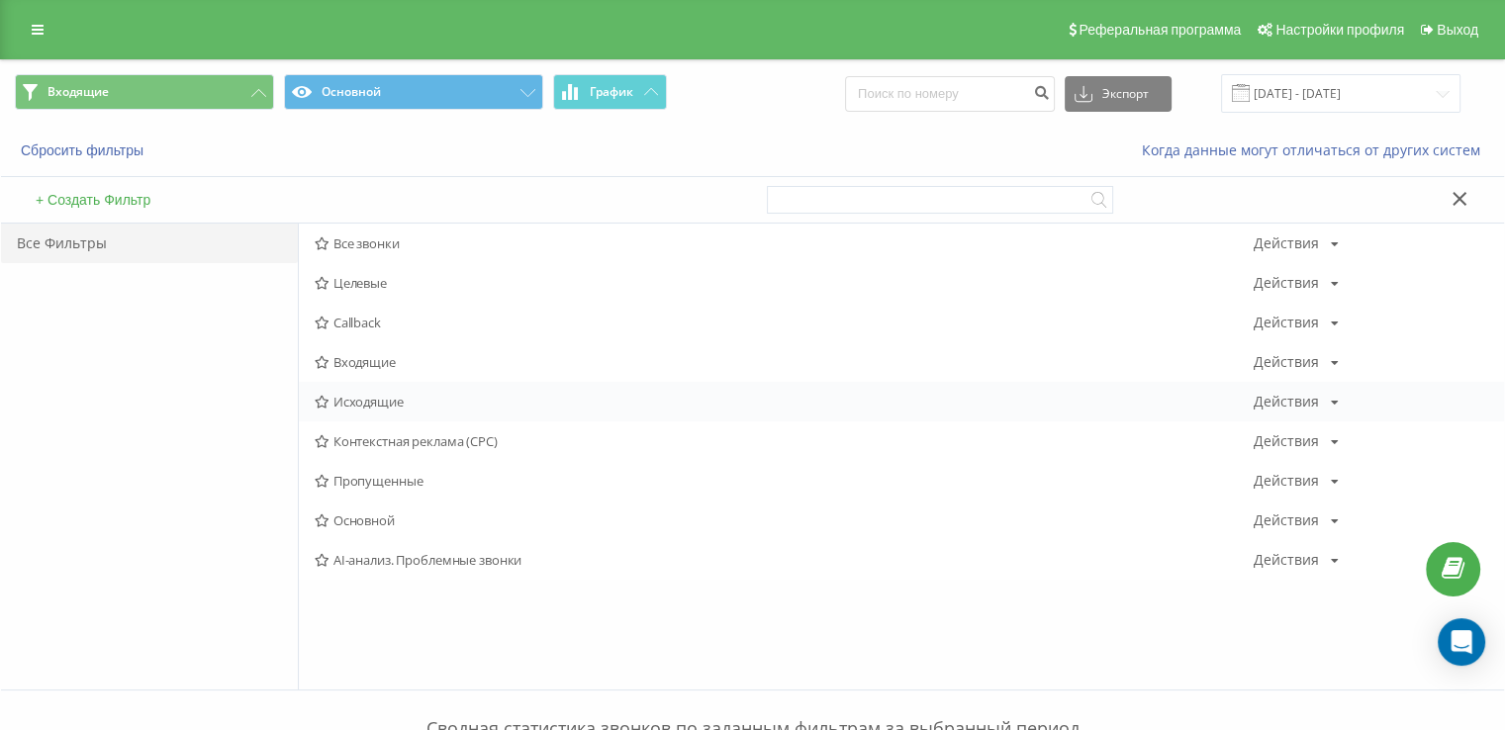
click at [372, 404] on span "Исходящие" at bounding box center [784, 402] width 939 height 14
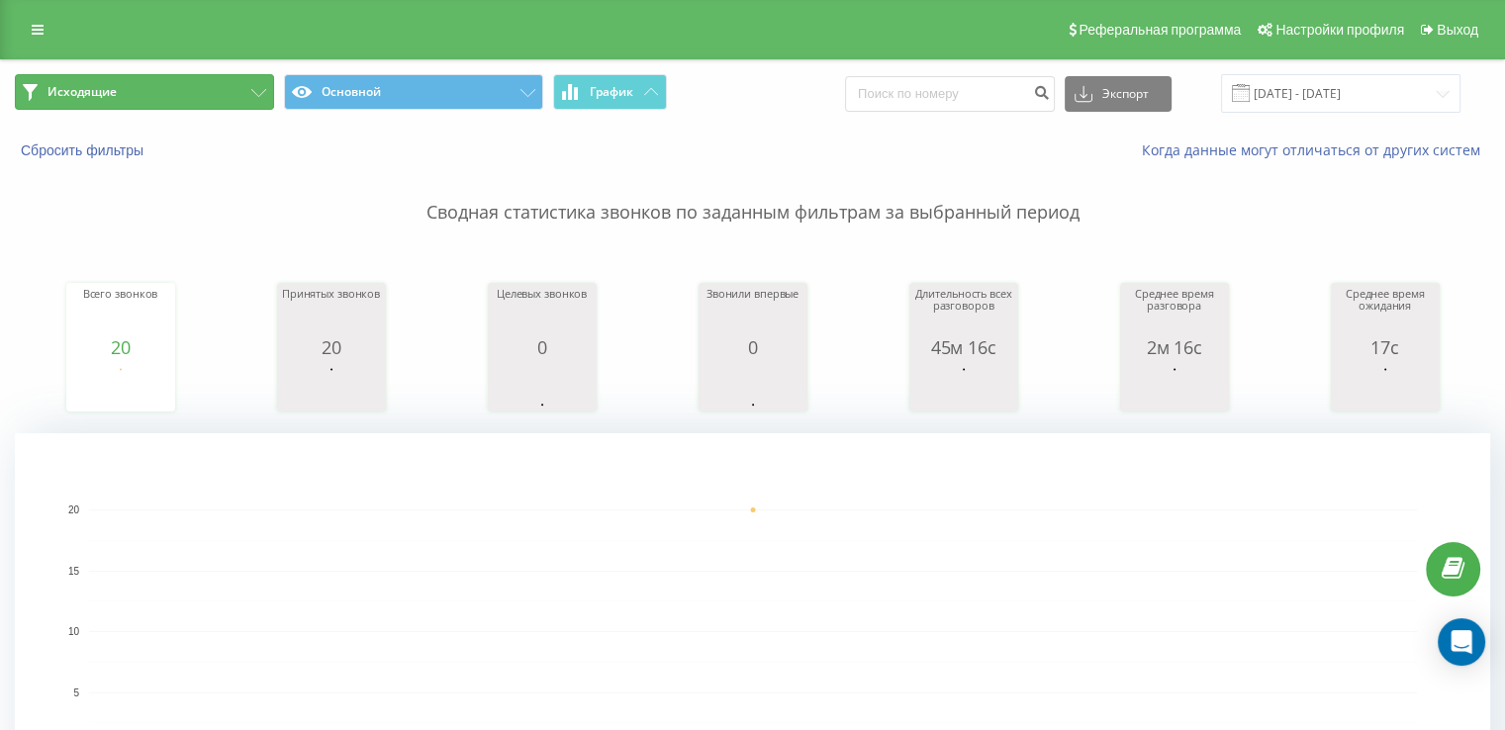
click at [200, 84] on button "Исходящие" at bounding box center [144, 92] width 259 height 36
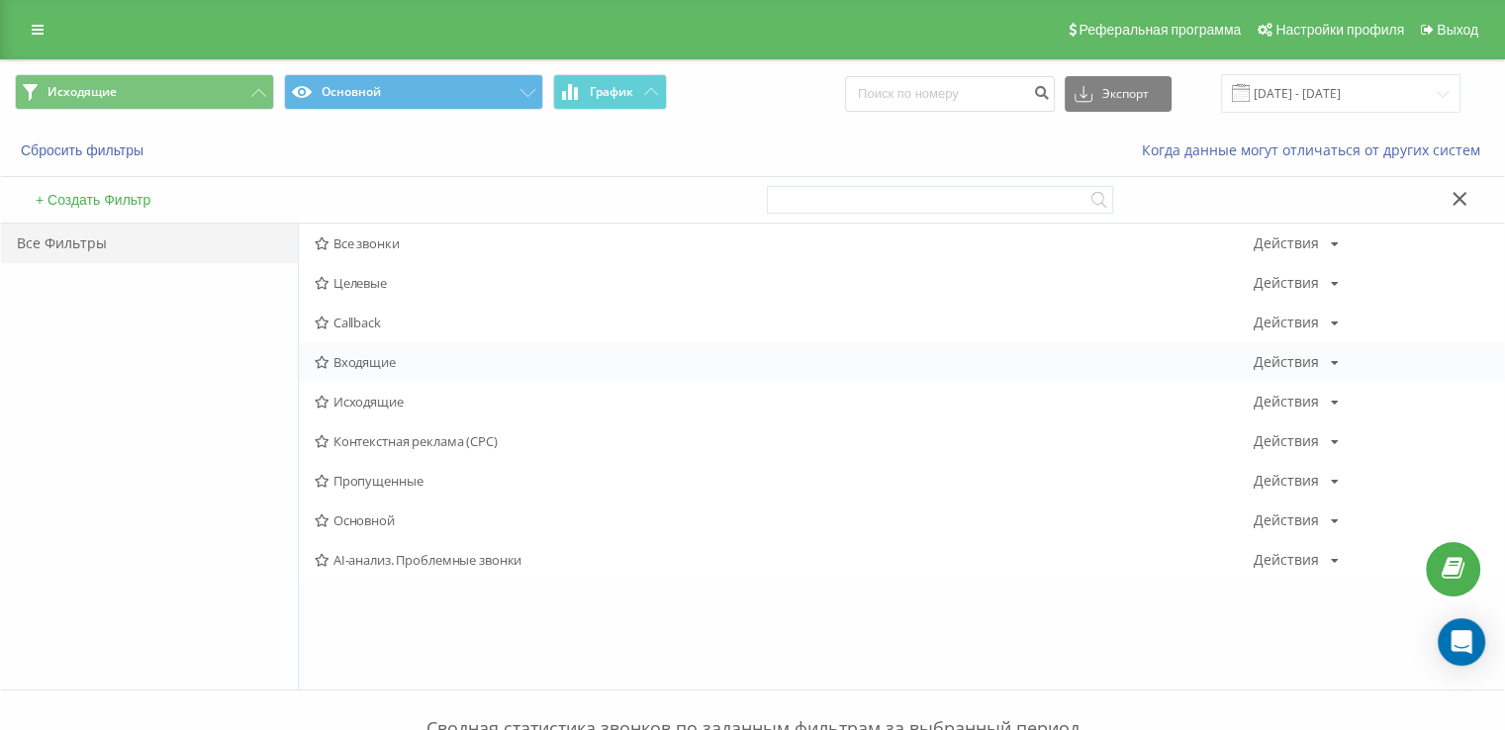
click at [406, 359] on span "Входящие" at bounding box center [784, 362] width 939 height 14
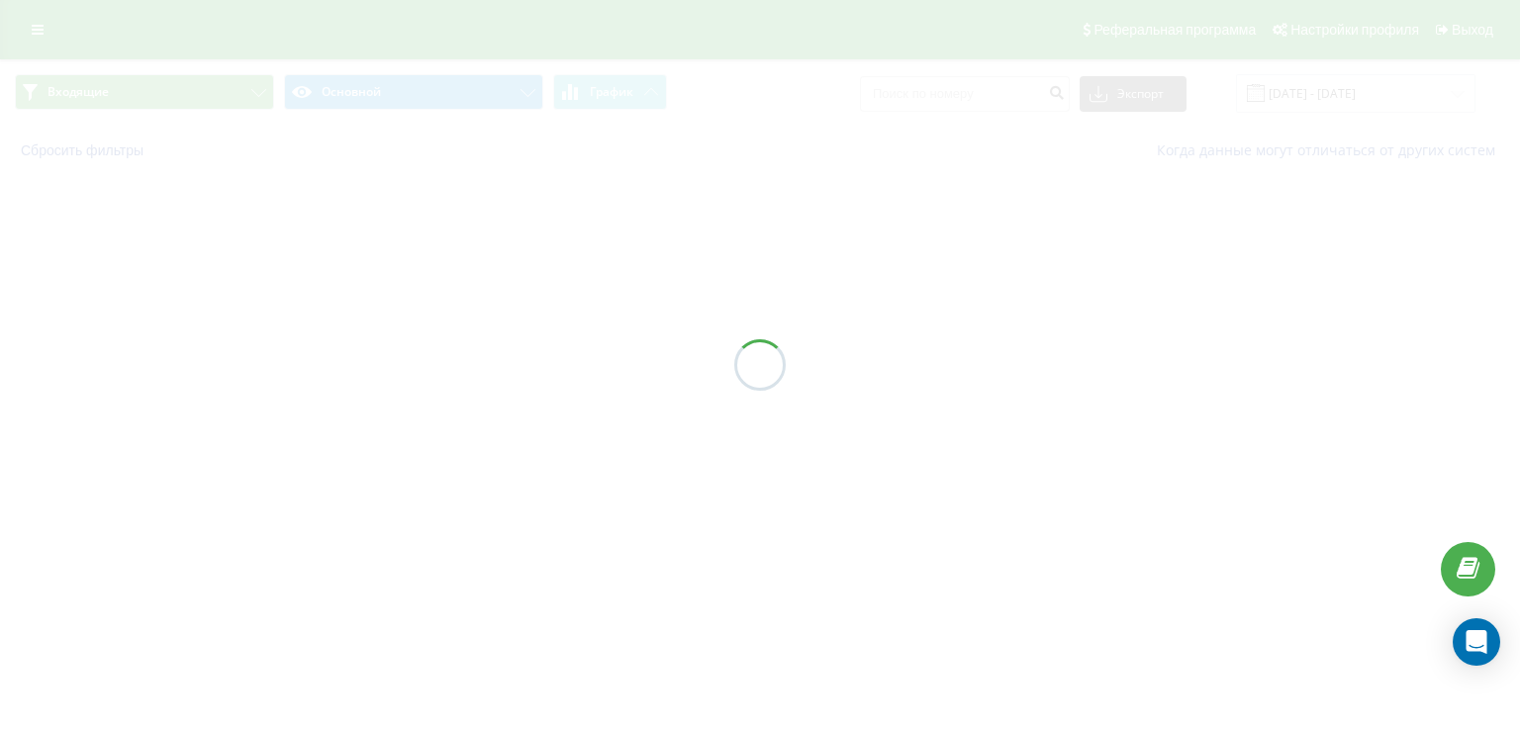
click at [406, 359] on div at bounding box center [760, 365] width 1520 height 730
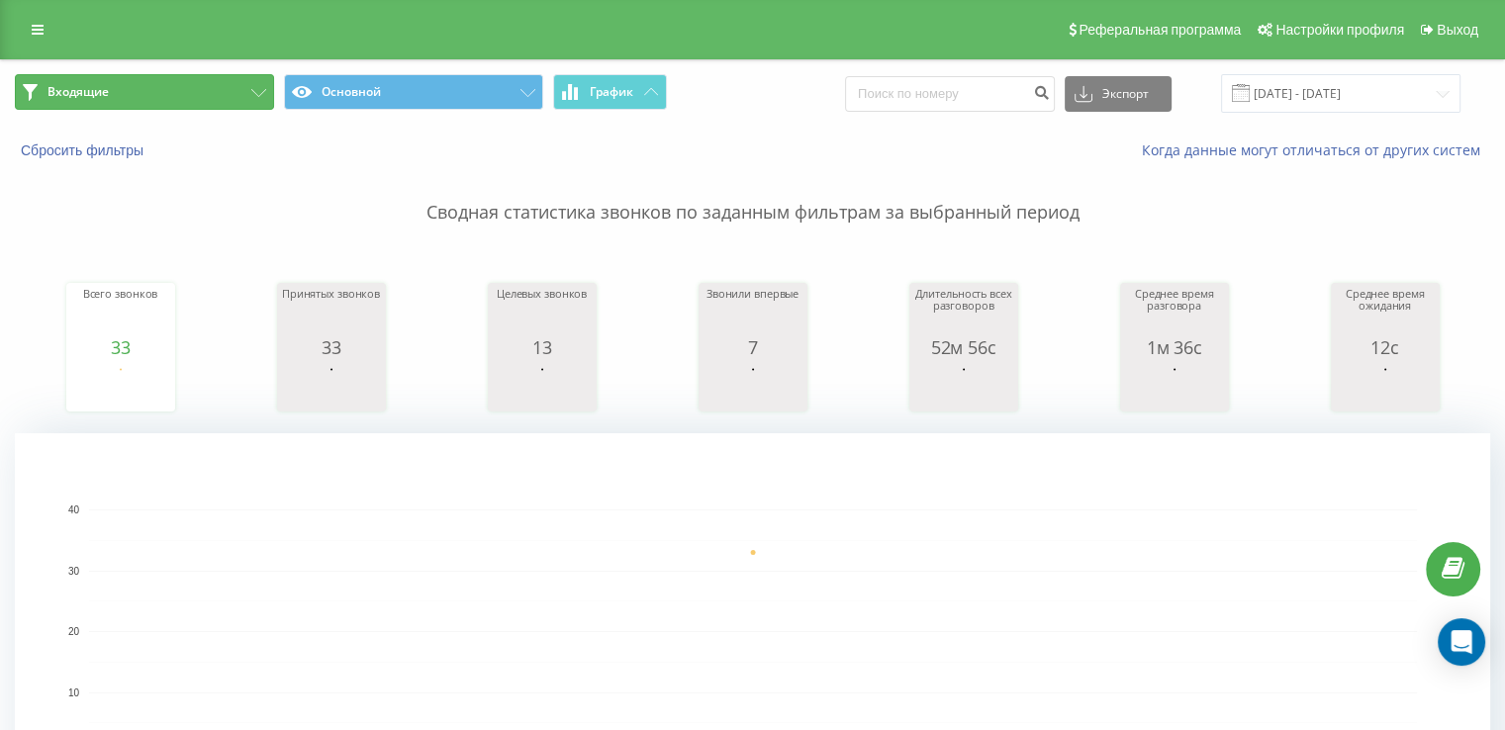
click at [86, 88] on span "Входящие" at bounding box center [77, 92] width 61 height 16
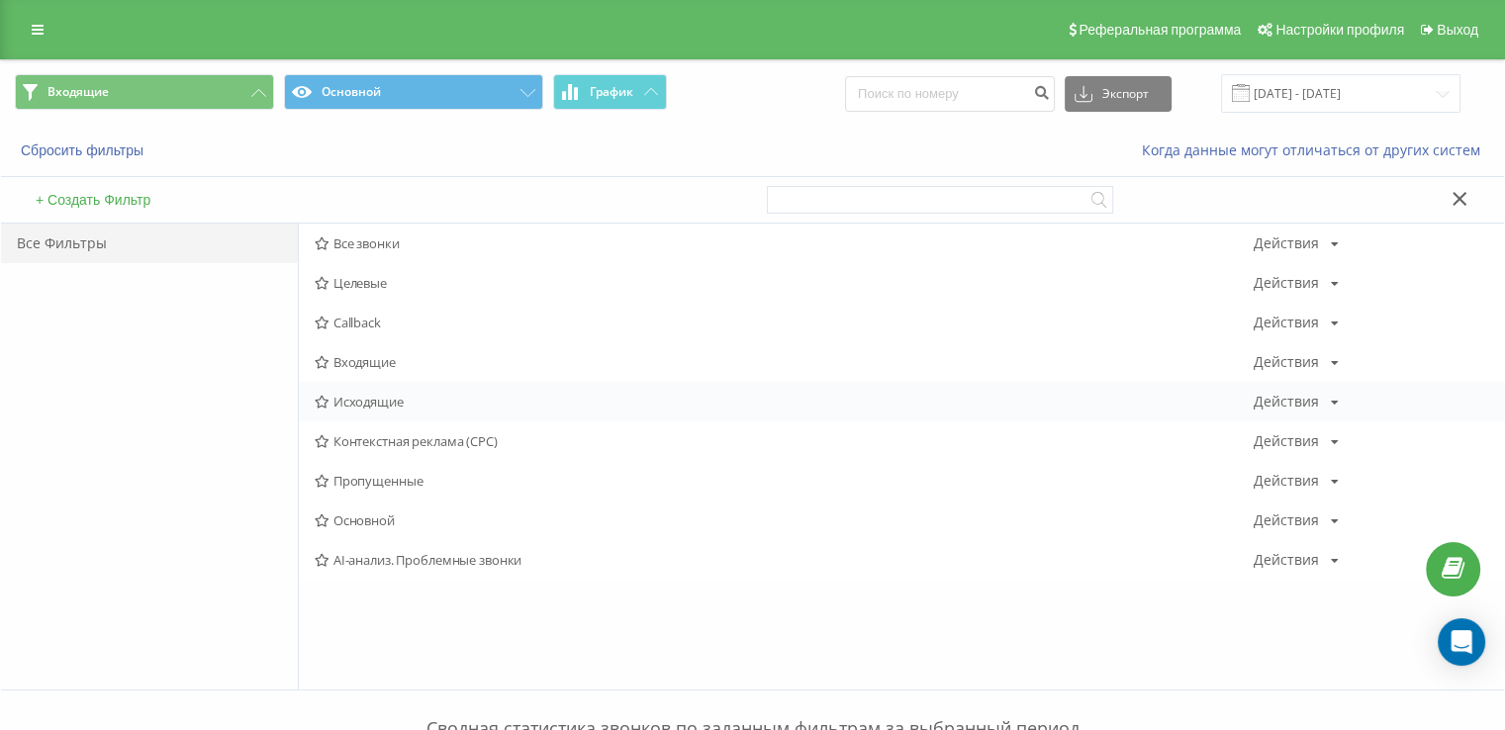
click at [331, 391] on div "Исходящие Действия Редактировать Копировать Удалить По умолчанию Поделиться" at bounding box center [901, 402] width 1205 height 40
click at [335, 395] on span "Исходящие" at bounding box center [784, 402] width 939 height 14
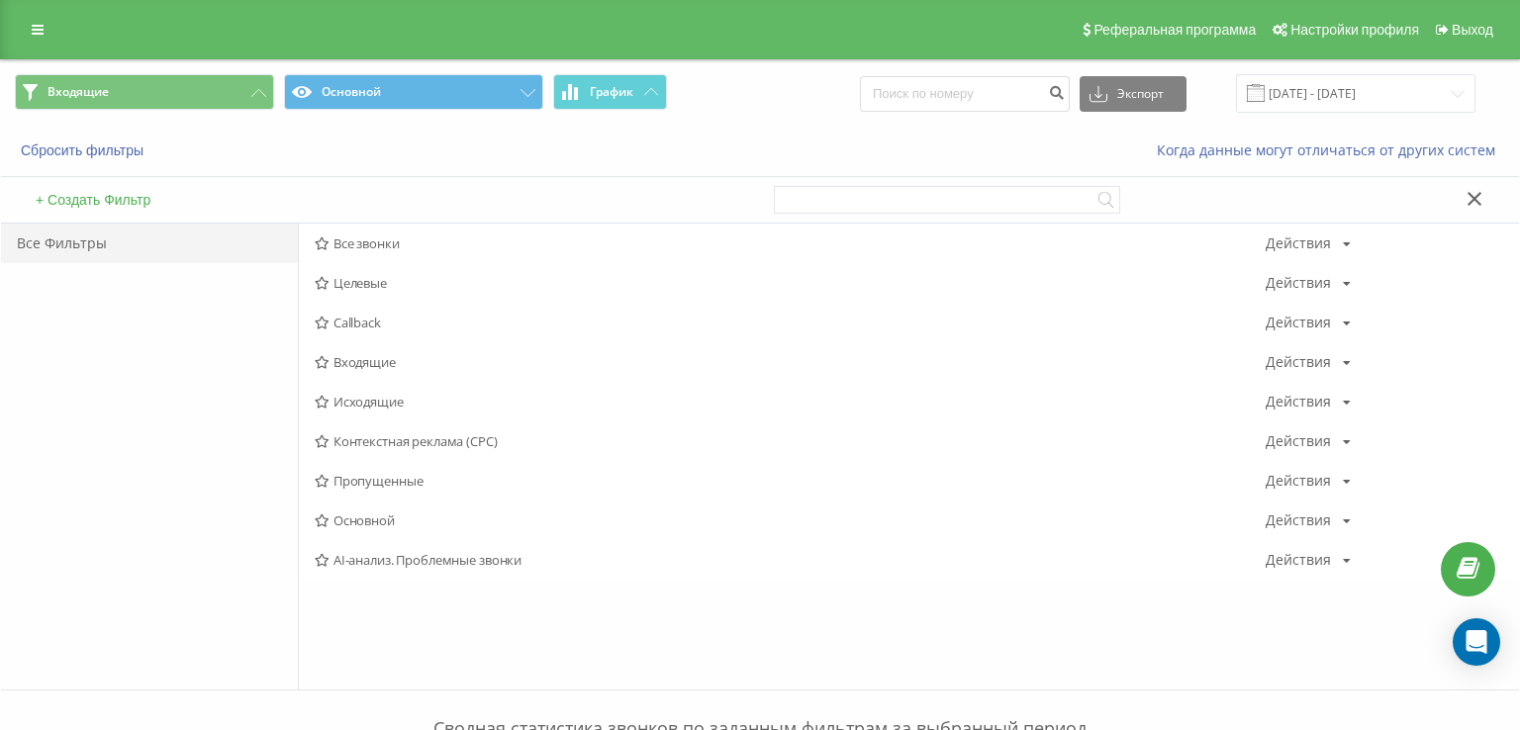
click at [0, 0] on div at bounding box center [0, 0] width 0 height 0
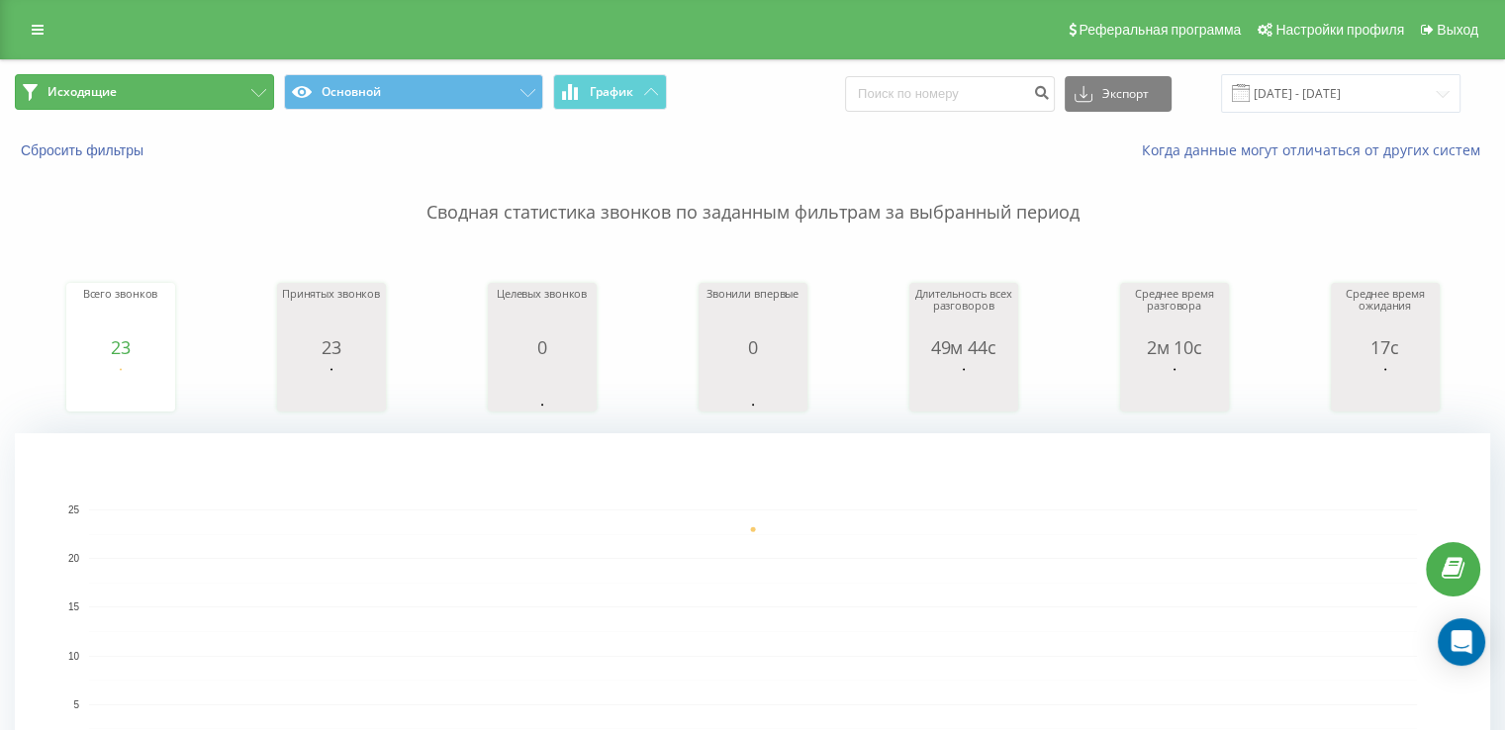
click at [153, 88] on button "Исходящие" at bounding box center [144, 92] width 259 height 36
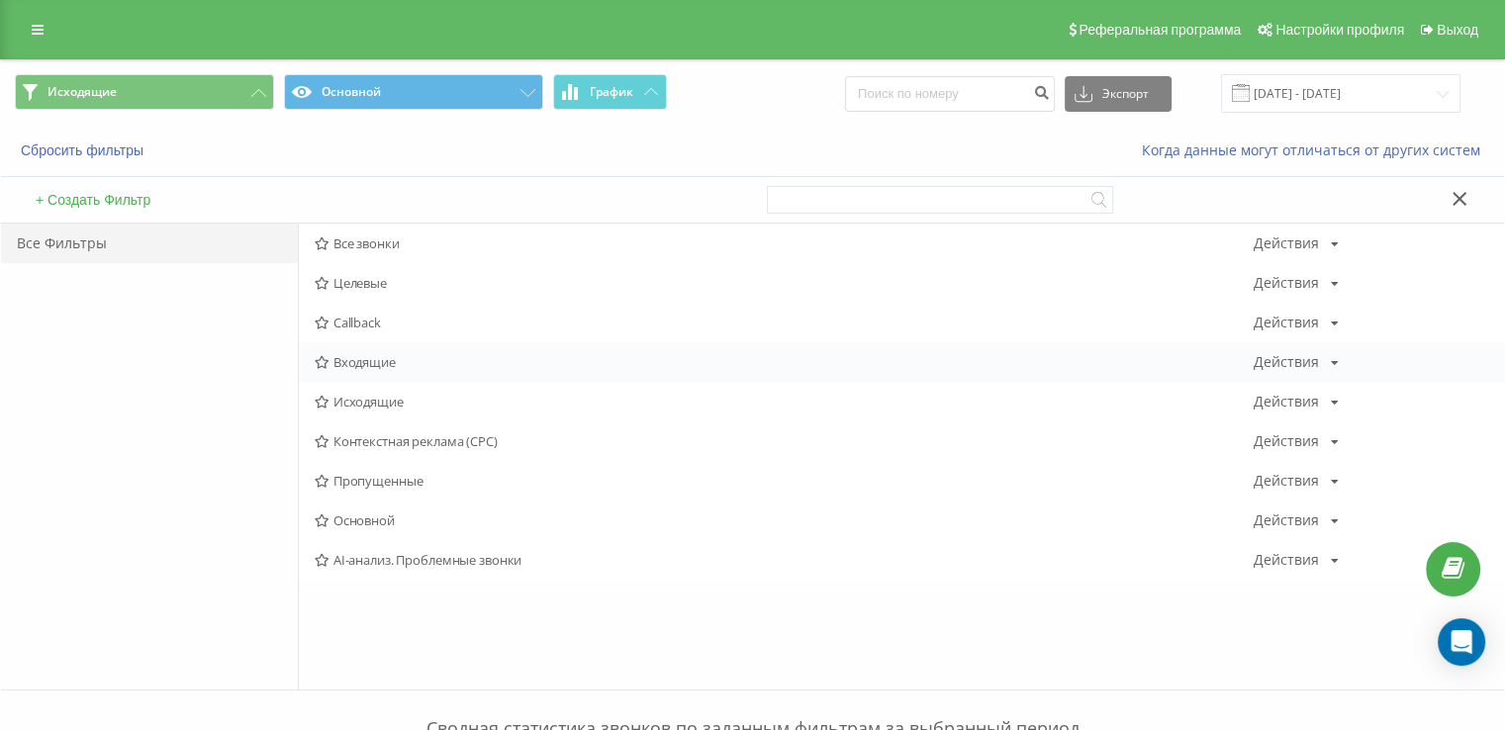
click at [376, 358] on span "Входящие" at bounding box center [784, 362] width 939 height 14
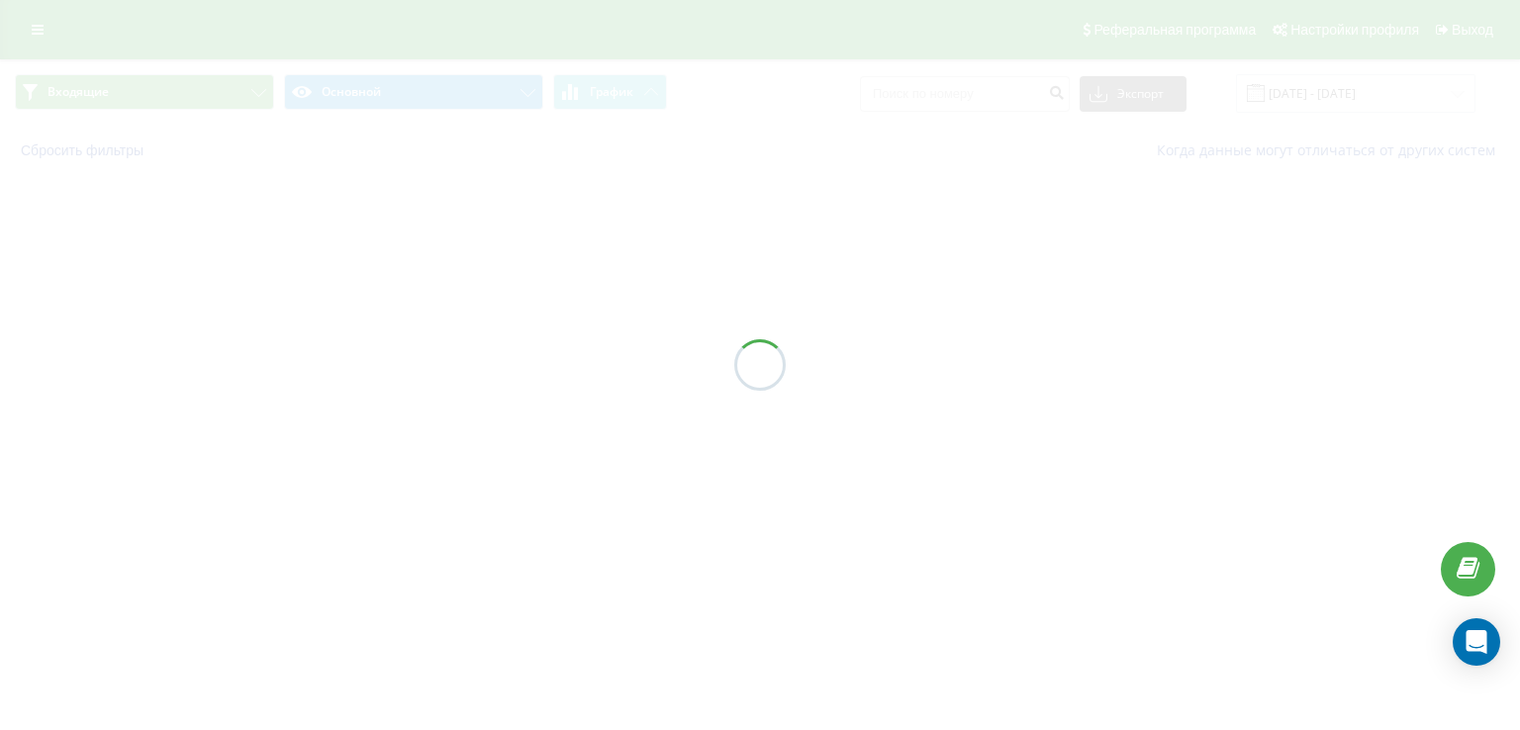
click at [376, 358] on div at bounding box center [760, 365] width 1520 height 730
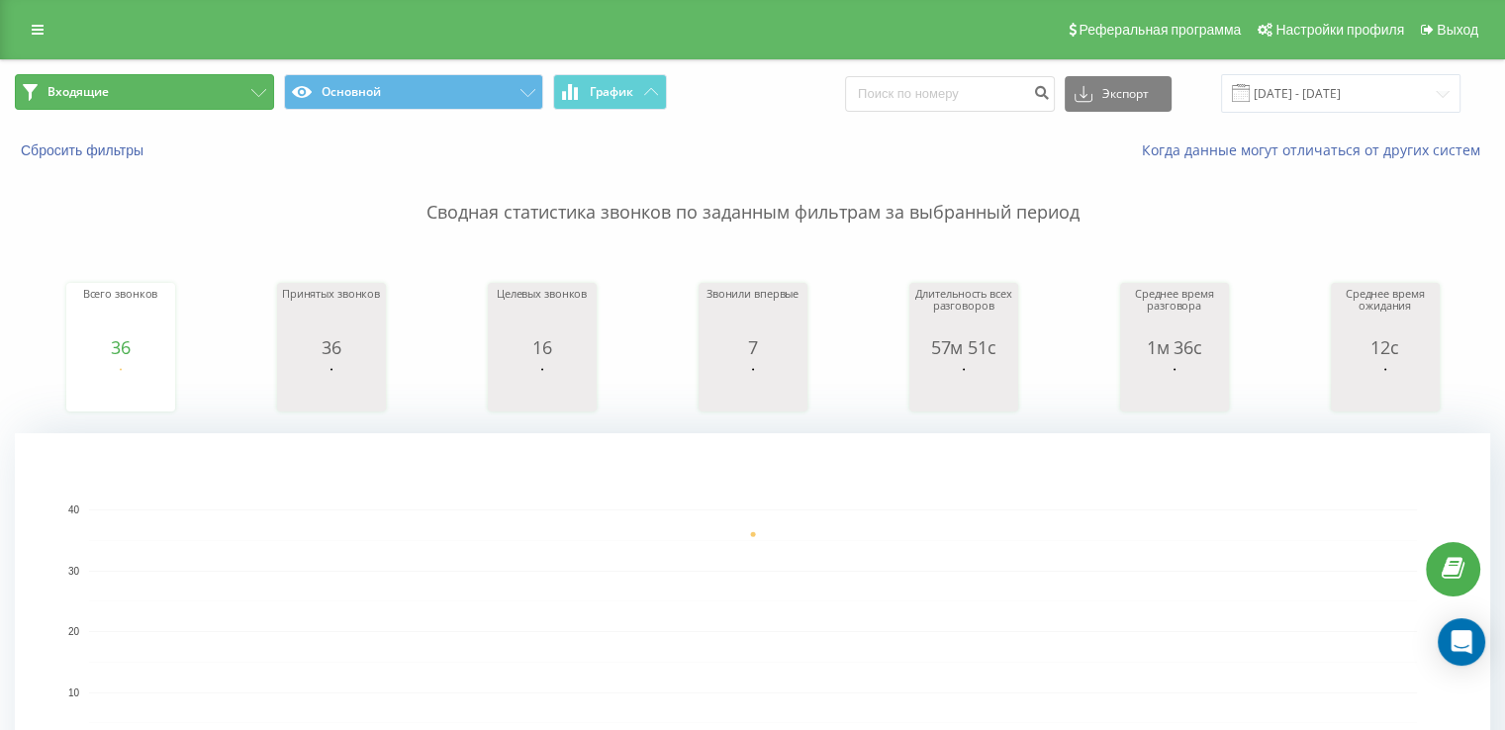
click at [172, 102] on button "Входящие" at bounding box center [144, 92] width 259 height 36
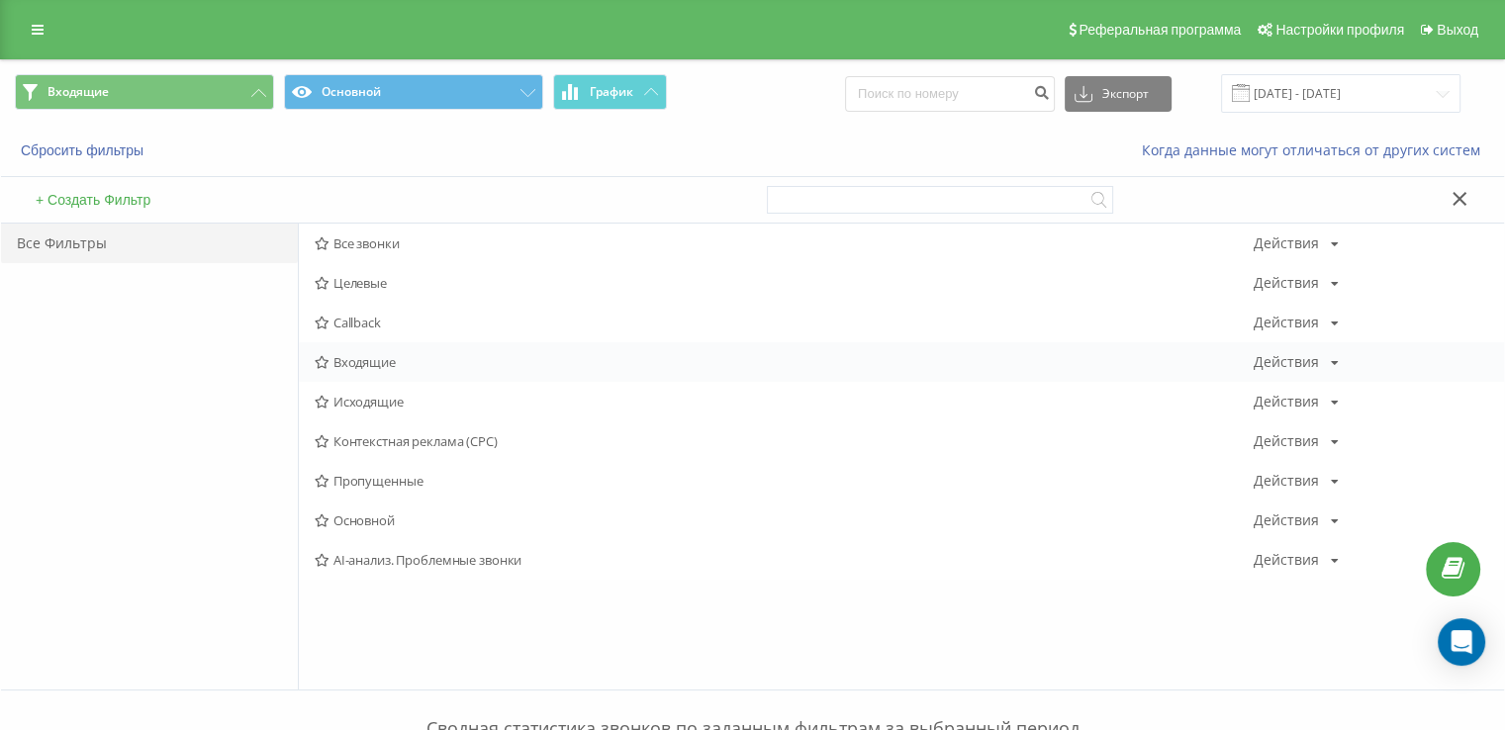
click at [403, 351] on div "Входящие Действия Редактировать Копировать Удалить По умолчанию Поделиться" at bounding box center [901, 362] width 1205 height 40
click at [401, 351] on div "Входящие Действия Редактировать Копировать Удалить По умолчанию Поделиться" at bounding box center [901, 362] width 1205 height 40
click at [403, 355] on span "Входящие" at bounding box center [784, 362] width 939 height 14
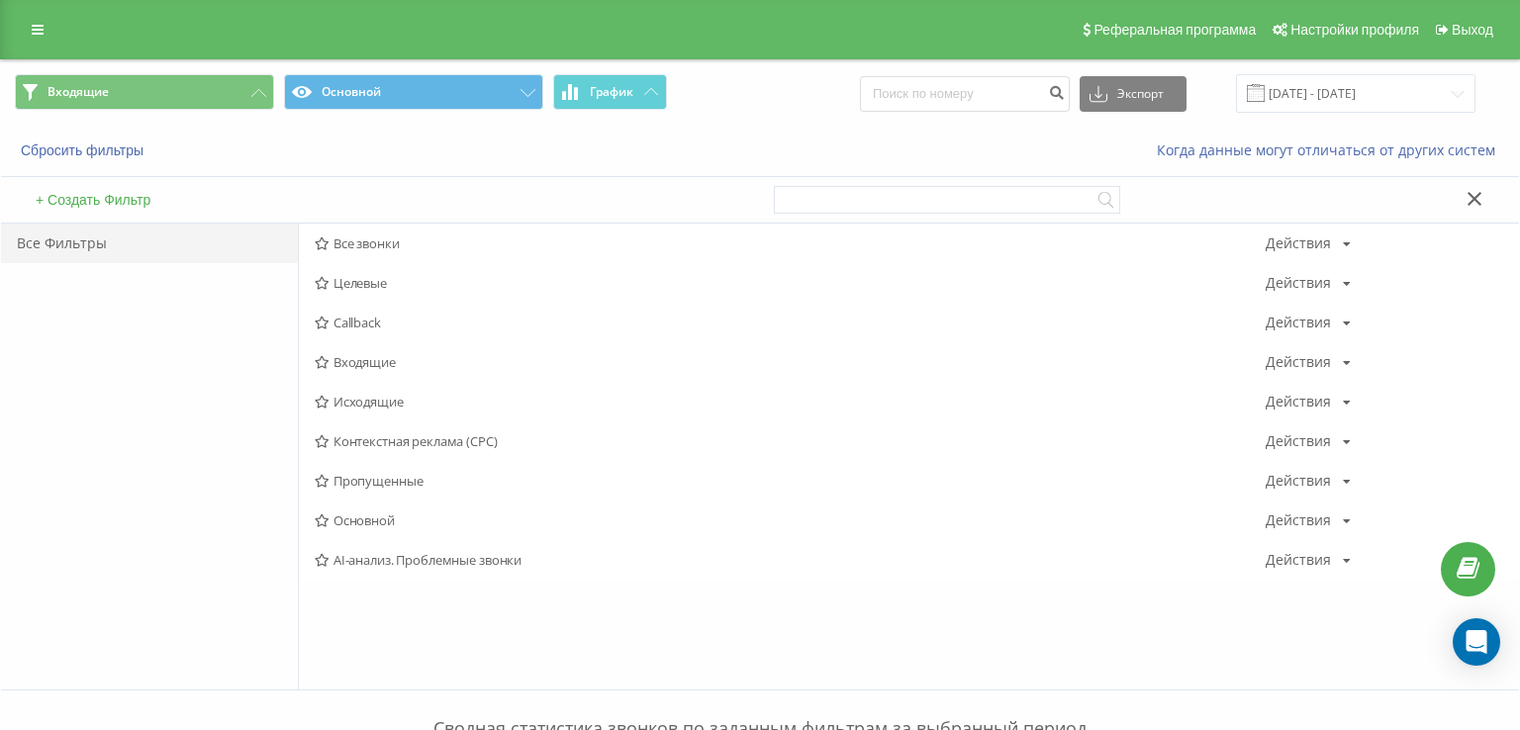
click at [0, 0] on div at bounding box center [0, 0] width 0 height 0
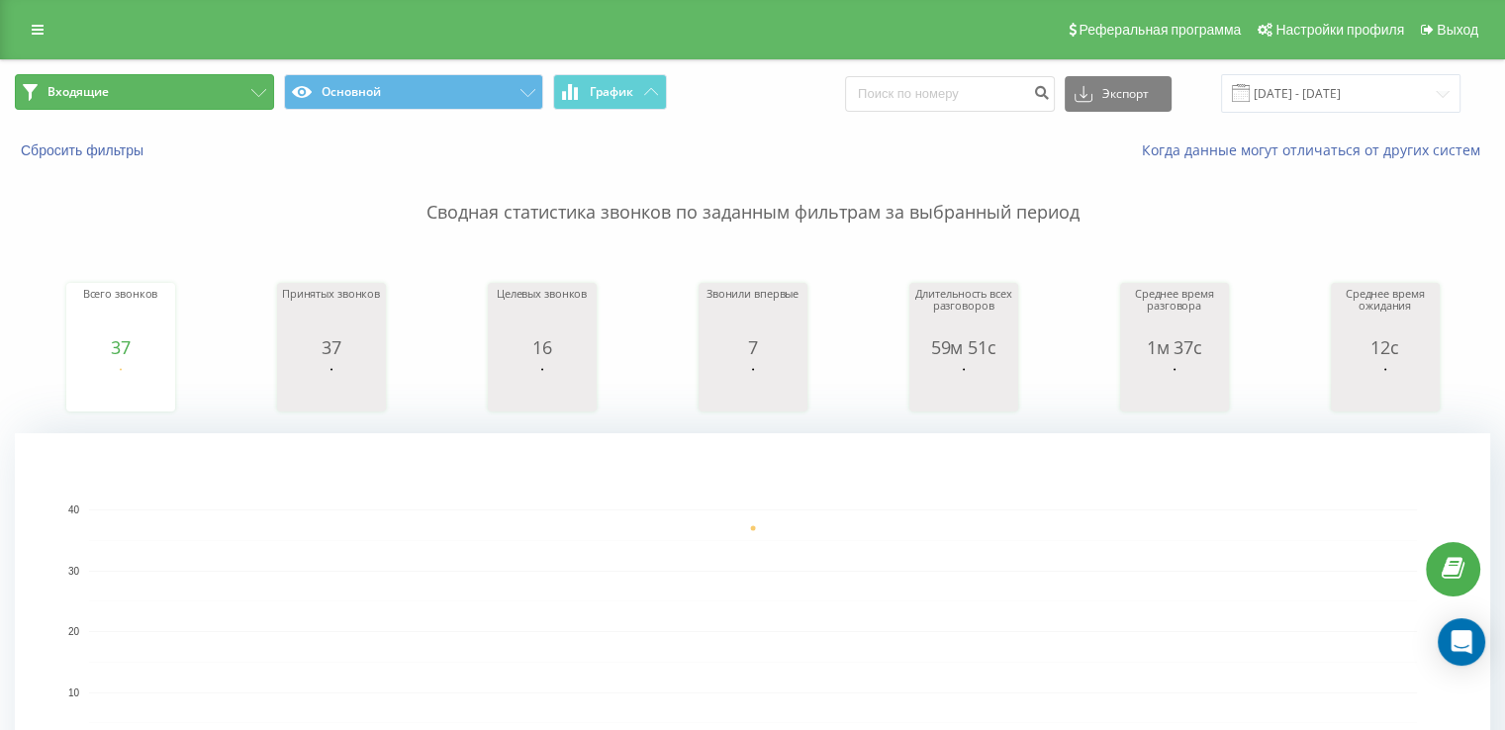
click at [100, 96] on span "Входящие" at bounding box center [77, 92] width 61 height 16
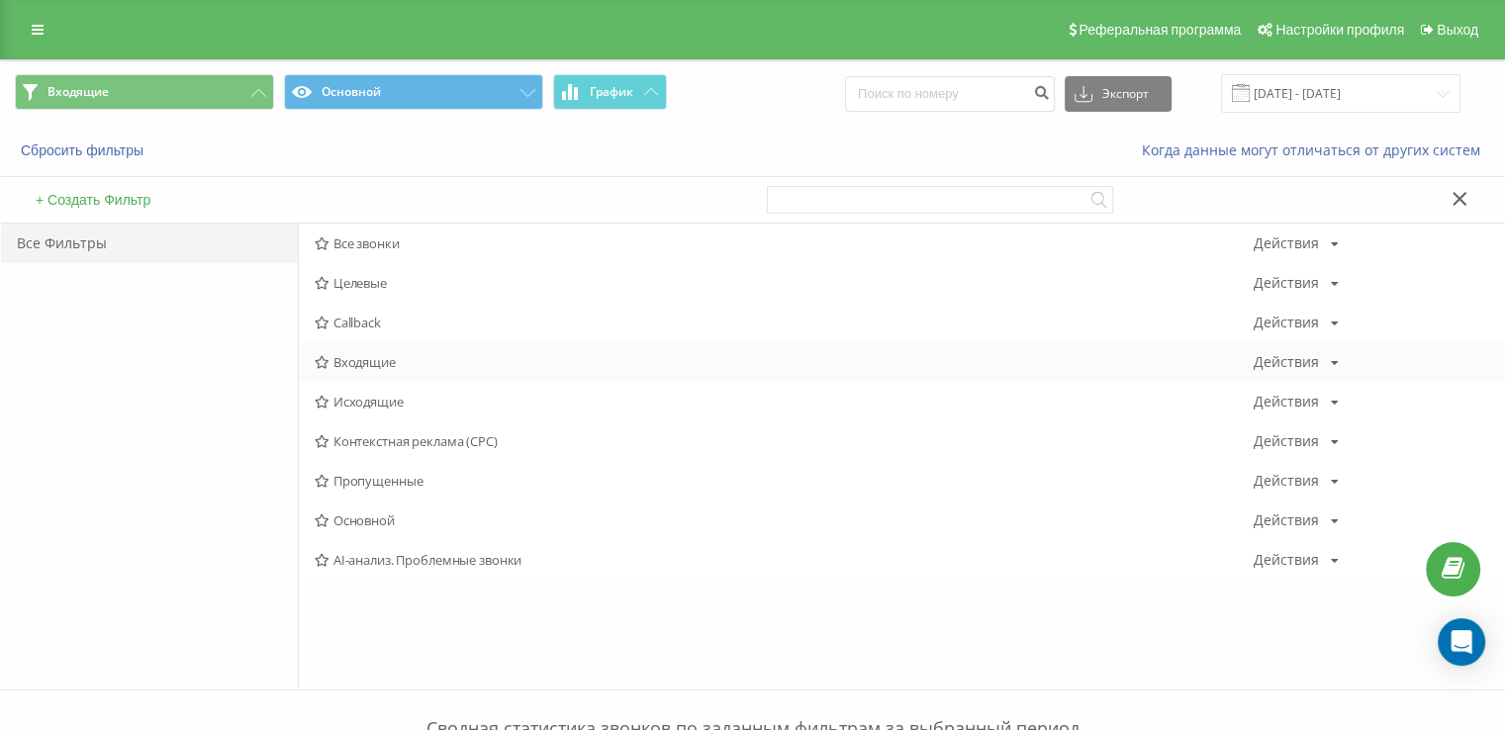
click at [350, 358] on span "Входящие" at bounding box center [784, 362] width 939 height 14
